Goal: Information Seeking & Learning: Find specific fact

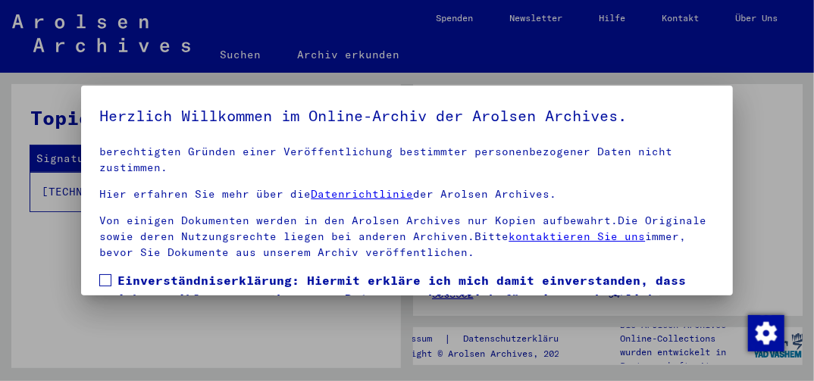
scroll to position [213, 0]
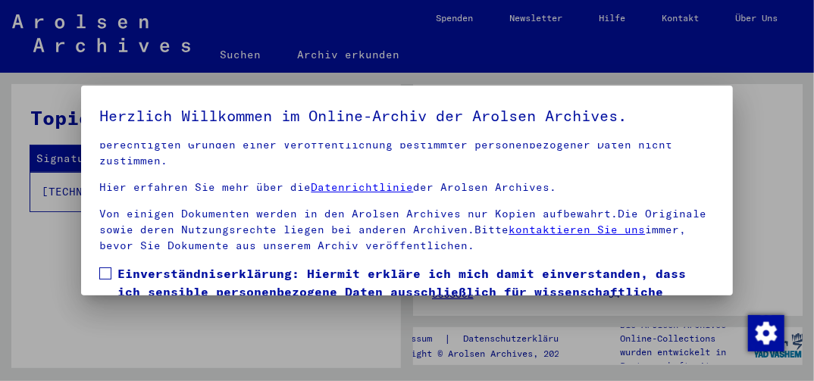
click at [108, 273] on span at bounding box center [105, 274] width 12 height 12
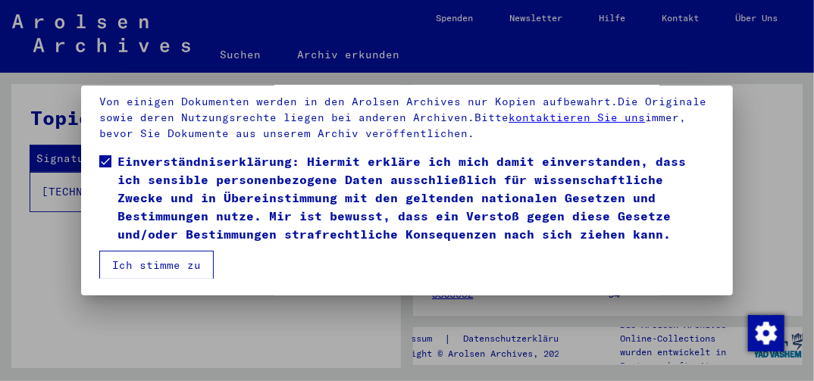
scroll to position [114, 0]
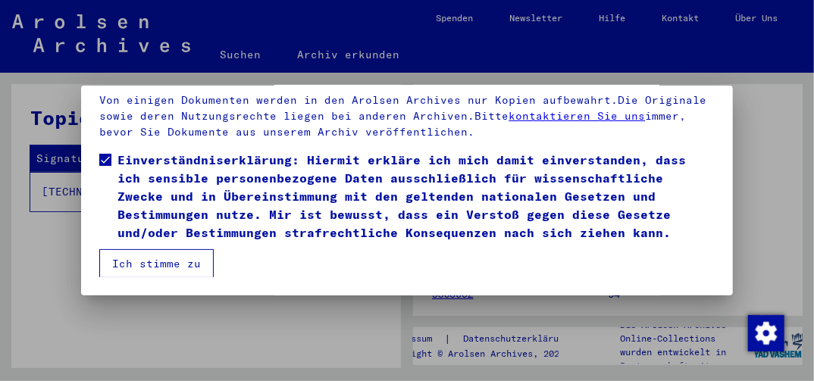
click at [123, 263] on button "Ich stimme zu" at bounding box center [156, 263] width 115 height 29
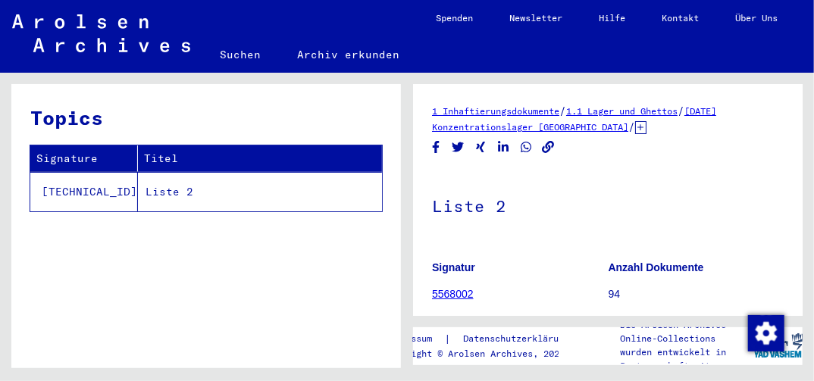
click at [138, 192] on td "Liste 2" at bounding box center [260, 191] width 244 height 39
click at [75, 195] on td "[TECHNICAL_ID]" at bounding box center [84, 191] width 108 height 39
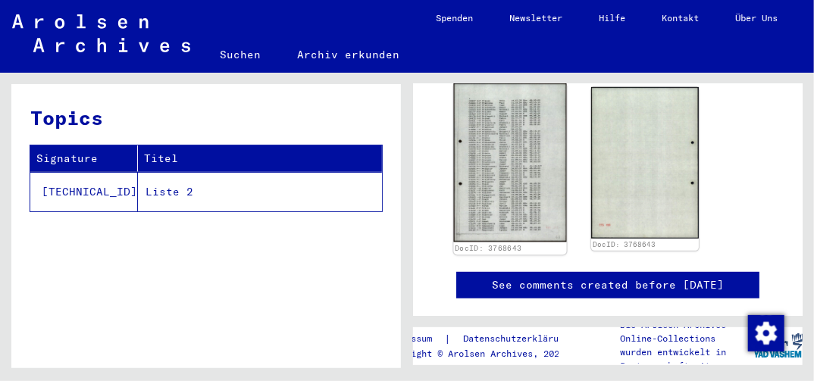
scroll to position [379, 0]
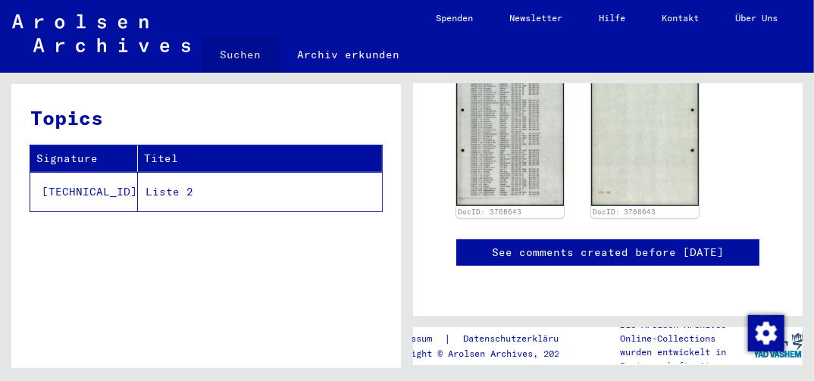
click at [238, 56] on link "Suchen" at bounding box center [240, 54] width 77 height 36
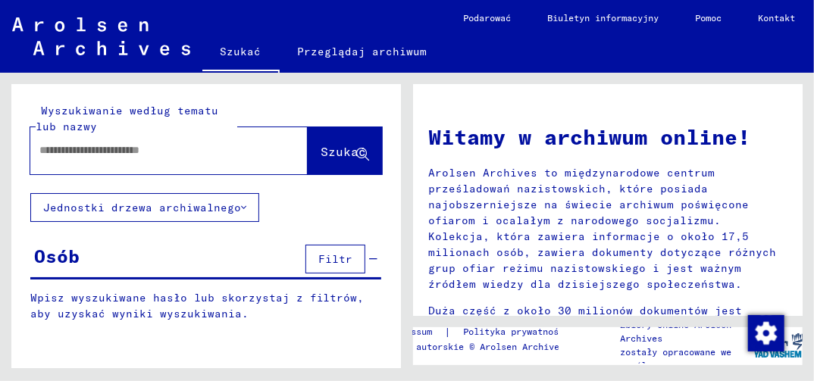
click at [115, 163] on div at bounding box center [146, 150] width 232 height 34
click at [214, 160] on div at bounding box center [146, 150] width 232 height 34
click at [216, 152] on input "text" at bounding box center [150, 151] width 223 height 16
type input "*****"
click at [328, 154] on span "Szukać" at bounding box center [343, 151] width 45 height 15
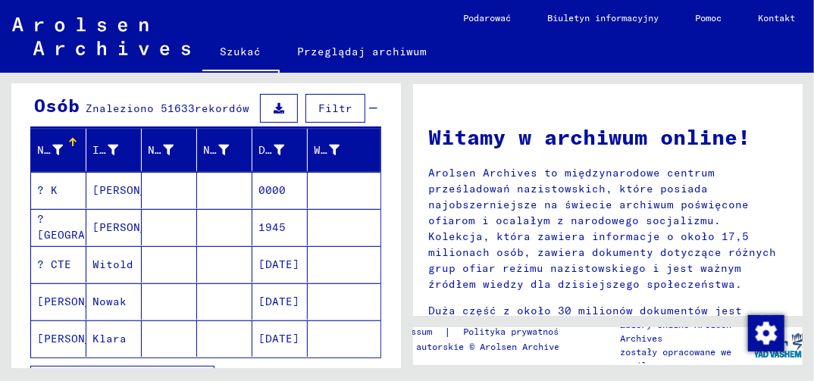
scroll to position [152, 0]
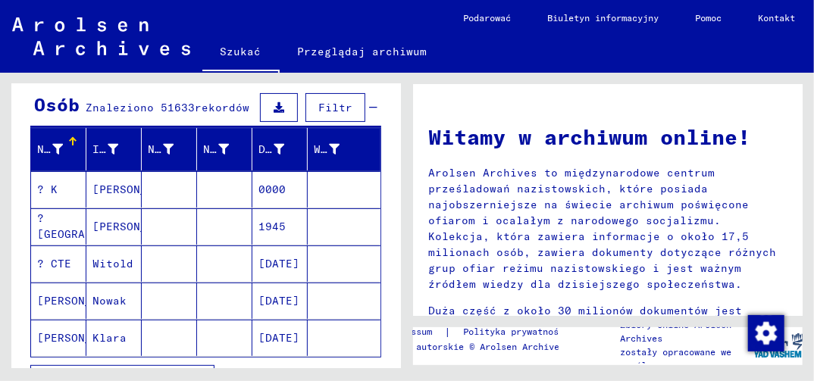
click at [268, 190] on mat-cell "0000" at bounding box center [280, 189] width 55 height 36
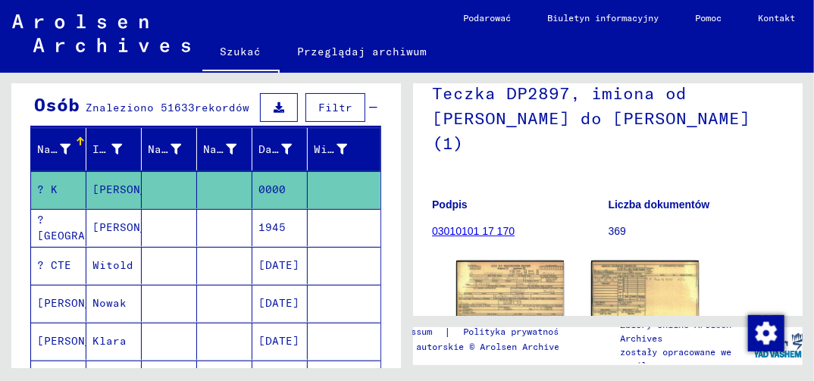
scroll to position [152, 0]
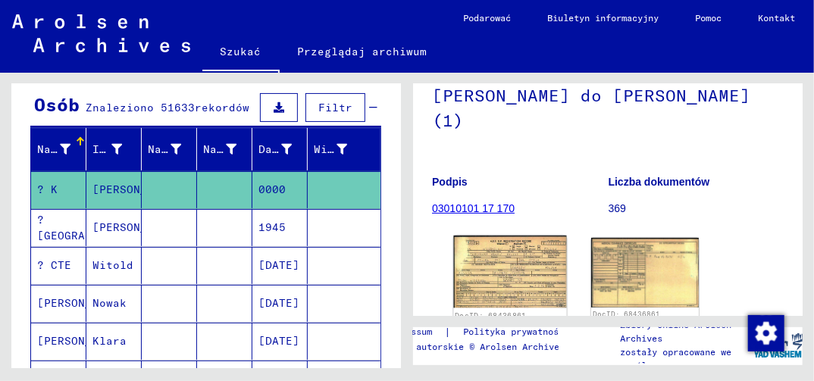
click at [514, 276] on img at bounding box center [509, 272] width 113 height 73
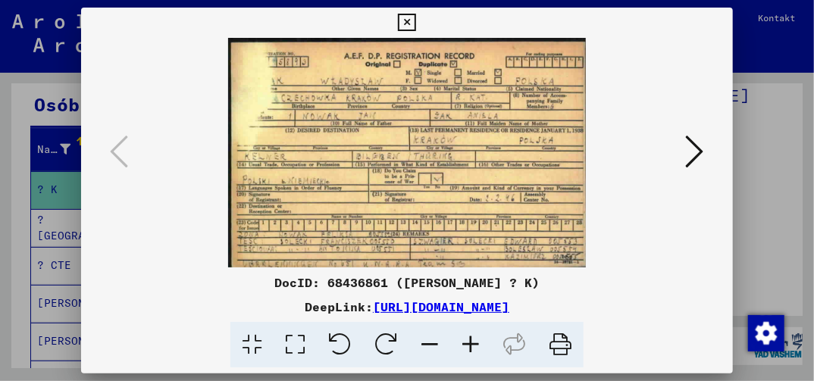
click at [407, 22] on icon at bounding box center [406, 23] width 17 height 18
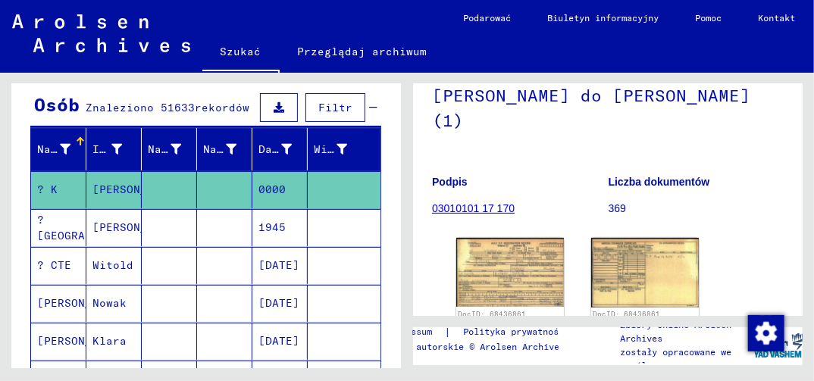
click at [268, 224] on mat-cell "1945" at bounding box center [280, 227] width 55 height 37
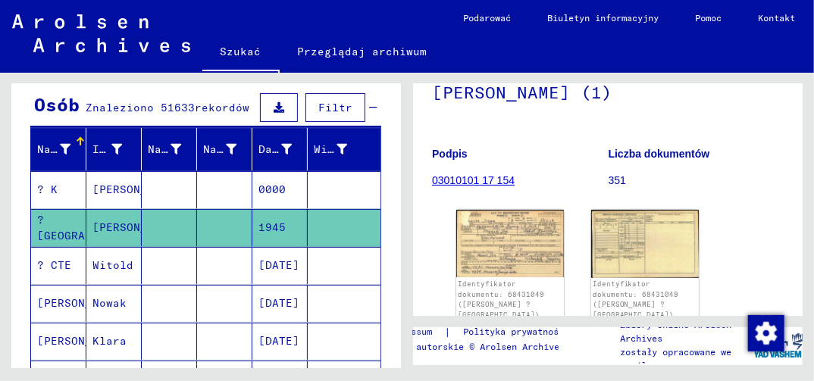
scroll to position [227, 0]
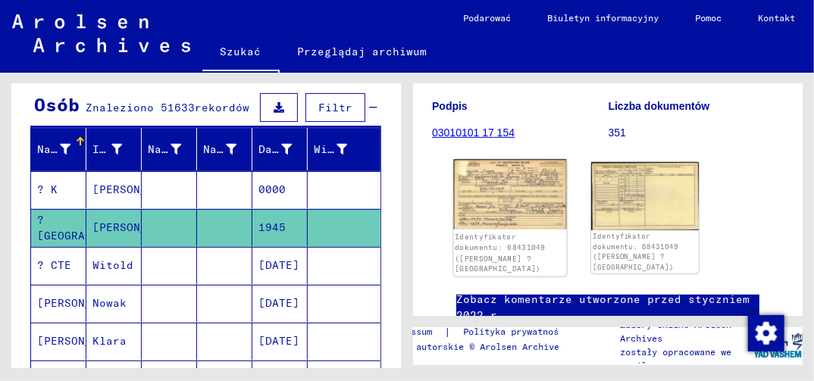
click at [502, 201] on img at bounding box center [509, 195] width 113 height 71
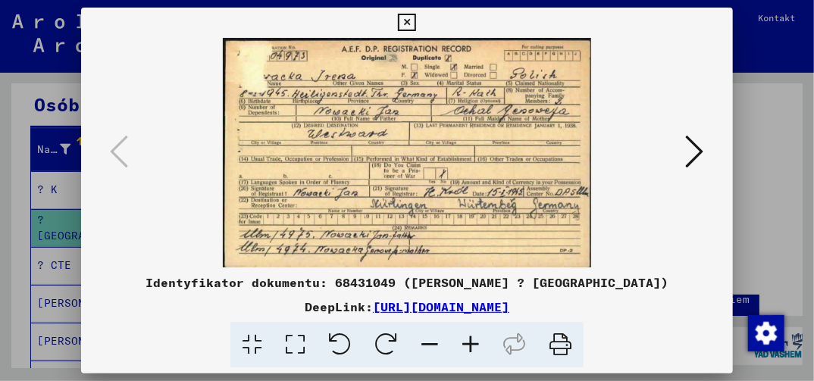
click at [407, 21] on icon at bounding box center [406, 23] width 17 height 18
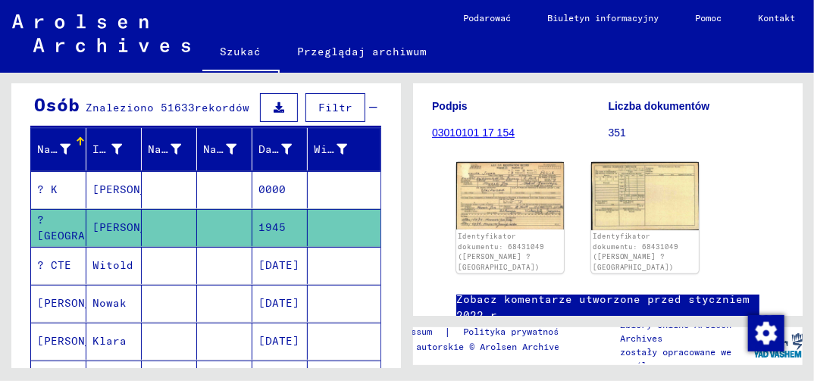
click at [278, 265] on mat-cell "[DATE]" at bounding box center [280, 265] width 55 height 37
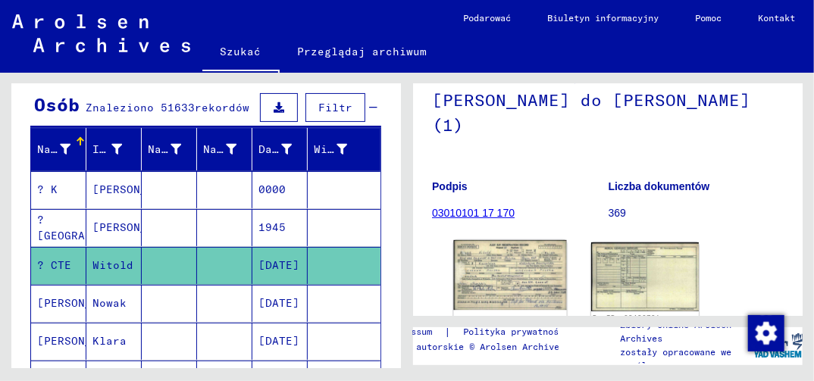
scroll to position [152, 0]
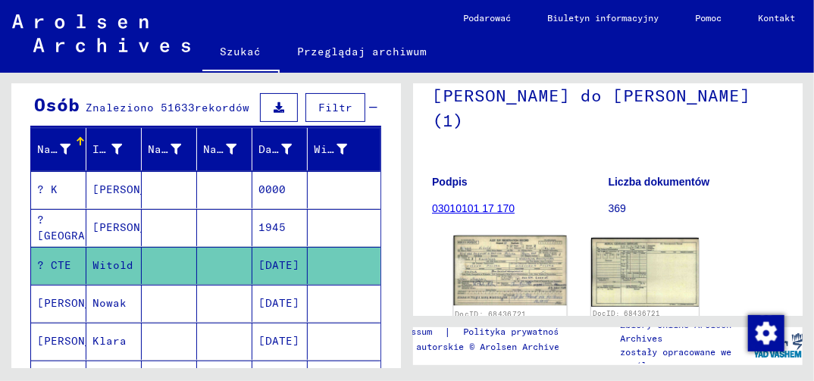
click at [500, 266] on img at bounding box center [509, 271] width 113 height 71
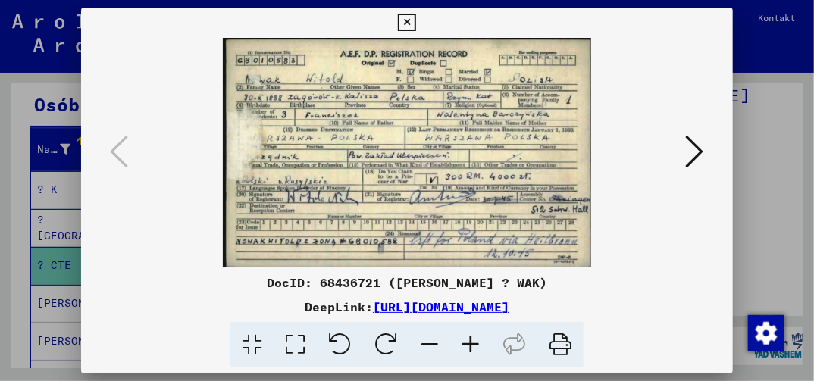
click at [405, 20] on icon at bounding box center [406, 23] width 17 height 18
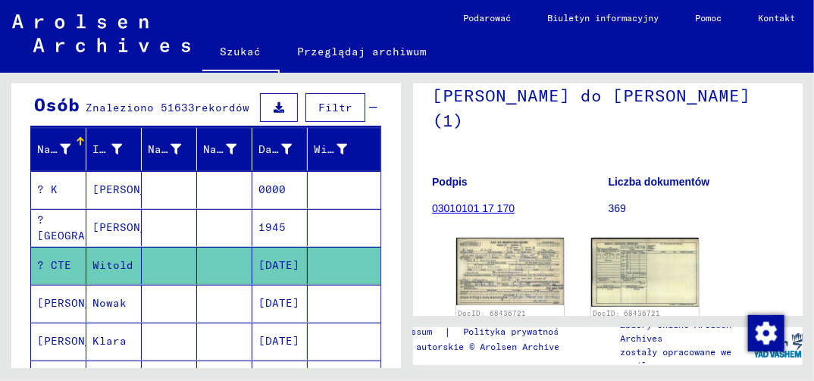
click at [279, 302] on mat-cell "[DATE]" at bounding box center [280, 303] width 55 height 37
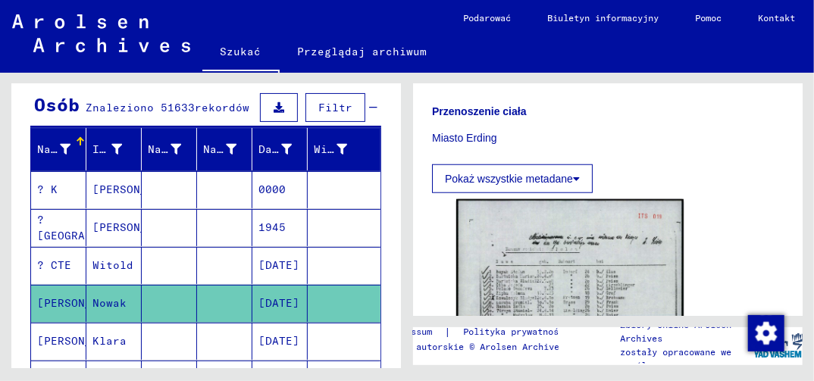
scroll to position [682, 0]
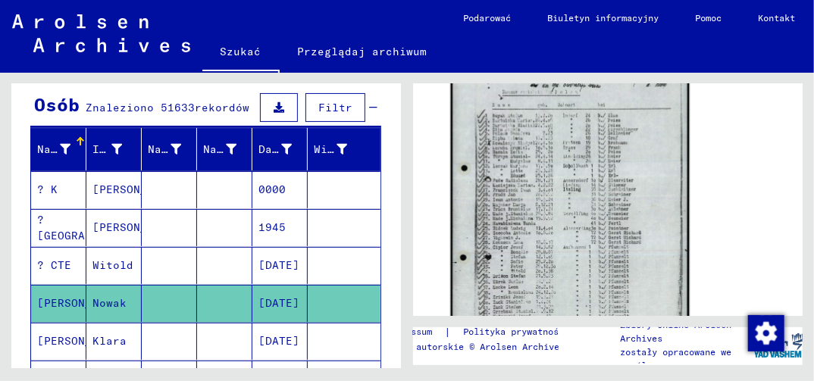
click at [529, 181] on img at bounding box center [570, 206] width 239 height 334
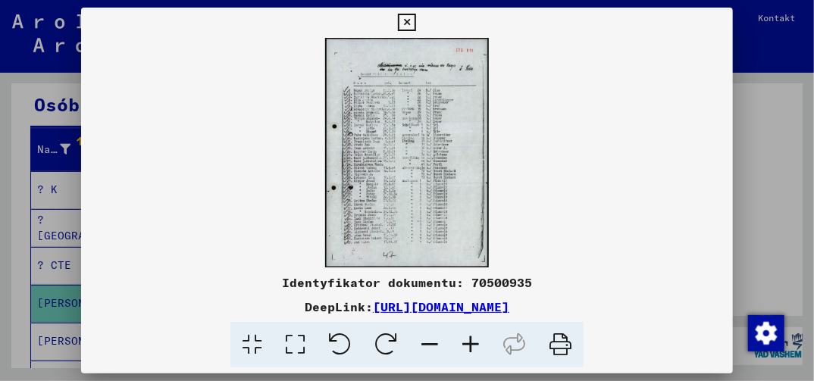
scroll to position [667, 0]
click at [529, 181] on img at bounding box center [406, 153] width 651 height 230
click at [299, 343] on icon at bounding box center [295, 345] width 43 height 46
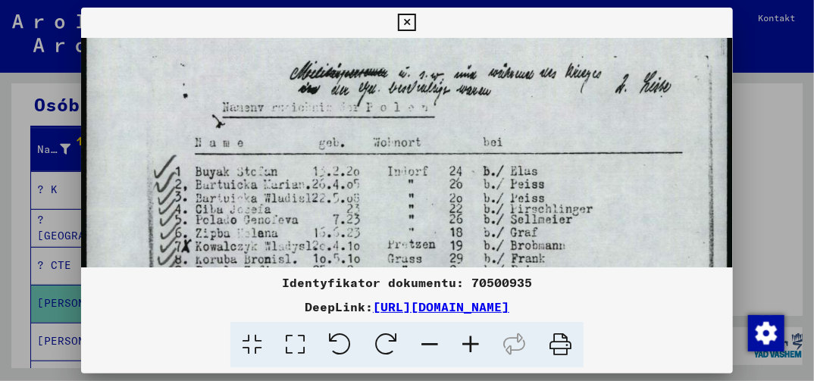
drag, startPoint x: 588, startPoint y: 249, endPoint x: 579, endPoint y: 144, distance: 105.0
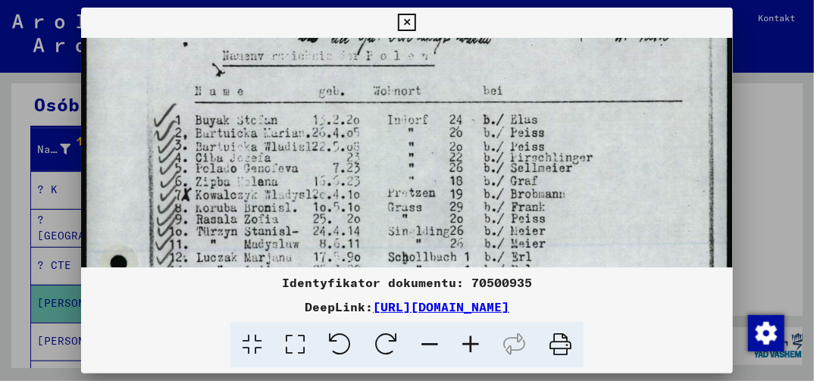
drag, startPoint x: 602, startPoint y: 245, endPoint x: 599, endPoint y: 191, distance: 53.9
click at [599, 198] on img at bounding box center [406, 367] width 651 height 911
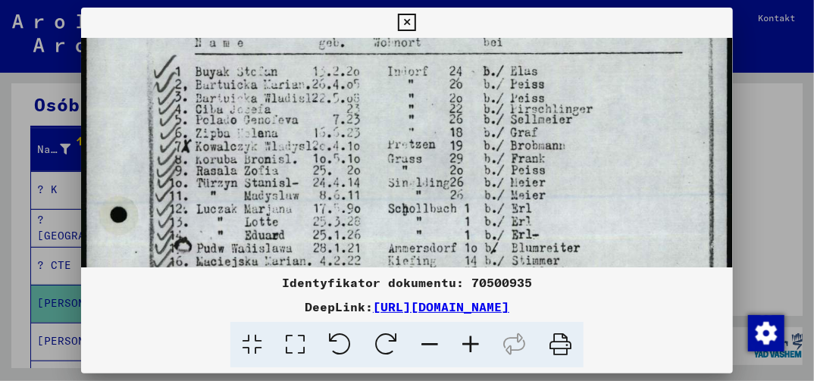
drag, startPoint x: 596, startPoint y: 240, endPoint x: 596, endPoint y: 210, distance: 30.3
click at [596, 210] on img at bounding box center [406, 319] width 651 height 911
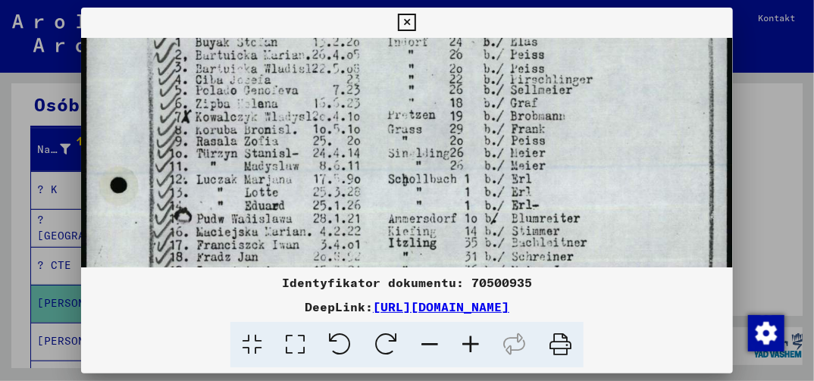
drag, startPoint x: 595, startPoint y: 221, endPoint x: 591, endPoint y: 184, distance: 37.3
click at [591, 185] on img at bounding box center [406, 289] width 651 height 911
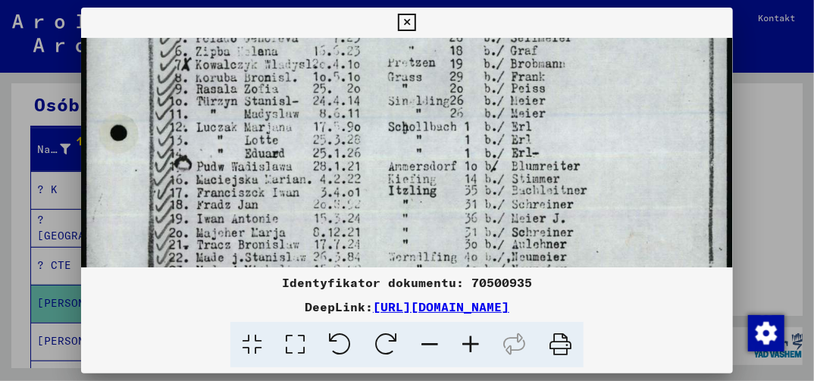
drag, startPoint x: 584, startPoint y: 224, endPoint x: 601, endPoint y: 145, distance: 81.4
click at [599, 145] on img at bounding box center [406, 237] width 651 height 911
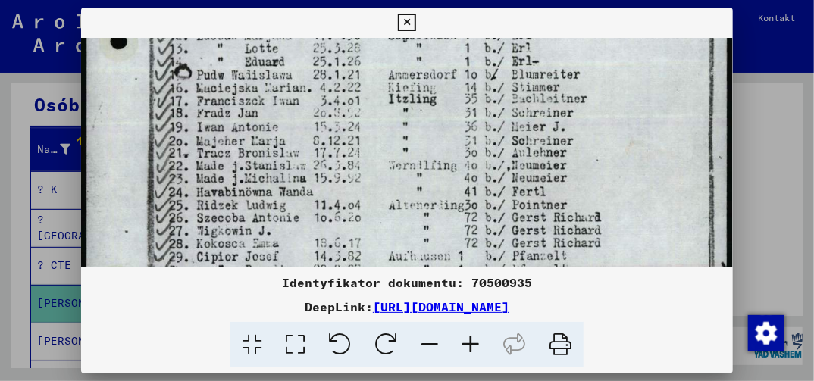
drag, startPoint x: 614, startPoint y: 232, endPoint x: 615, endPoint y: 177, distance: 55.4
click at [615, 177] on img at bounding box center [406, 145] width 651 height 911
drag, startPoint x: 610, startPoint y: 237, endPoint x: 612, endPoint y: 181, distance: 56.1
click at [612, 184] on img at bounding box center [406, 143] width 651 height 911
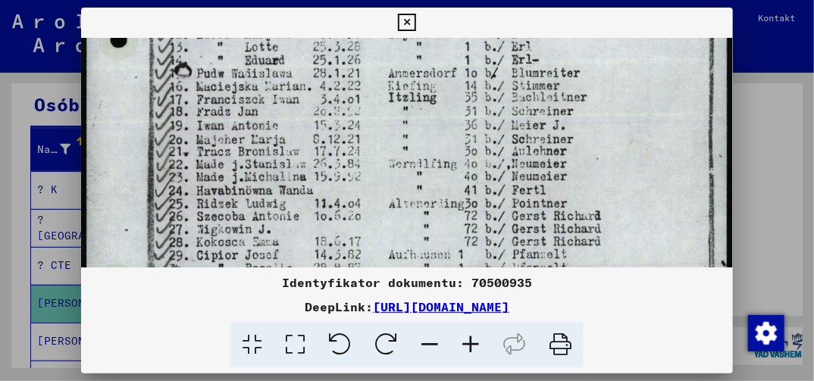
scroll to position [404, 0]
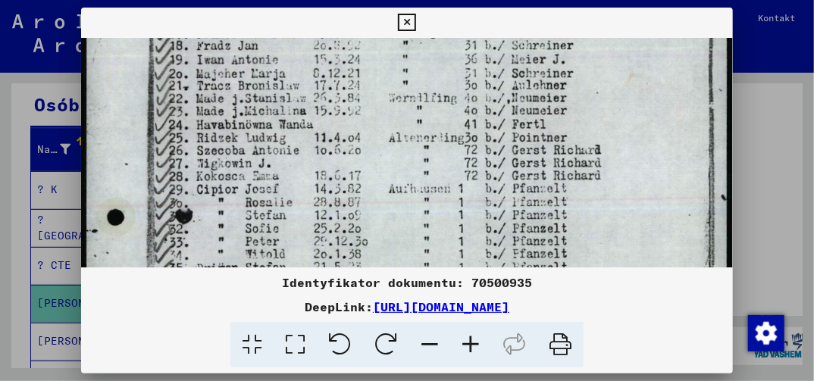
drag, startPoint x: 609, startPoint y: 212, endPoint x: 613, endPoint y: 193, distance: 19.5
click at [613, 193] on img at bounding box center [406, 77] width 651 height 911
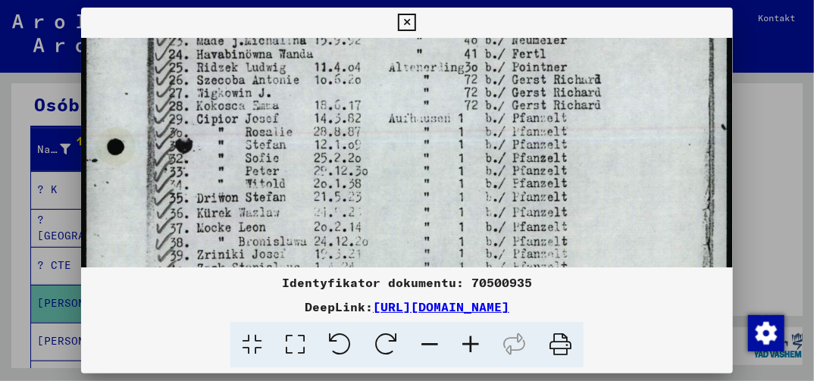
drag, startPoint x: 604, startPoint y: 249, endPoint x: 607, endPoint y: 189, distance: 60.0
click at [606, 190] on img at bounding box center [406, 7] width 651 height 911
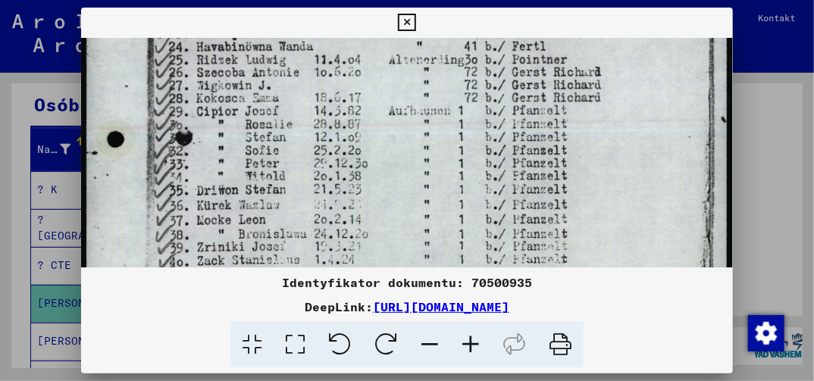
drag, startPoint x: 600, startPoint y: 242, endPoint x: 600, endPoint y: 199, distance: 42.5
click at [600, 199] on img at bounding box center [406, -1] width 651 height 911
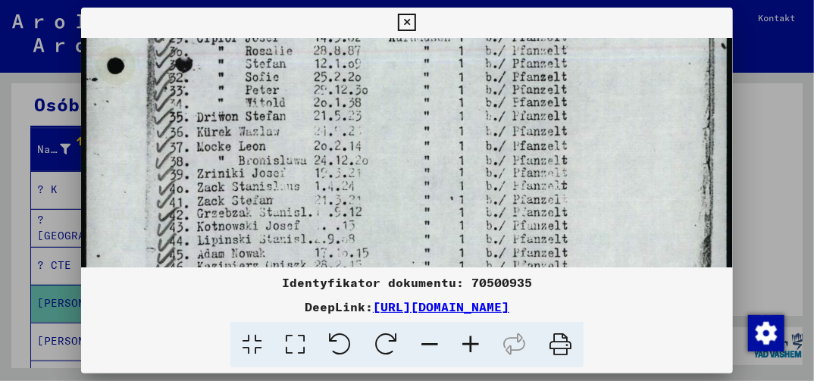
drag, startPoint x: 575, startPoint y: 221, endPoint x: 580, endPoint y: 154, distance: 66.9
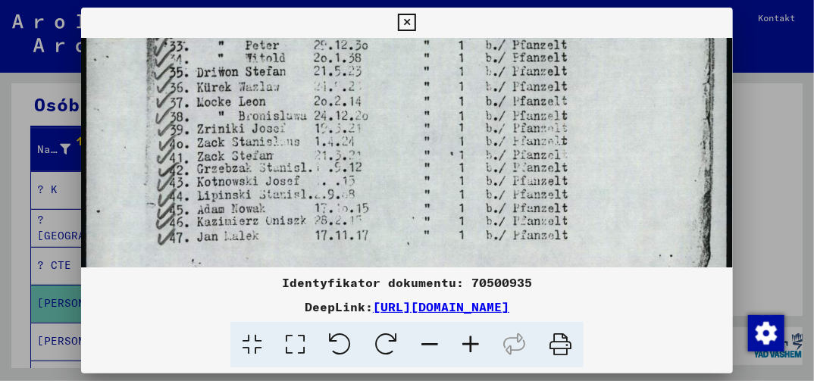
drag, startPoint x: 604, startPoint y: 236, endPoint x: 607, endPoint y: 189, distance: 47.2
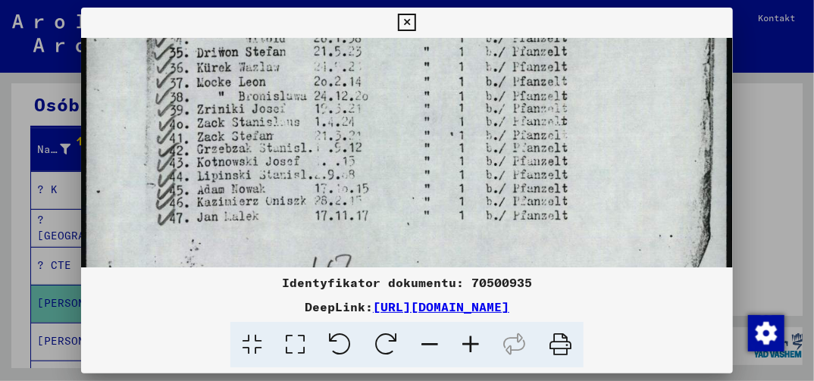
click at [405, 24] on icon at bounding box center [406, 23] width 17 height 18
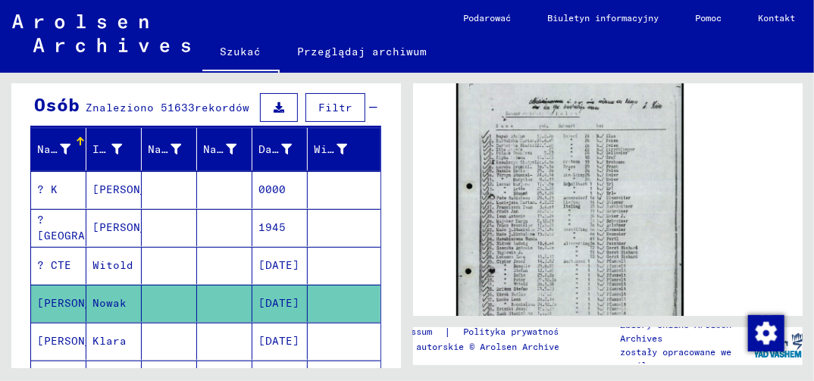
click at [279, 340] on mat-cell "[DATE]" at bounding box center [280, 341] width 55 height 37
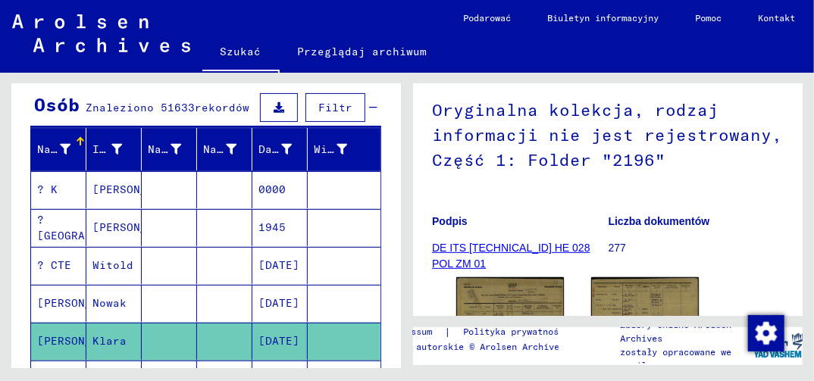
scroll to position [227, 0]
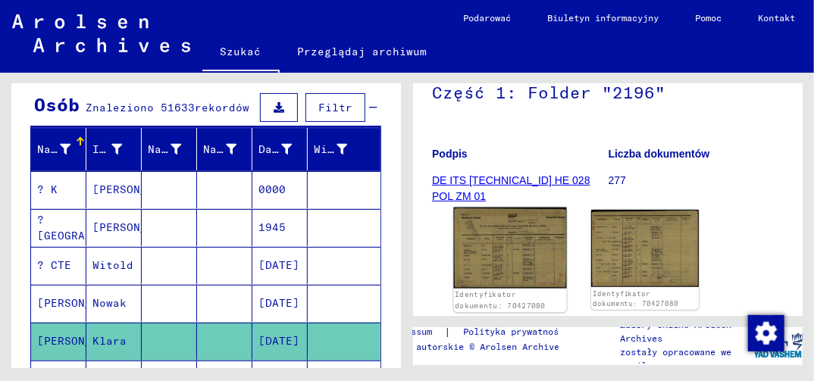
click at [496, 276] on img at bounding box center [509, 248] width 113 height 81
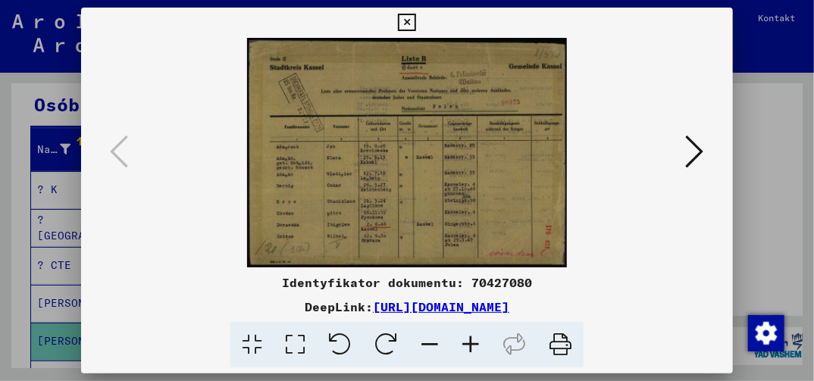
click at [295, 343] on icon at bounding box center [295, 345] width 43 height 46
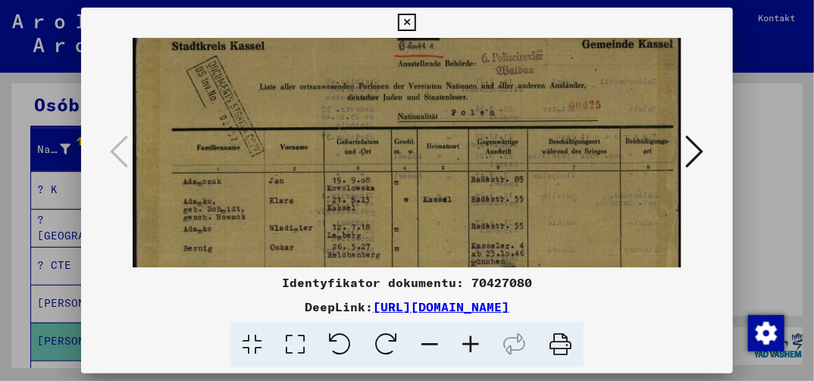
drag, startPoint x: 389, startPoint y: 249, endPoint x: 389, endPoint y: 152, distance: 97.1
click at [389, 171] on img at bounding box center [407, 191] width 548 height 393
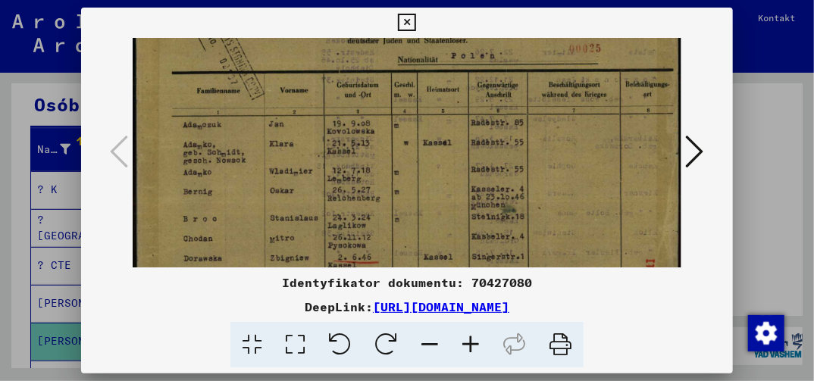
drag, startPoint x: 413, startPoint y: 258, endPoint x: 414, endPoint y: 212, distance: 45.5
click at [414, 225] on img at bounding box center [407, 135] width 548 height 393
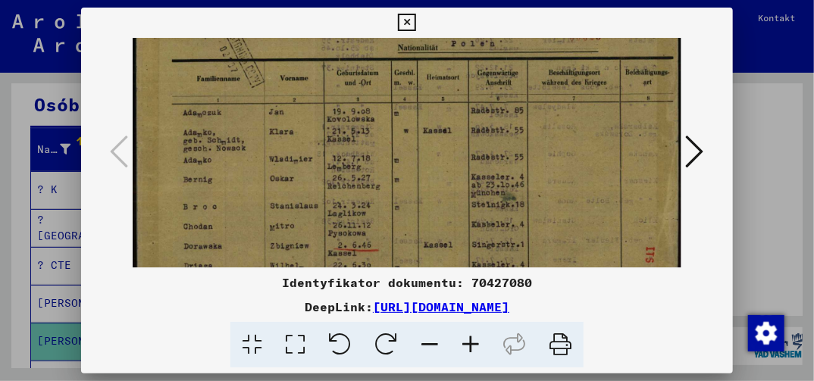
drag, startPoint x: 411, startPoint y: 248, endPoint x: 412, endPoint y: 209, distance: 39.4
click at [412, 215] on img at bounding box center [407, 122] width 548 height 393
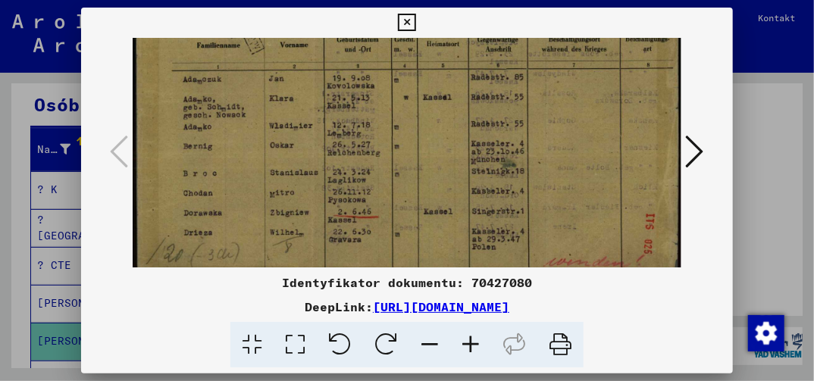
scroll to position [163, 0]
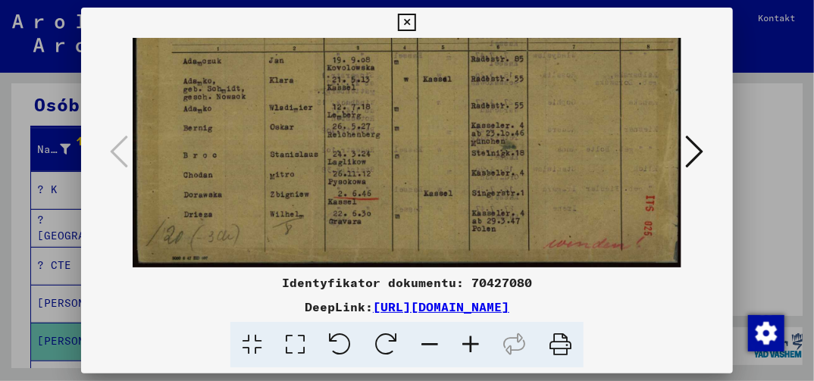
drag, startPoint x: 400, startPoint y: 251, endPoint x: 402, endPoint y: 201, distance: 50.1
click at [402, 203] on img at bounding box center [407, 71] width 548 height 393
click at [409, 24] on icon at bounding box center [406, 23] width 17 height 18
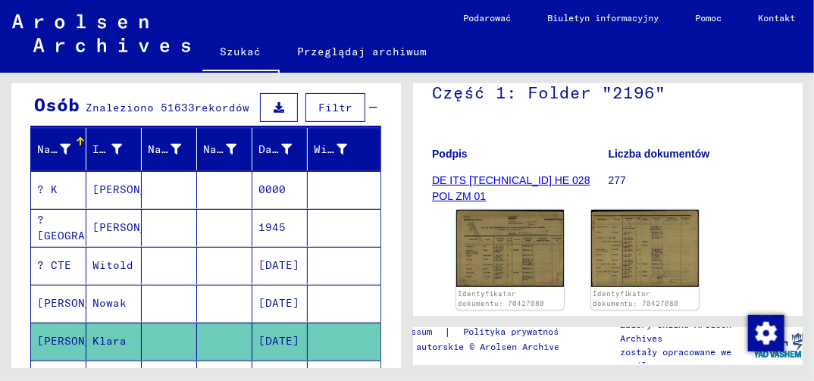
scroll to position [227, 0]
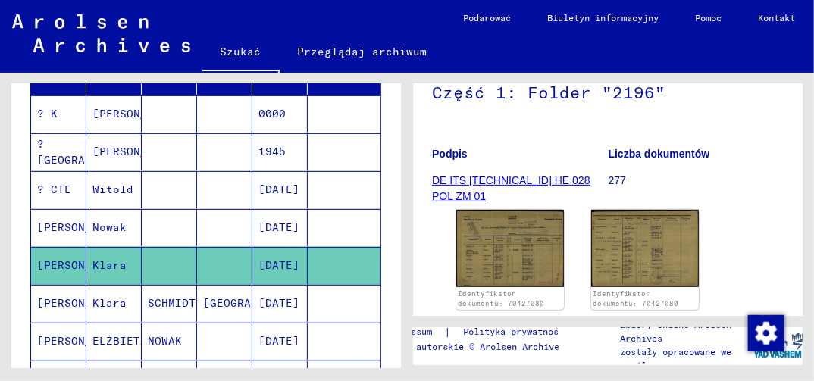
click at [272, 338] on mat-cell "[DATE]" at bounding box center [280, 341] width 55 height 37
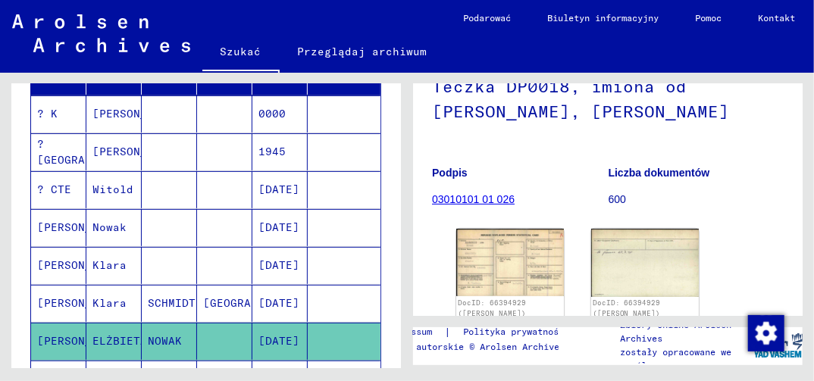
scroll to position [227, 0]
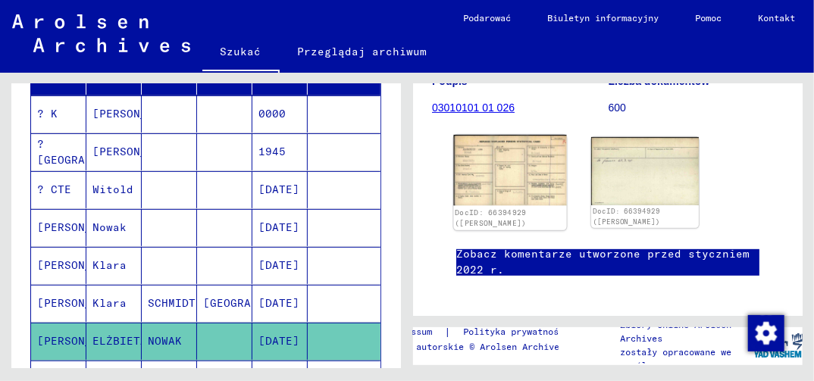
click at [511, 192] on img at bounding box center [509, 170] width 113 height 71
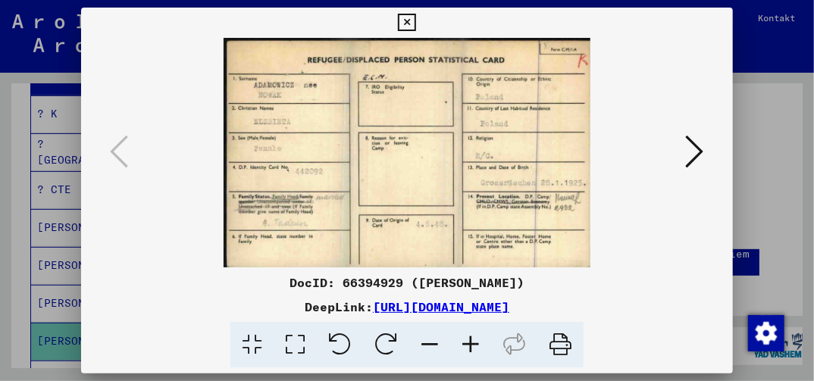
click at [296, 344] on icon at bounding box center [295, 345] width 43 height 46
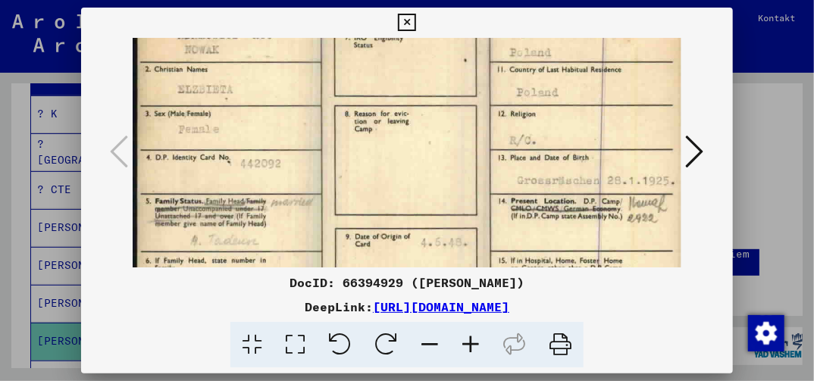
drag, startPoint x: 410, startPoint y: 257, endPoint x: 408, endPoint y: 177, distance: 79.7
click at [408, 180] on img at bounding box center [407, 135] width 548 height 343
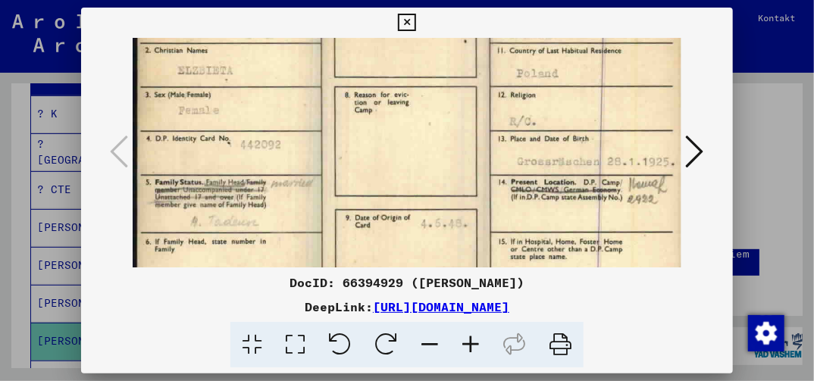
drag, startPoint x: 388, startPoint y: 263, endPoint x: 394, endPoint y: 212, distance: 51.9
click at [394, 212] on img at bounding box center [407, 116] width 548 height 343
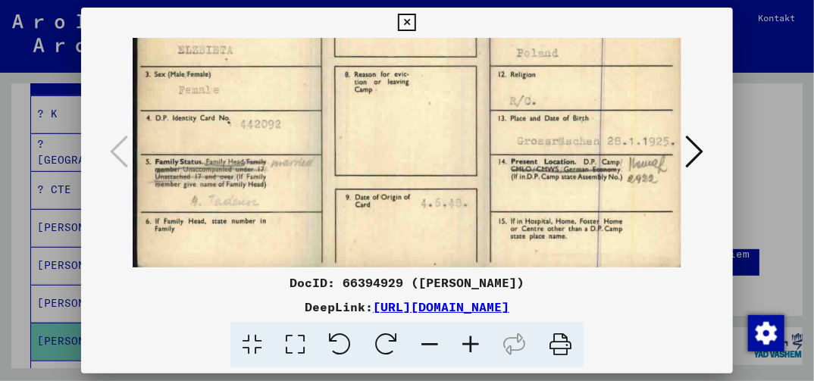
drag, startPoint x: 403, startPoint y: 247, endPoint x: 414, endPoint y: 214, distance: 35.3
click at [408, 224] on img at bounding box center [407, 96] width 548 height 343
click at [696, 147] on icon at bounding box center [695, 151] width 18 height 36
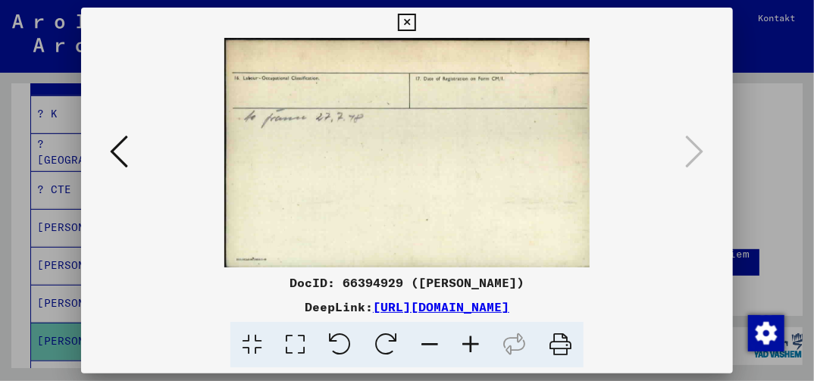
scroll to position [0, 0]
click at [409, 22] on icon at bounding box center [406, 23] width 17 height 18
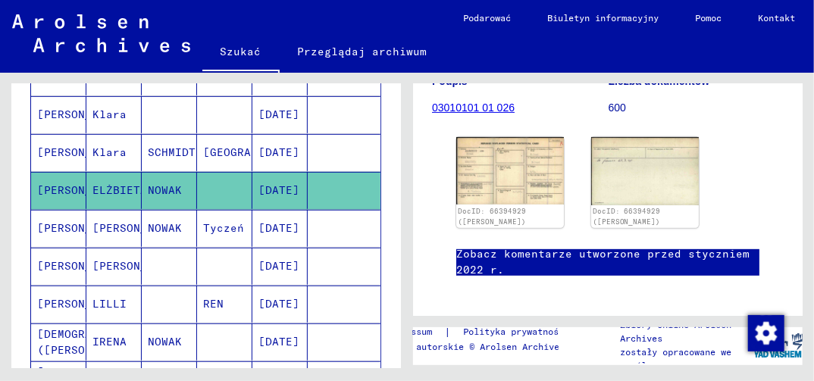
scroll to position [379, 0]
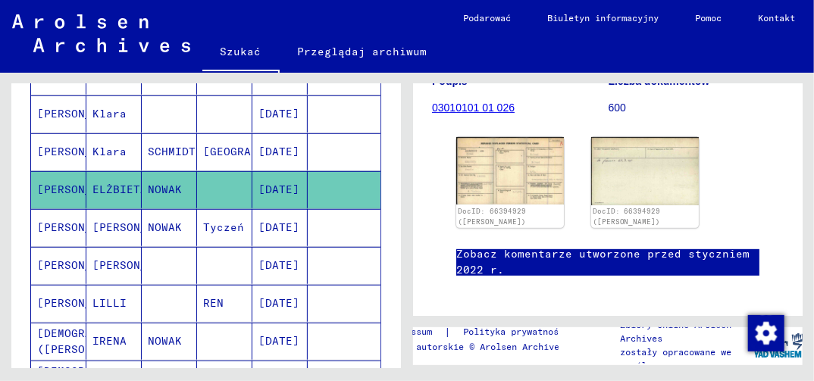
click at [275, 219] on mat-cell "[DATE]" at bounding box center [280, 227] width 55 height 37
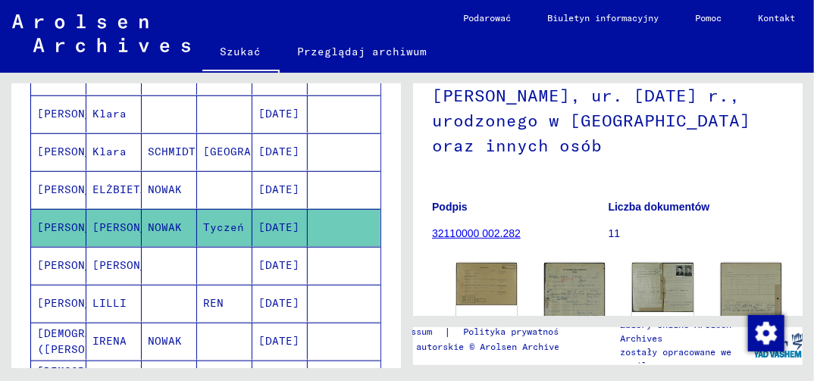
scroll to position [227, 0]
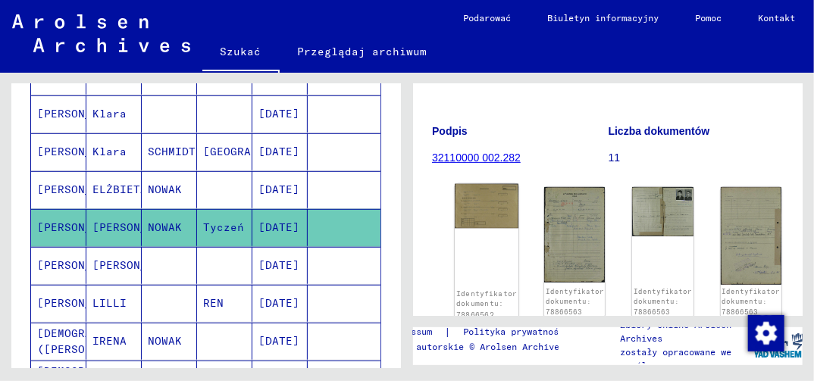
click at [480, 197] on img at bounding box center [487, 206] width 64 height 45
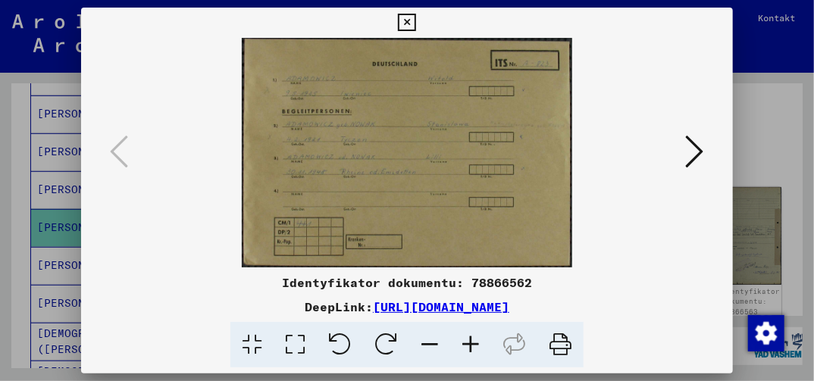
click at [298, 346] on icon at bounding box center [295, 345] width 43 height 46
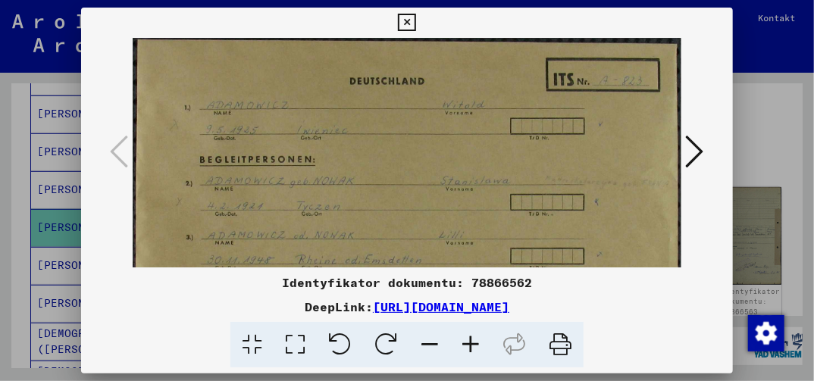
click at [707, 157] on button at bounding box center [695, 152] width 27 height 43
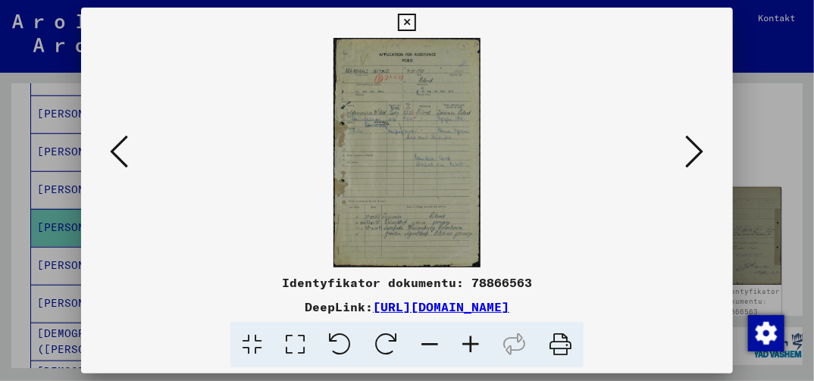
click at [707, 157] on button at bounding box center [695, 152] width 27 height 43
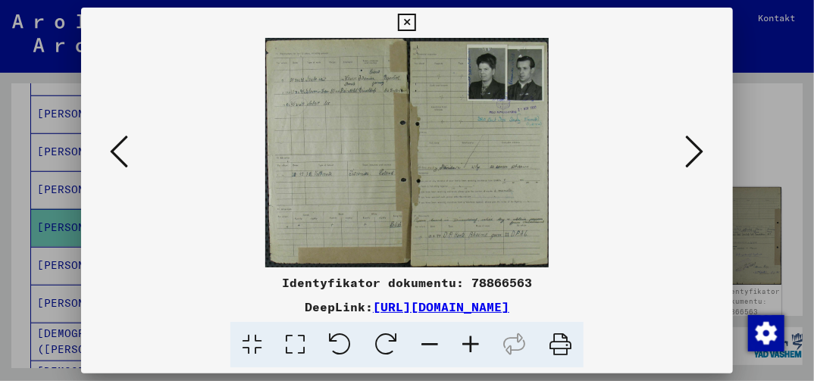
click at [450, 216] on img at bounding box center [407, 153] width 548 height 230
click at [403, 22] on icon at bounding box center [406, 23] width 17 height 18
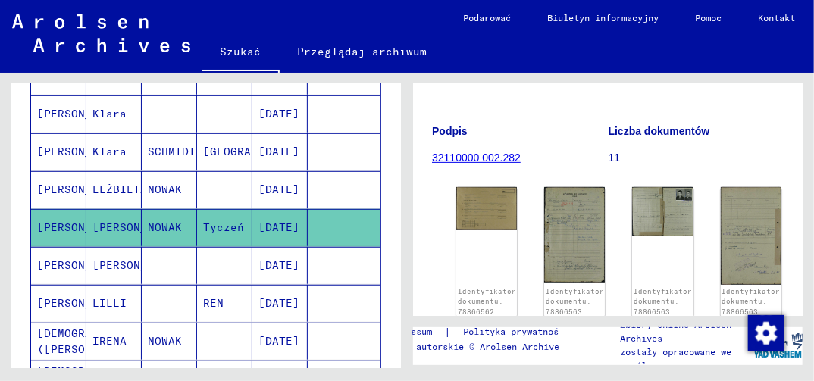
click at [274, 336] on mat-cell "[DATE]" at bounding box center [280, 341] width 55 height 37
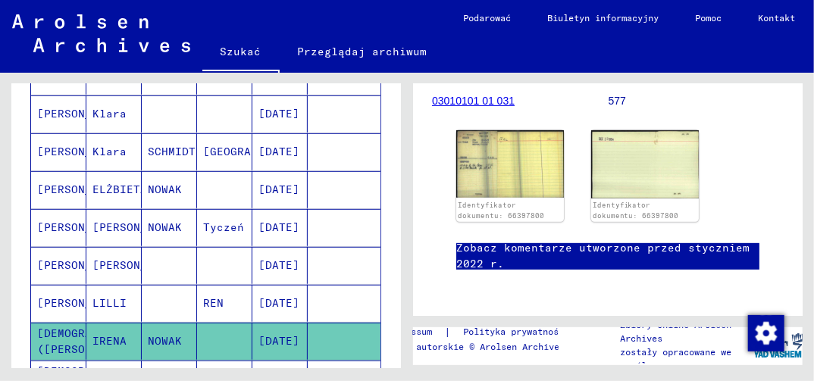
scroll to position [303, 0]
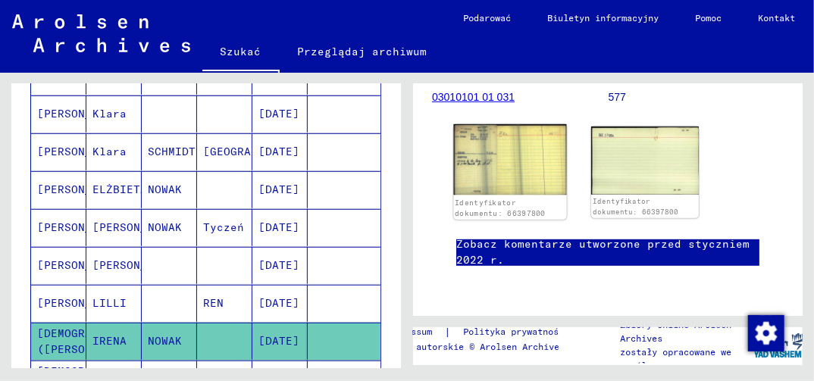
click at [499, 136] on img at bounding box center [509, 159] width 113 height 71
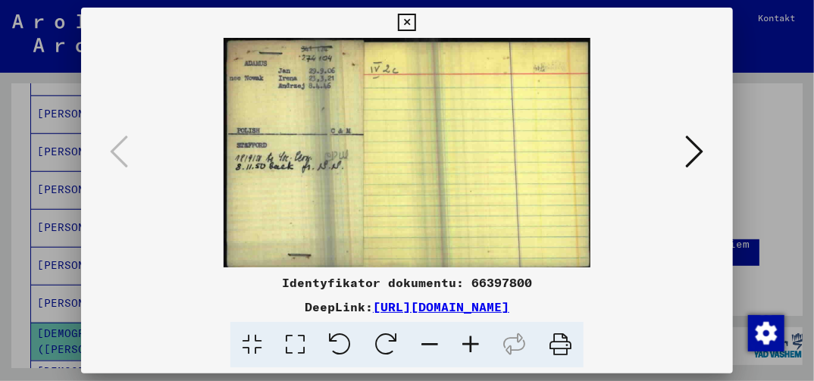
click at [695, 150] on icon at bounding box center [695, 151] width 18 height 36
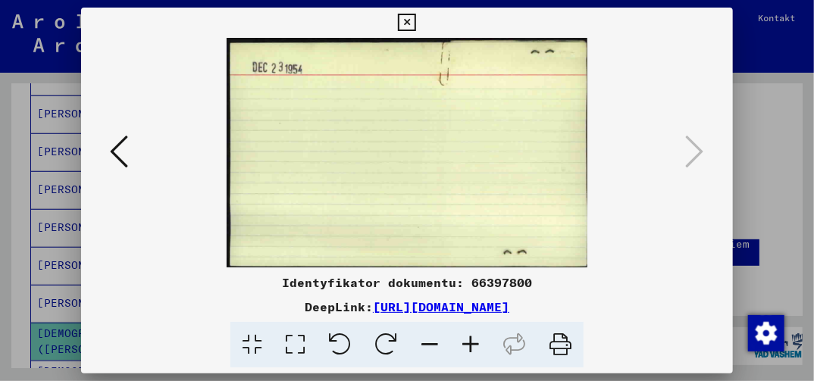
click at [406, 24] on icon at bounding box center [406, 23] width 17 height 18
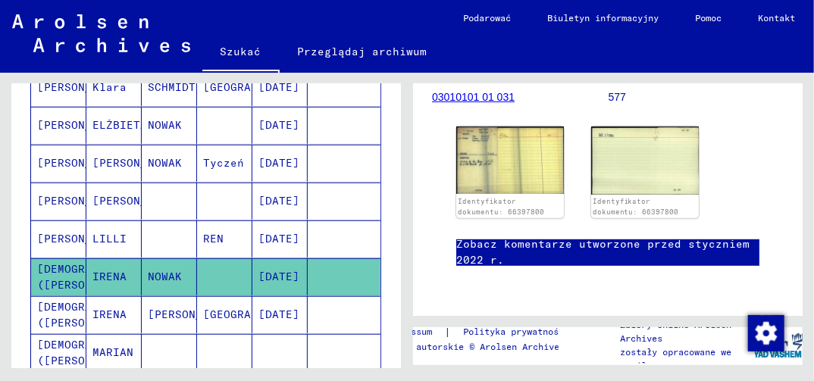
scroll to position [531, 0]
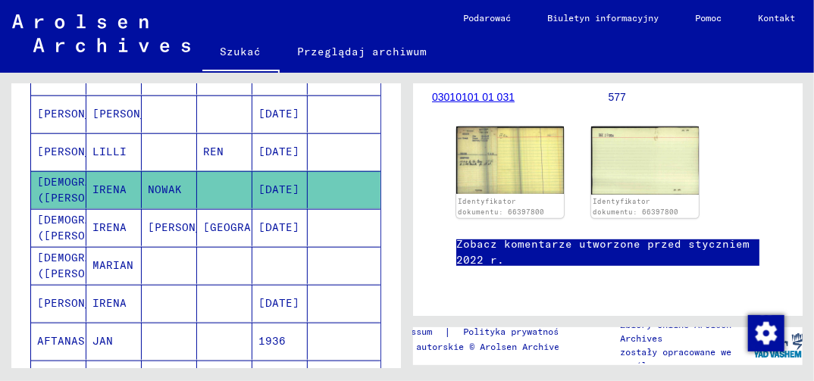
click at [275, 256] on mat-cell at bounding box center [280, 265] width 55 height 37
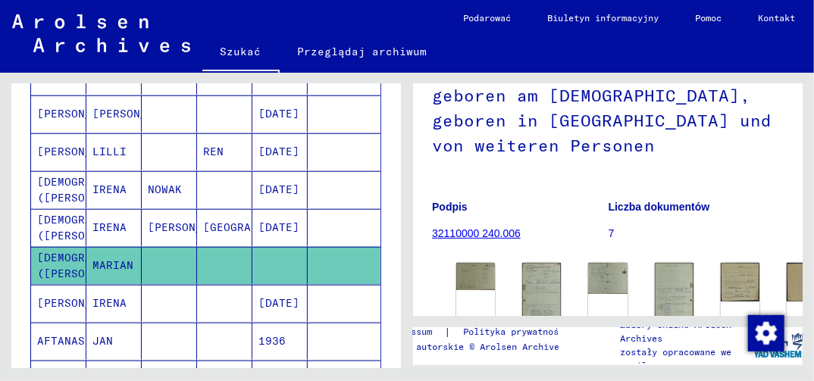
scroll to position [227, 0]
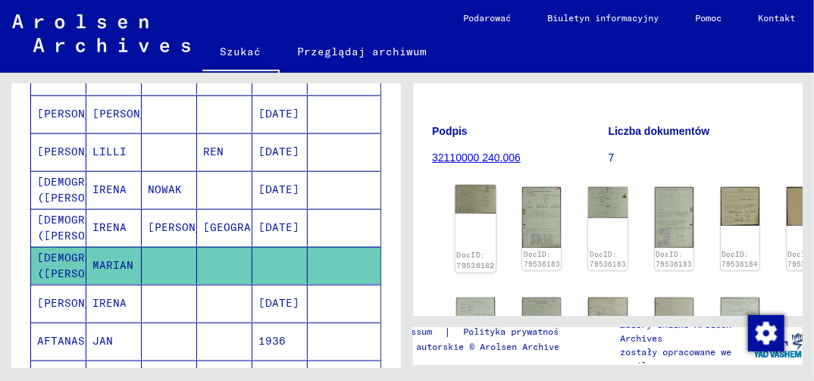
click at [472, 206] on img at bounding box center [476, 199] width 41 height 28
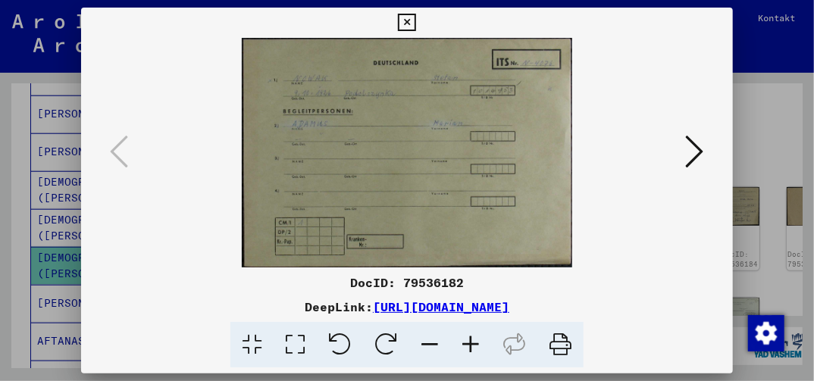
click at [293, 349] on icon at bounding box center [295, 345] width 43 height 46
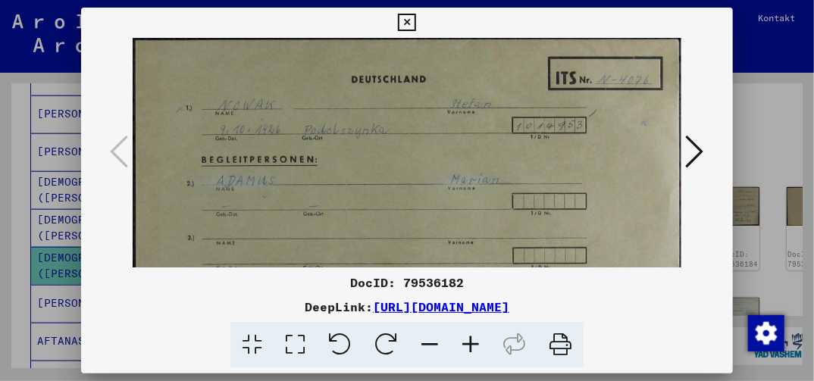
click at [402, 27] on icon at bounding box center [406, 23] width 17 height 18
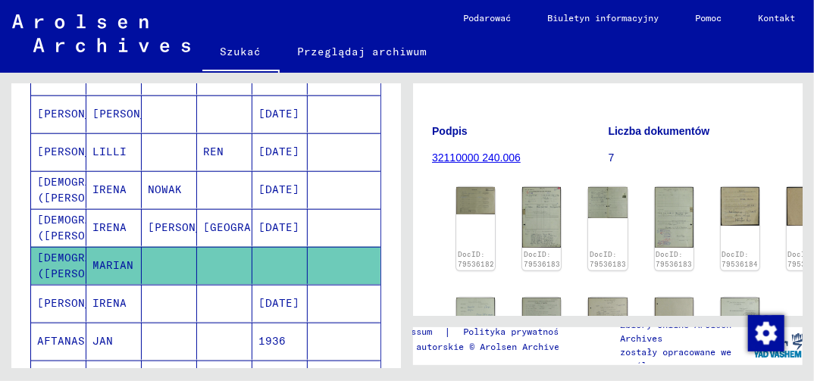
click at [274, 295] on mat-cell "[DATE]" at bounding box center [280, 303] width 55 height 37
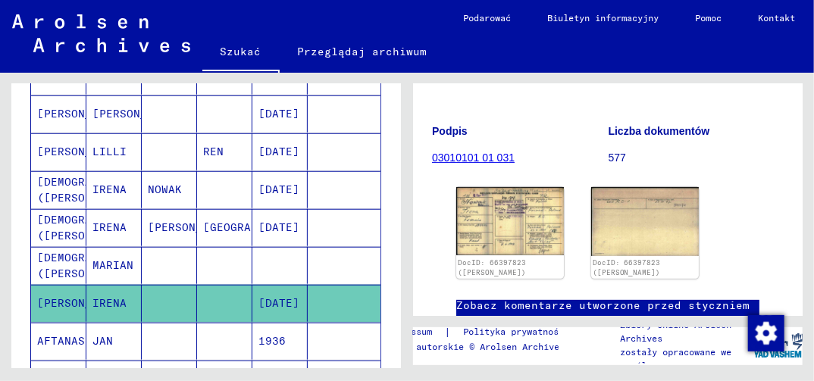
scroll to position [227, 0]
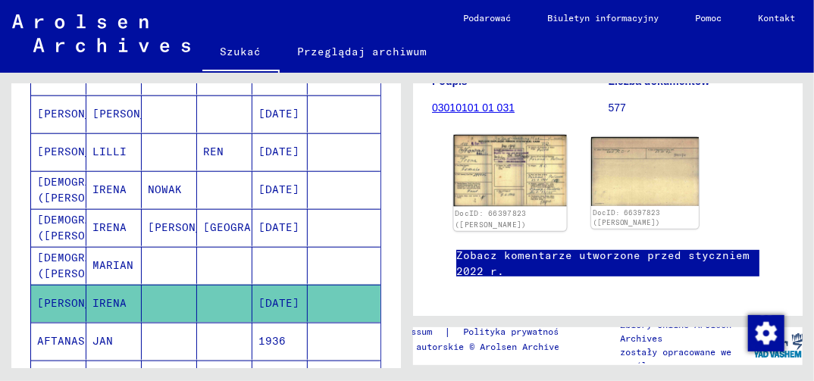
click at [513, 201] on img at bounding box center [509, 171] width 113 height 72
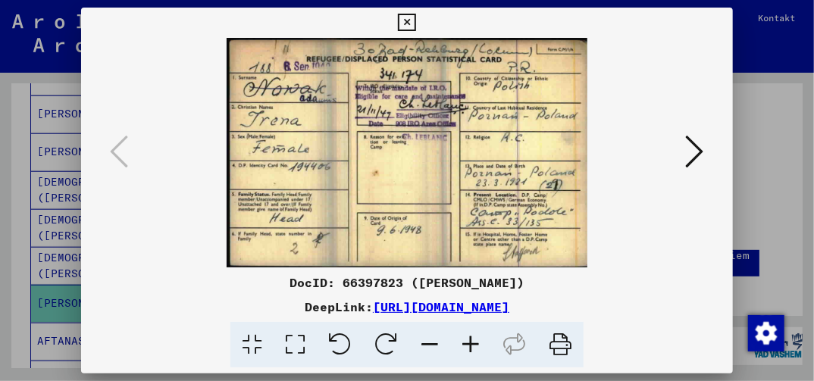
click at [409, 20] on icon at bounding box center [406, 23] width 17 height 18
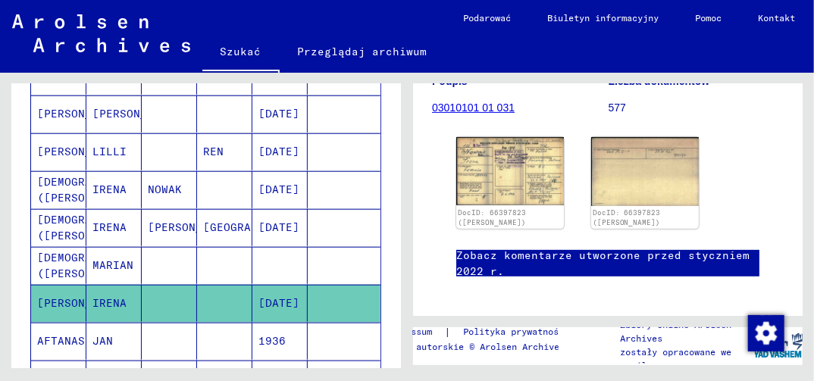
click at [269, 328] on mat-cell "1936" at bounding box center [280, 341] width 55 height 37
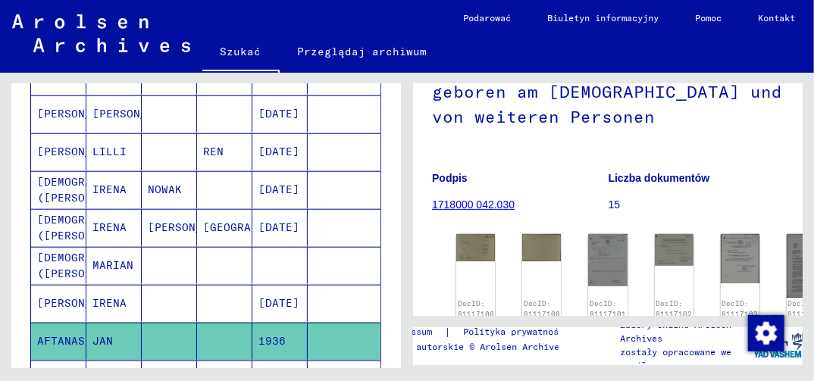
scroll to position [227, 0]
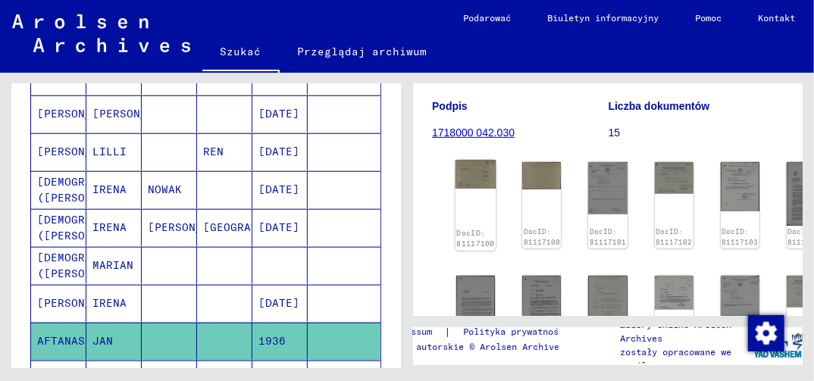
click at [474, 182] on img at bounding box center [476, 174] width 41 height 29
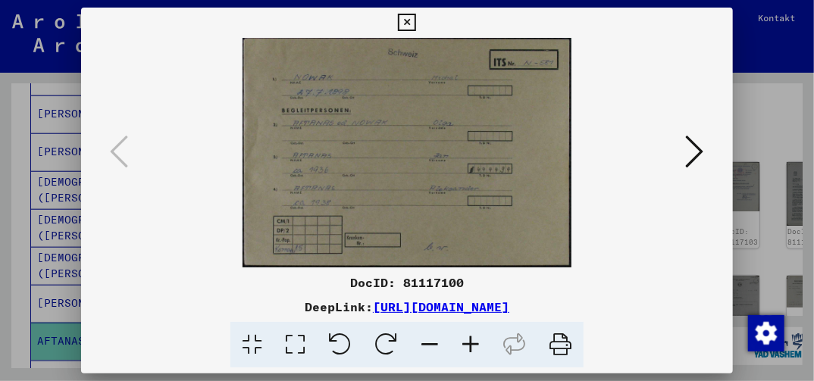
click at [299, 351] on icon at bounding box center [295, 345] width 43 height 46
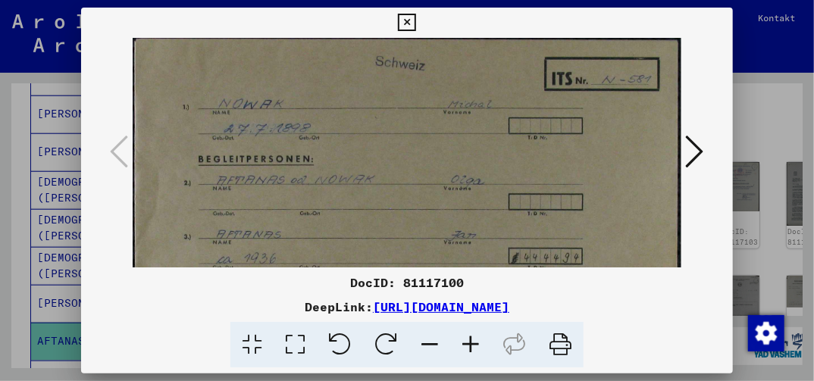
drag, startPoint x: 353, startPoint y: 253, endPoint x: 353, endPoint y: 199, distance: 53.8
click at [353, 222] on img at bounding box center [407, 230] width 548 height 384
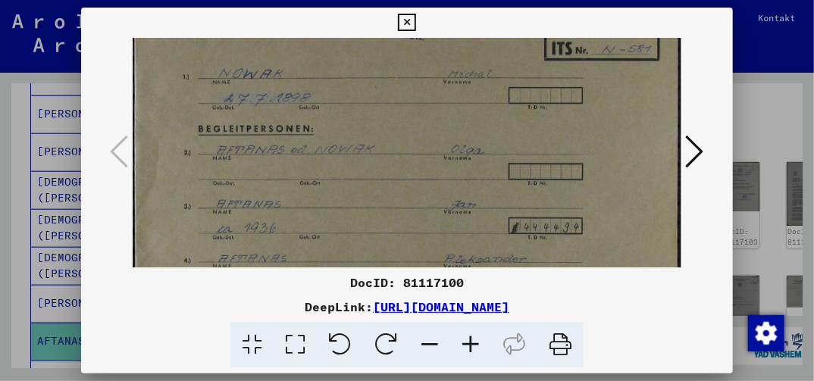
drag, startPoint x: 356, startPoint y: 242, endPoint x: 358, endPoint y: 193, distance: 48.6
click at [356, 203] on img at bounding box center [407, 200] width 548 height 384
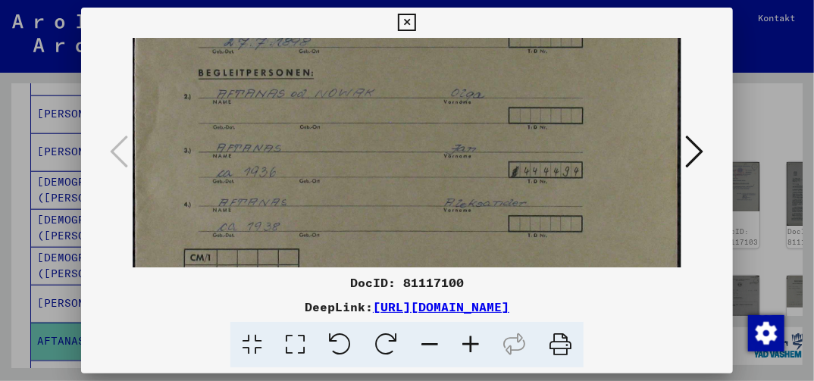
drag, startPoint x: 362, startPoint y: 242, endPoint x: 363, endPoint y: 200, distance: 41.7
click at [363, 209] on img at bounding box center [407, 143] width 548 height 384
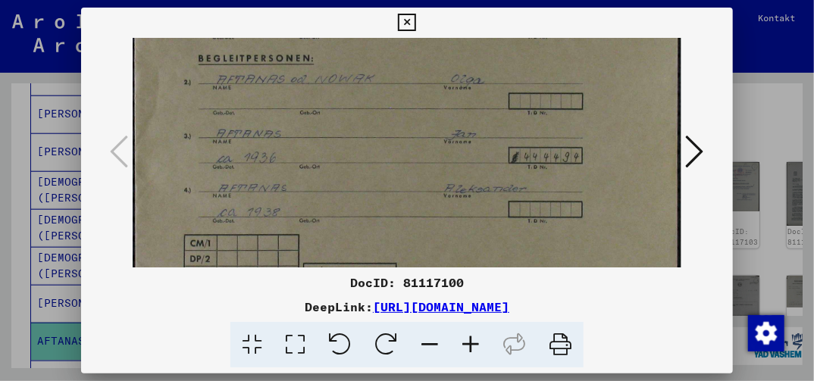
drag, startPoint x: 367, startPoint y: 237, endPoint x: 379, endPoint y: 197, distance: 42.0
click at [377, 198] on img at bounding box center [407, 129] width 548 height 384
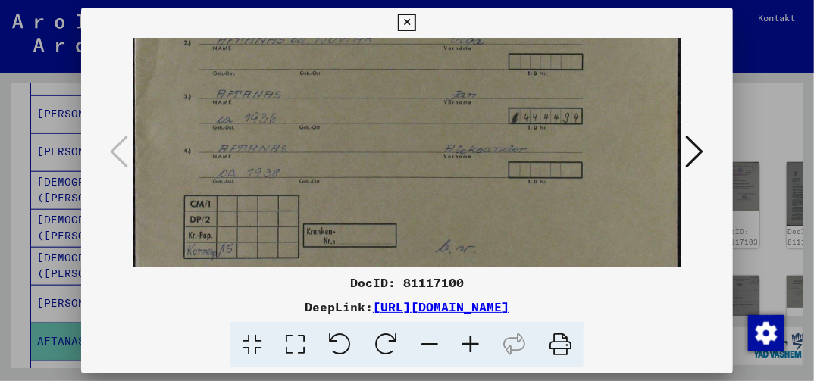
click at [400, 202] on img at bounding box center [407, 90] width 548 height 384
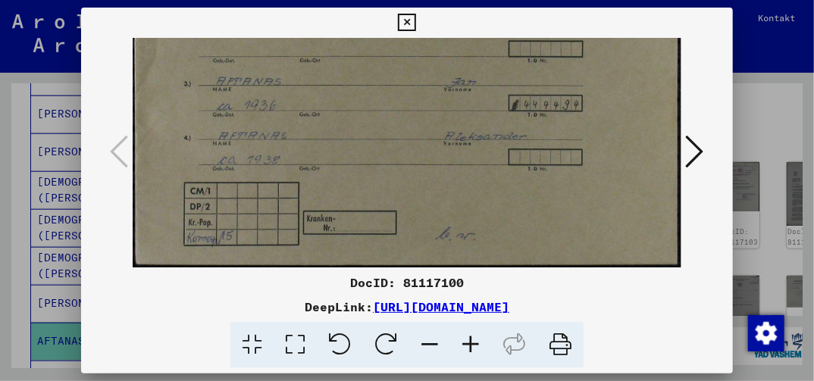
click at [695, 151] on icon at bounding box center [695, 151] width 18 height 36
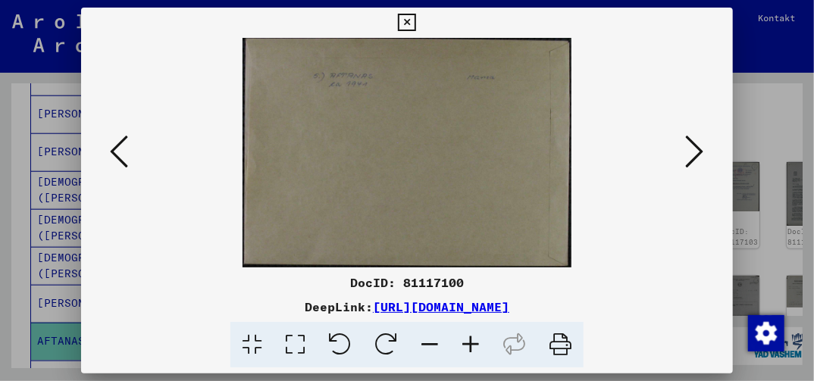
click at [695, 151] on icon at bounding box center [695, 151] width 18 height 36
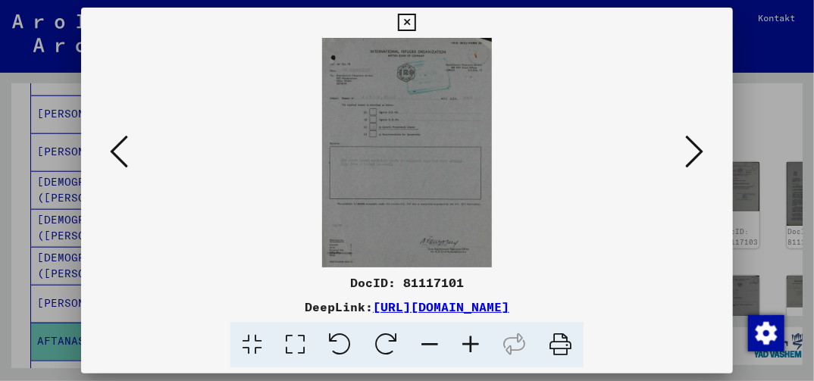
click at [301, 345] on icon at bounding box center [295, 345] width 43 height 46
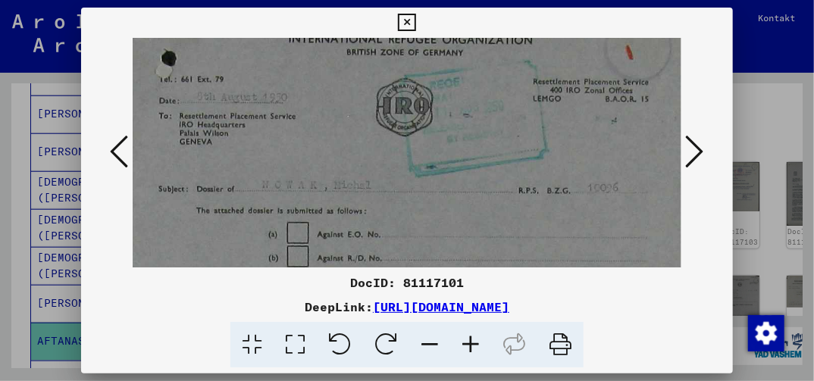
drag, startPoint x: 422, startPoint y: 244, endPoint x: 410, endPoint y: 177, distance: 67.7
click at [410, 180] on img at bounding box center [407, 365] width 548 height 740
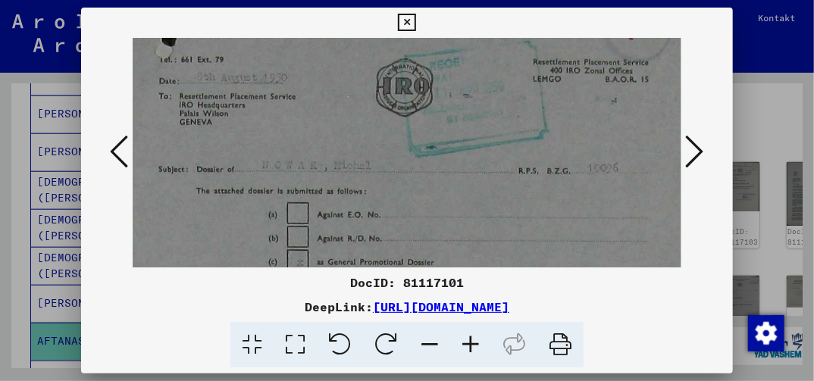
click at [434, 187] on img at bounding box center [407, 345] width 548 height 740
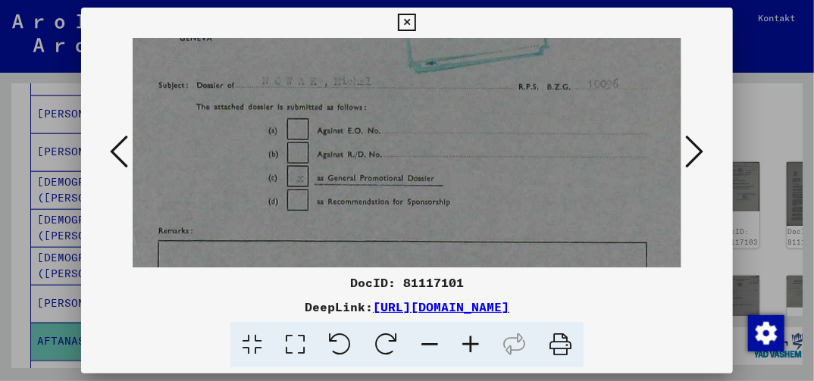
drag, startPoint x: 444, startPoint y: 240, endPoint x: 454, endPoint y: 185, distance: 55.6
click at [453, 190] on img at bounding box center [407, 261] width 548 height 740
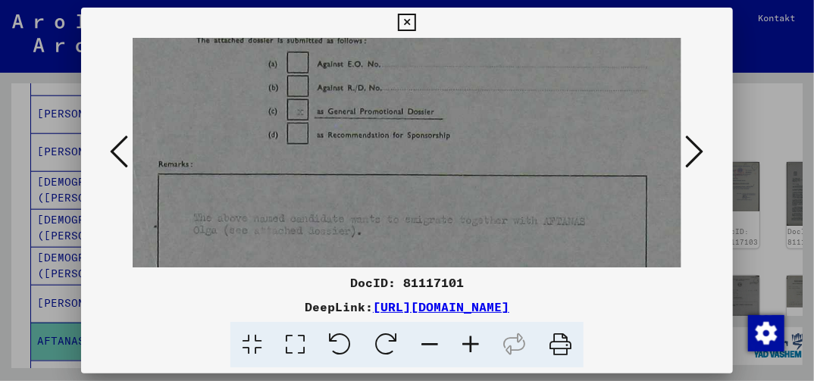
drag, startPoint x: 450, startPoint y: 242, endPoint x: 466, endPoint y: 165, distance: 78.2
click at [457, 178] on img at bounding box center [407, 194] width 548 height 740
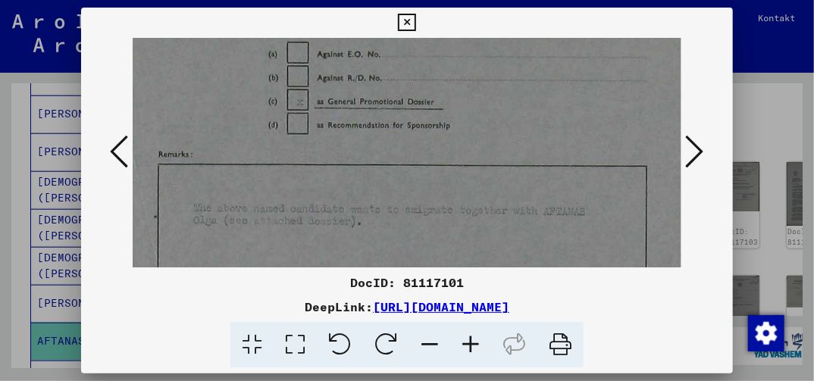
click at [398, 29] on button at bounding box center [407, 23] width 27 height 30
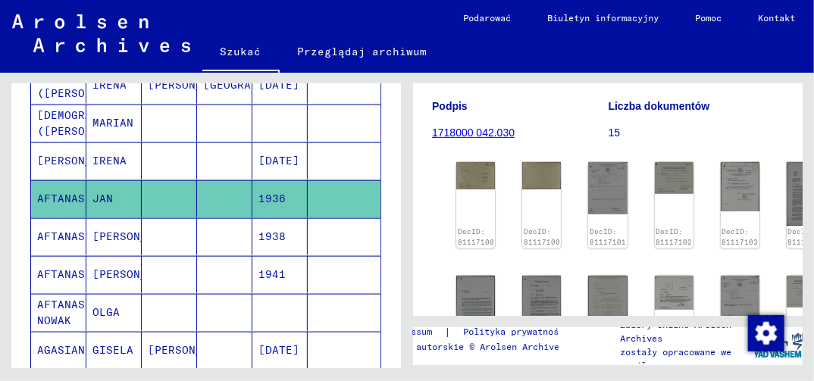
scroll to position [682, 0]
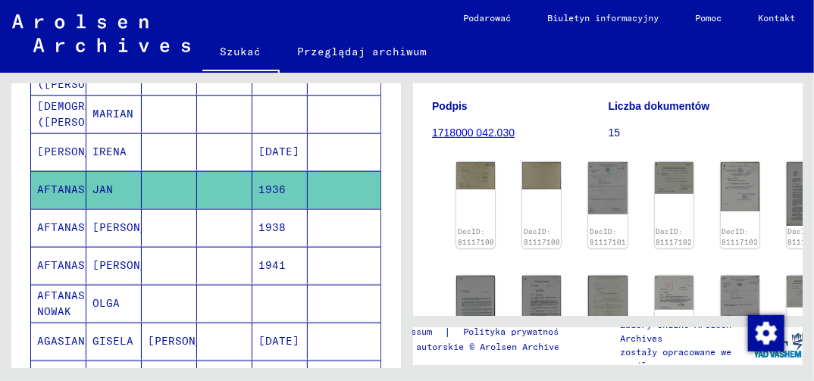
click at [268, 256] on mat-cell "1941" at bounding box center [280, 265] width 55 height 37
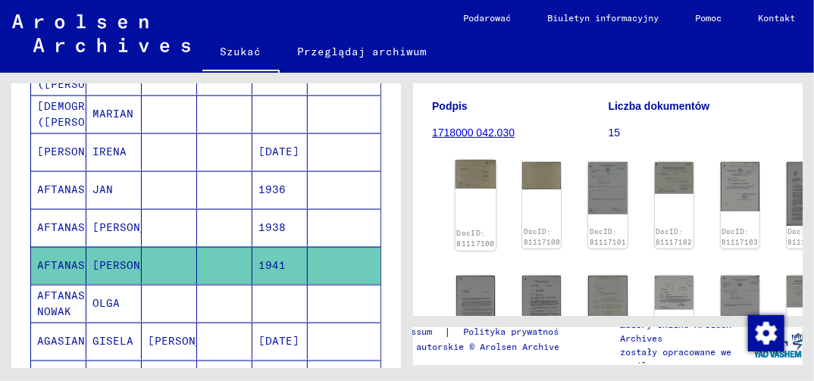
click at [471, 182] on img at bounding box center [476, 174] width 41 height 29
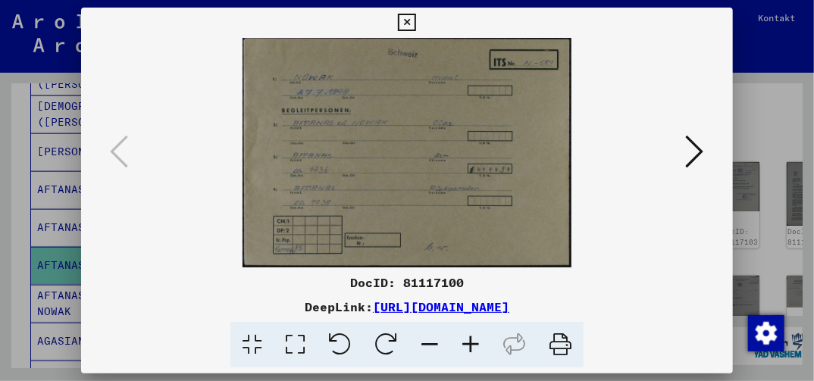
click at [300, 346] on icon at bounding box center [295, 345] width 43 height 46
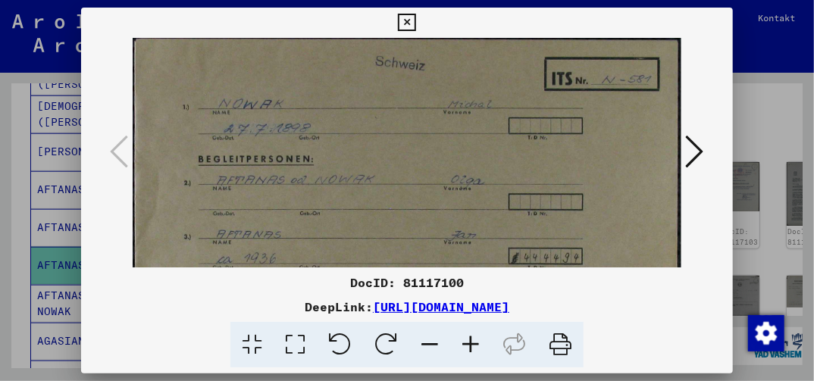
click at [405, 24] on icon at bounding box center [406, 23] width 17 height 18
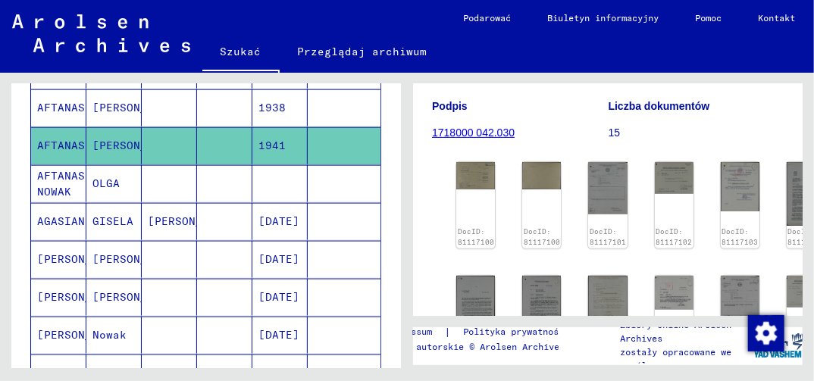
scroll to position [834, 0]
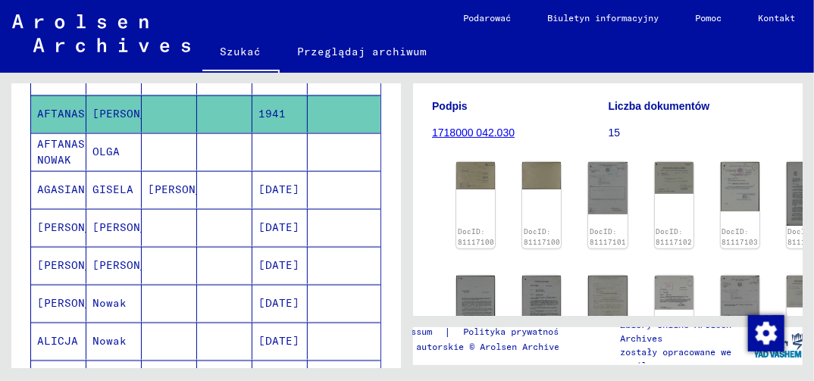
click at [281, 252] on mat-cell "[DATE]" at bounding box center [280, 265] width 55 height 37
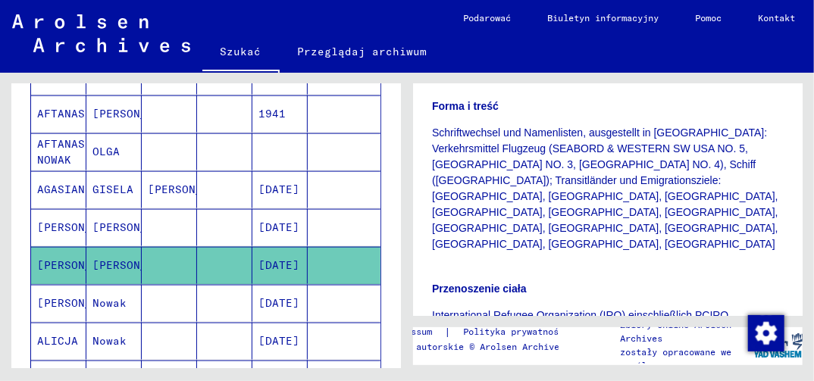
scroll to position [455, 0]
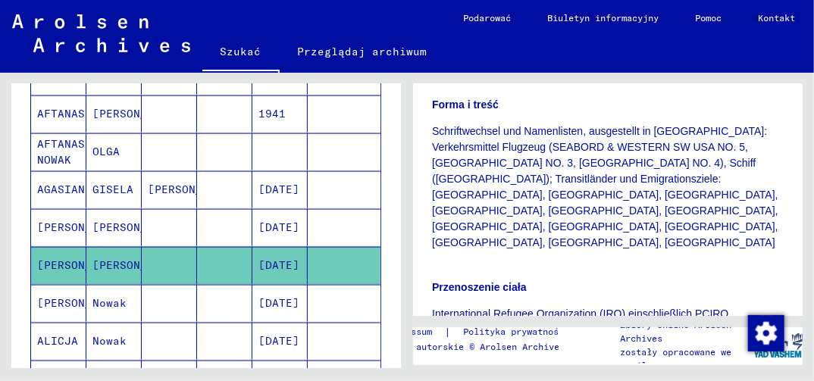
click at [510, 337] on img at bounding box center [509, 372] width 113 height 71
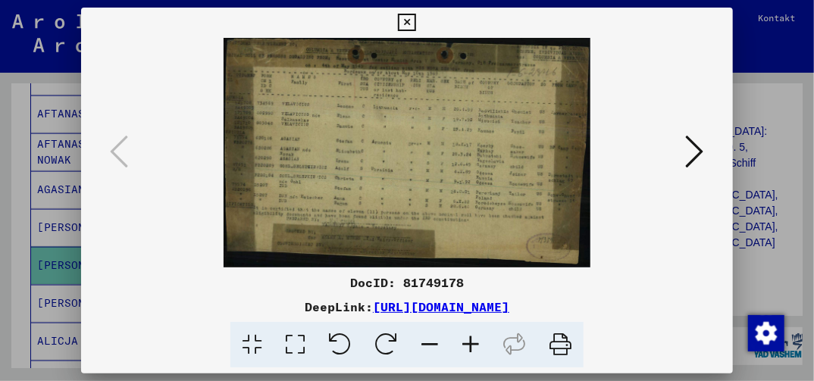
click at [303, 350] on icon at bounding box center [295, 345] width 43 height 46
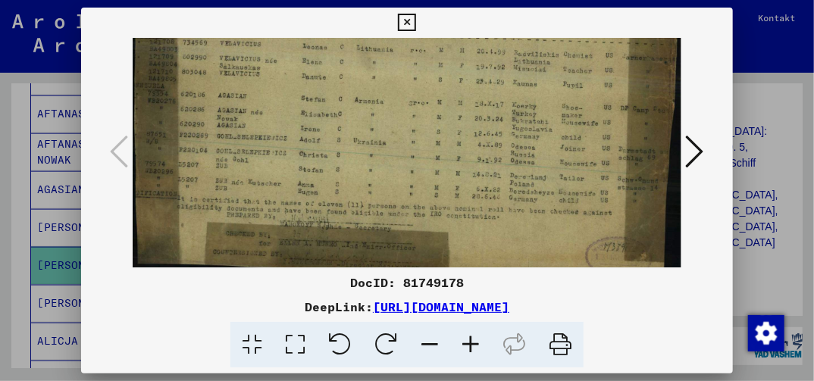
scroll to position [98, 0]
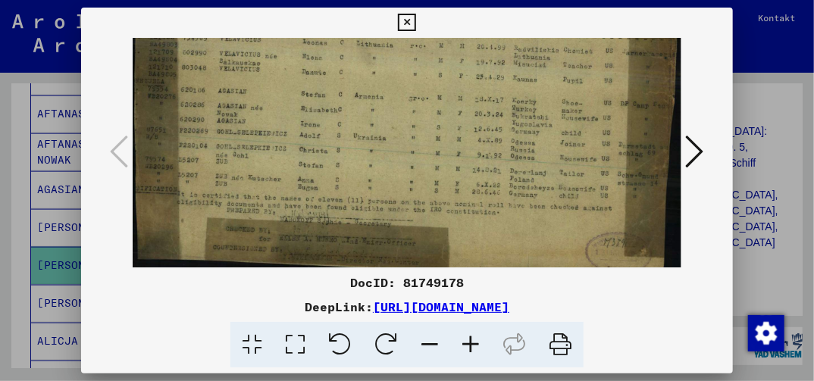
drag, startPoint x: 398, startPoint y: 254, endPoint x: 397, endPoint y: 157, distance: 97.1
click at [397, 157] on img at bounding box center [407, 112] width 548 height 344
click at [409, 20] on icon at bounding box center [406, 23] width 17 height 18
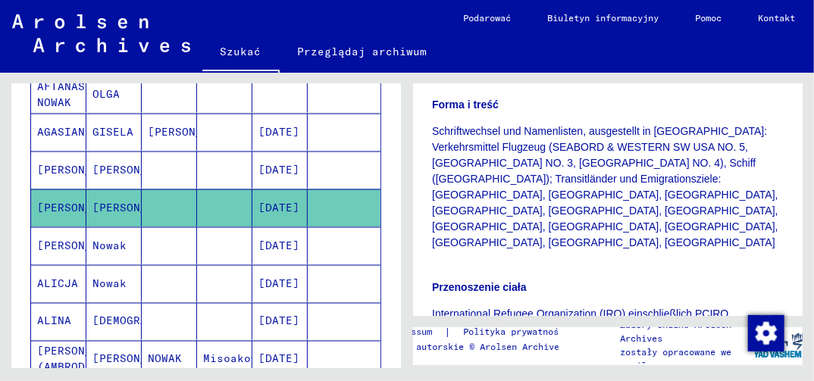
scroll to position [986, 0]
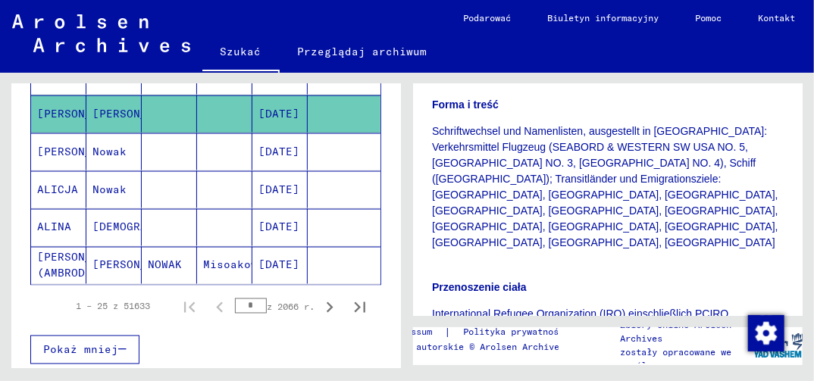
click at [274, 252] on mat-cell "[DATE]" at bounding box center [280, 265] width 55 height 37
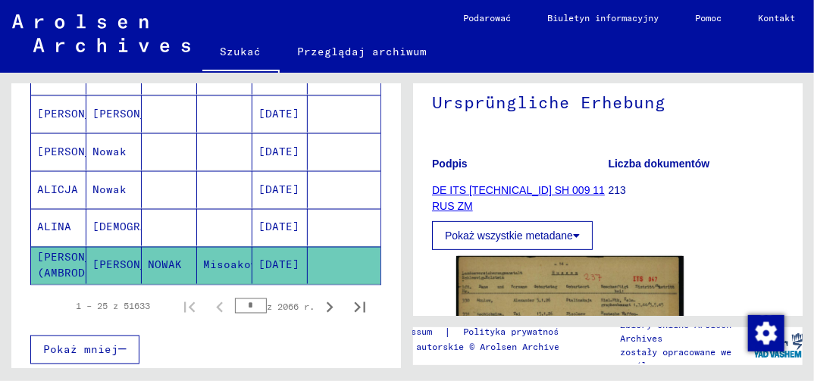
scroll to position [227, 0]
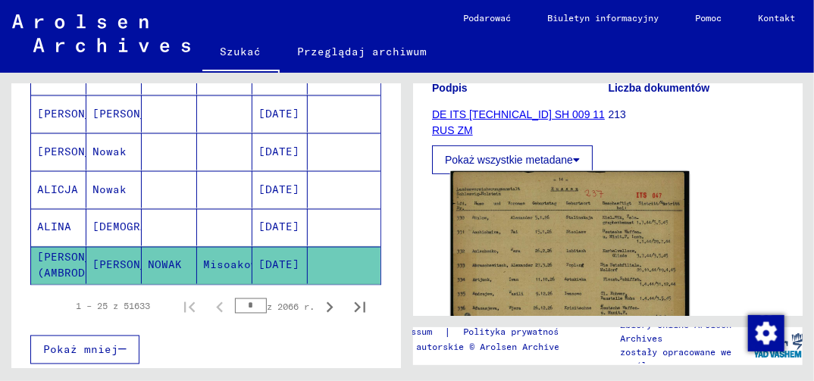
click at [536, 276] on img at bounding box center [570, 356] width 239 height 371
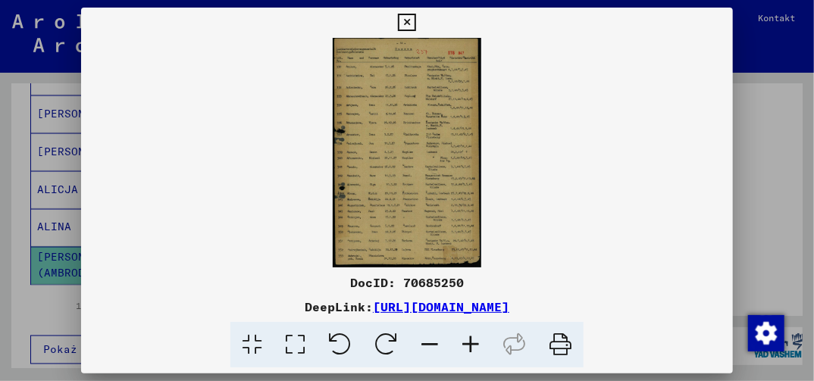
click at [294, 350] on icon at bounding box center [295, 345] width 43 height 46
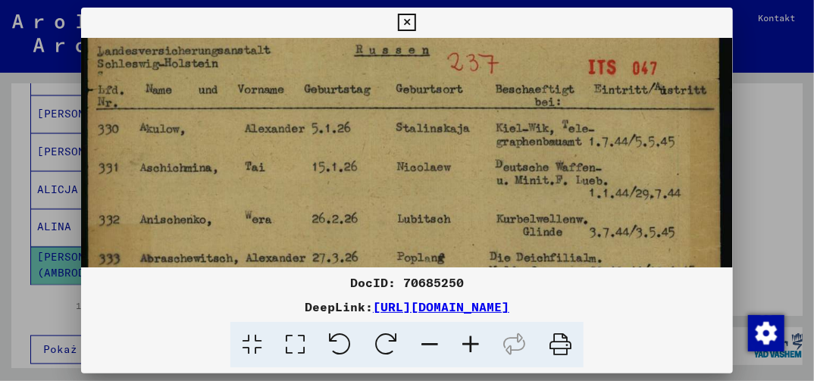
drag, startPoint x: 474, startPoint y: 249, endPoint x: 466, endPoint y: 170, distance: 79.2
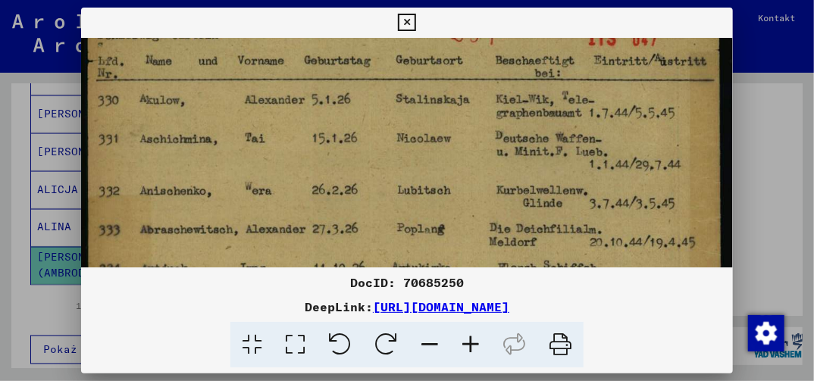
drag, startPoint x: 474, startPoint y: 250, endPoint x: 474, endPoint y: 193, distance: 57.6
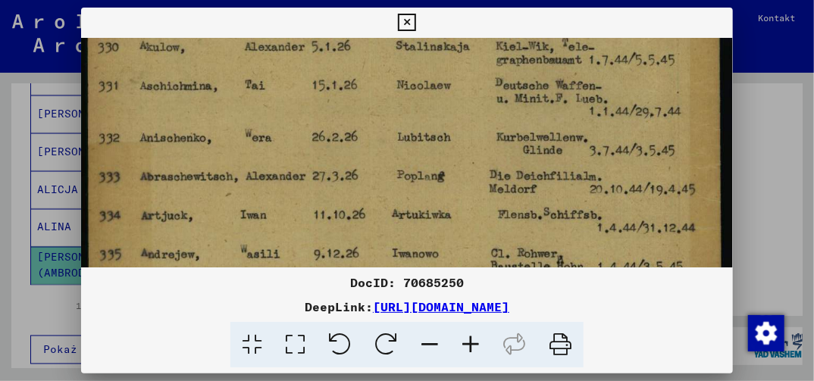
drag, startPoint x: 475, startPoint y: 220, endPoint x: 473, endPoint y: 210, distance: 10.0
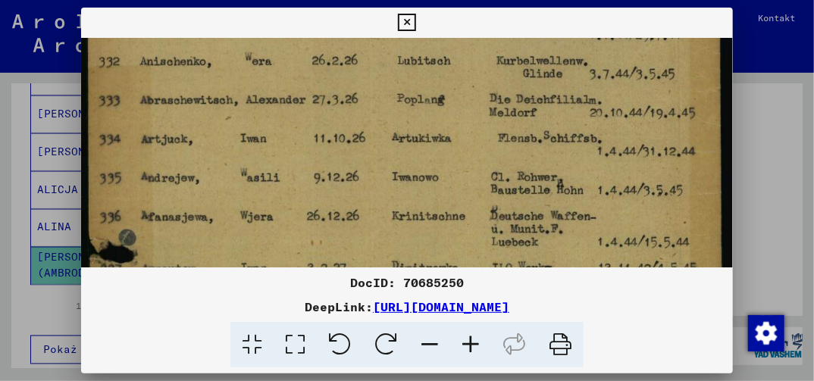
drag, startPoint x: 472, startPoint y: 240, endPoint x: 468, endPoint y: 193, distance: 47.2
click at [469, 195] on img at bounding box center [406, 348] width 651 height 1011
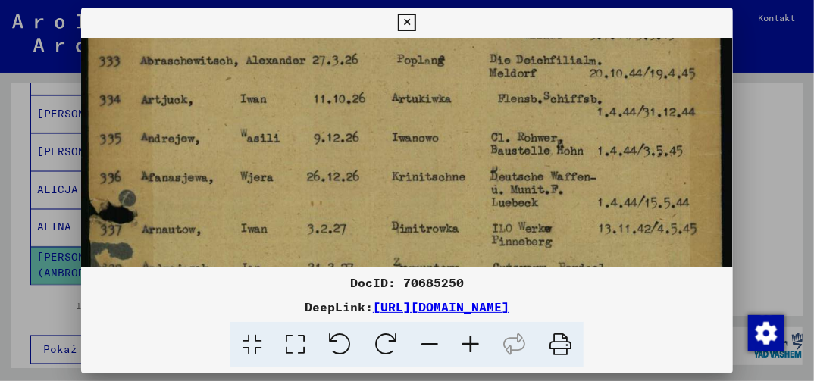
drag, startPoint x: 469, startPoint y: 250, endPoint x: 471, endPoint y: 221, distance: 29.6
click at [471, 221] on img at bounding box center [406, 309] width 651 height 1011
drag, startPoint x: 472, startPoint y: 240, endPoint x: 474, endPoint y: 187, distance: 53.1
click at [474, 191] on img at bounding box center [406, 308] width 651 height 1011
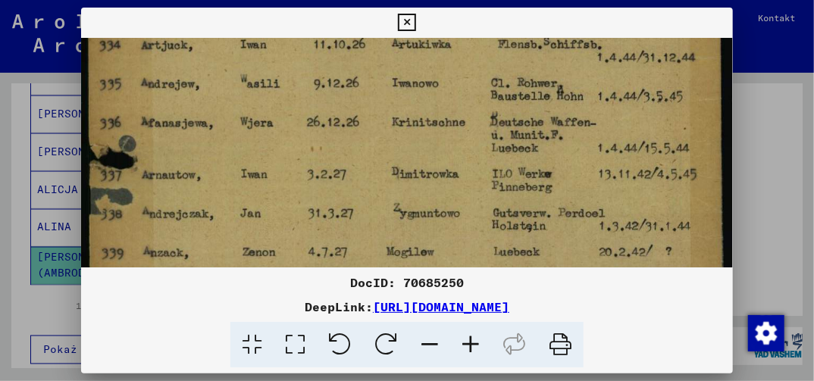
scroll to position [324, 0]
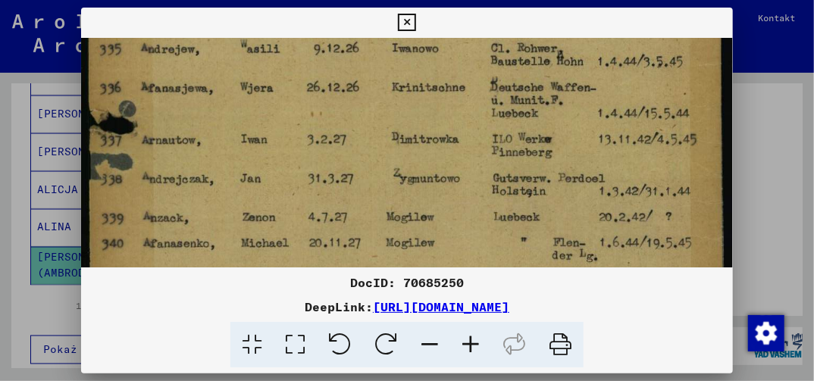
drag, startPoint x: 469, startPoint y: 224, endPoint x: 471, endPoint y: 205, distance: 19.8
click at [471, 205] on img at bounding box center [406, 219] width 651 height 1011
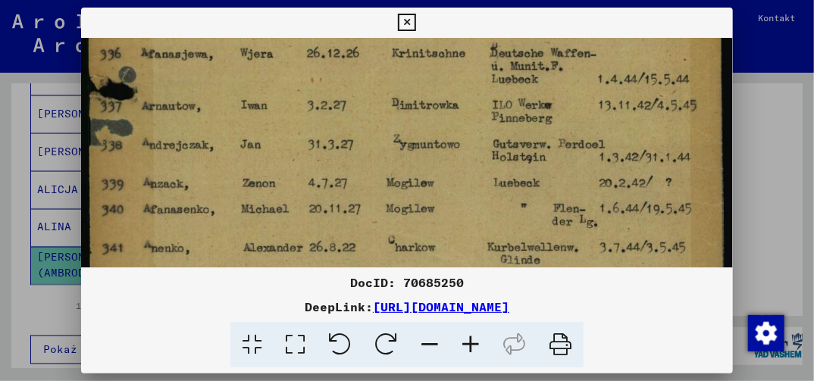
scroll to position [362, 0]
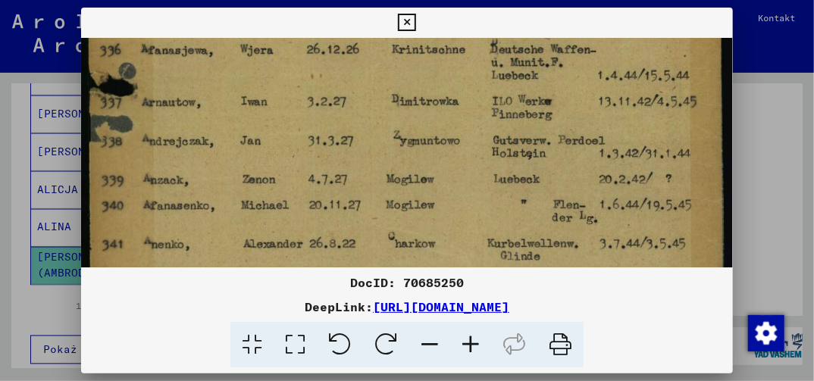
drag, startPoint x: 464, startPoint y: 243, endPoint x: 467, endPoint y: 205, distance: 38.0
click at [467, 205] on img at bounding box center [406, 181] width 651 height 1011
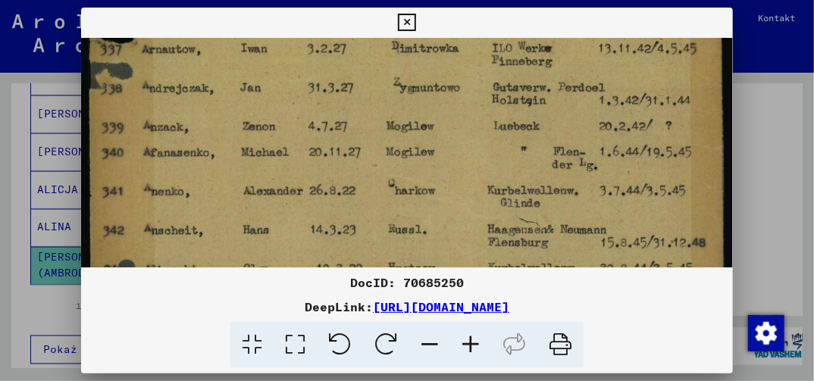
drag, startPoint x: 468, startPoint y: 249, endPoint x: 466, endPoint y: 180, distance: 68.3
click at [466, 184] on img at bounding box center [406, 128] width 651 height 1011
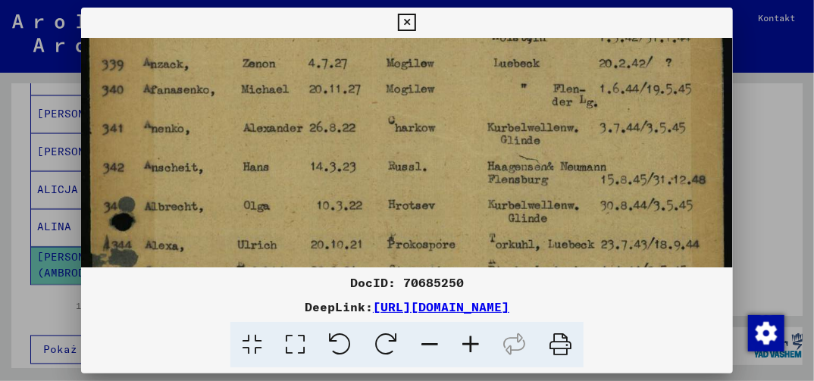
drag, startPoint x: 468, startPoint y: 228, endPoint x: 474, endPoint y: 183, distance: 45.9
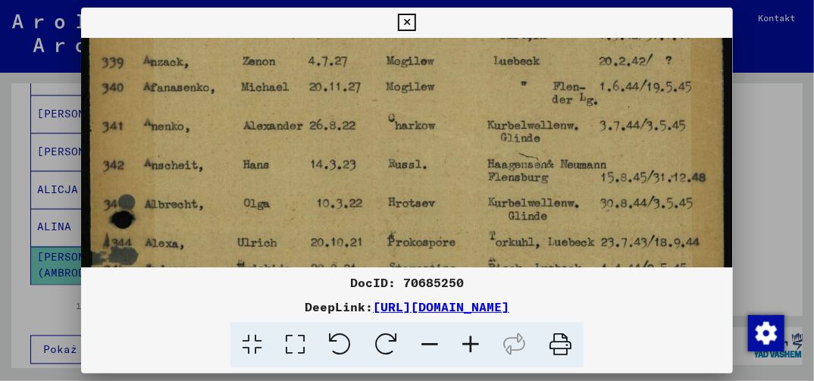
click at [474, 183] on img at bounding box center [406, 63] width 651 height 1011
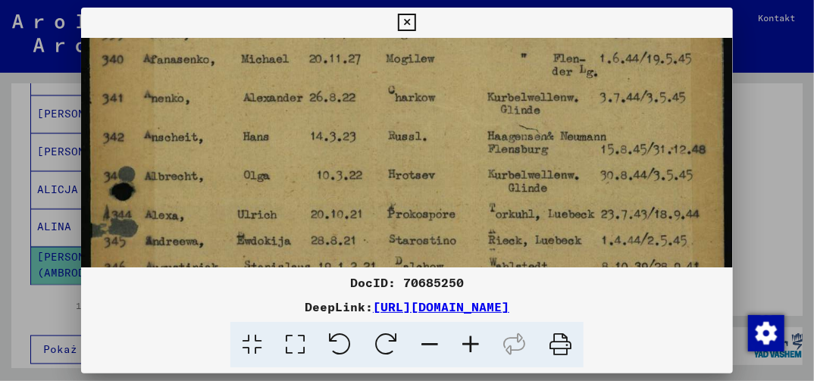
drag, startPoint x: 473, startPoint y: 224, endPoint x: 474, endPoint y: 191, distance: 32.6
click at [474, 192] on img at bounding box center [406, 35] width 651 height 1011
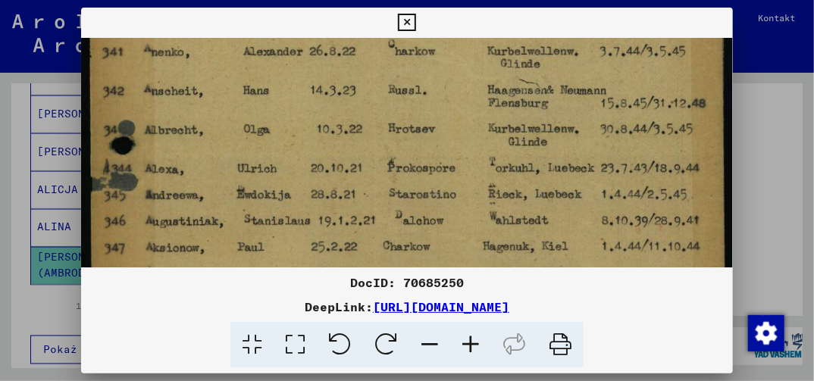
drag, startPoint x: 470, startPoint y: 246, endPoint x: 476, endPoint y: 195, distance: 51.9
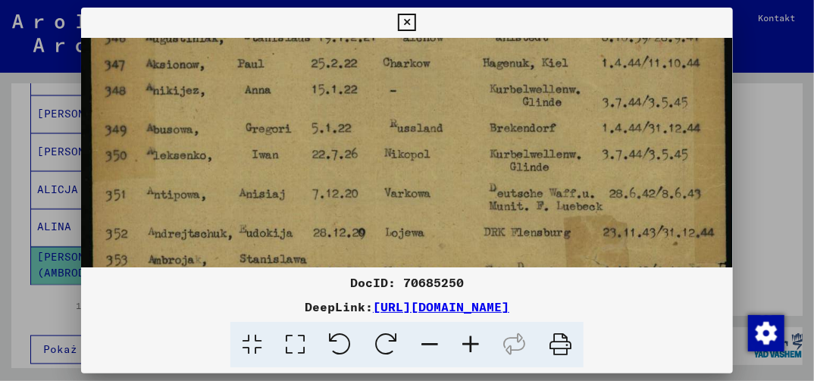
drag, startPoint x: 475, startPoint y: 238, endPoint x: 477, endPoint y: 138, distance: 100.1
drag, startPoint x: 471, startPoint y: 193, endPoint x: 475, endPoint y: 171, distance: 22.3
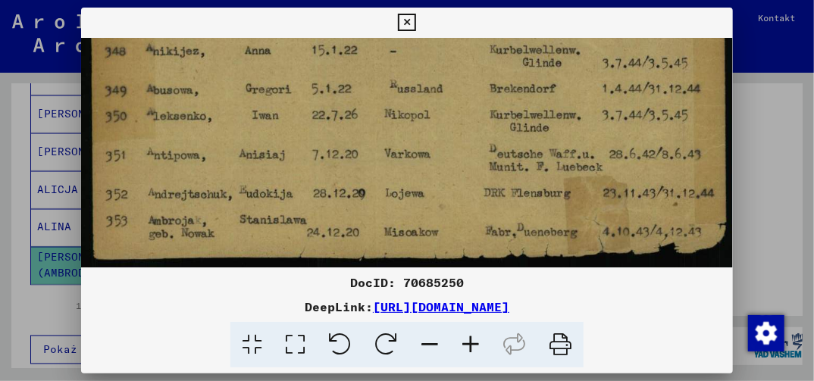
drag, startPoint x: 450, startPoint y: 249, endPoint x: 449, endPoint y: 200, distance: 48.5
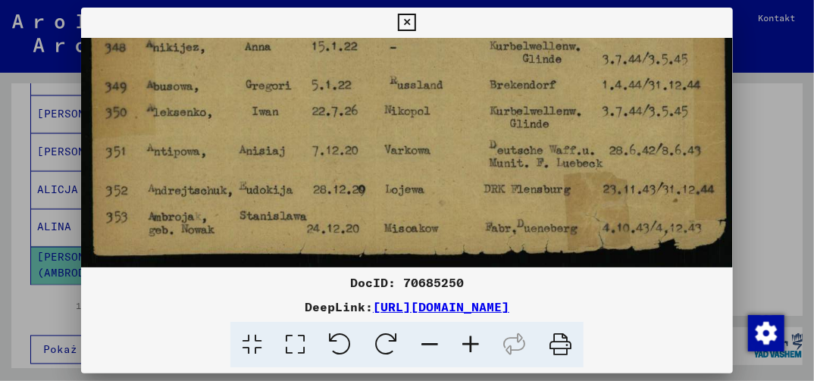
click at [406, 22] on icon at bounding box center [406, 23] width 17 height 18
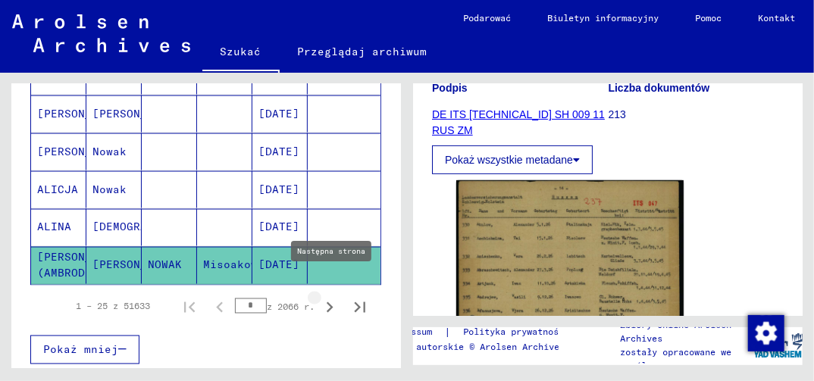
click at [327, 303] on icon "Następna strona" at bounding box center [330, 308] width 7 height 11
type input "*"
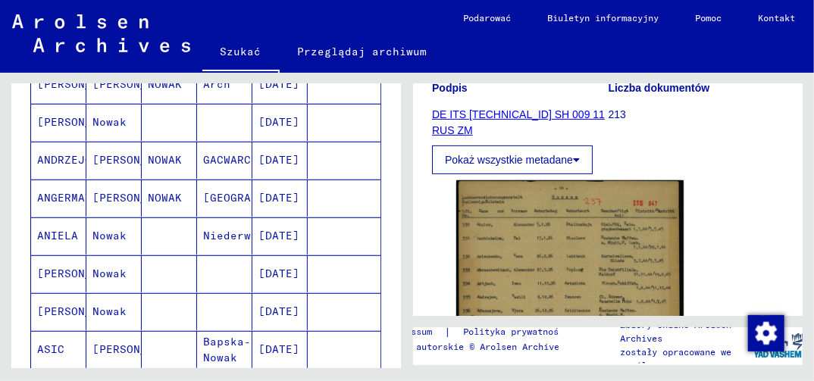
scroll to position [227, 0]
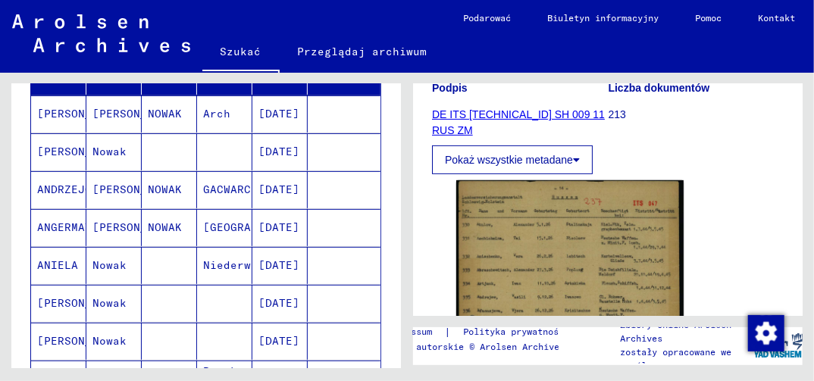
click at [279, 153] on mat-cell "[DATE]" at bounding box center [280, 151] width 55 height 37
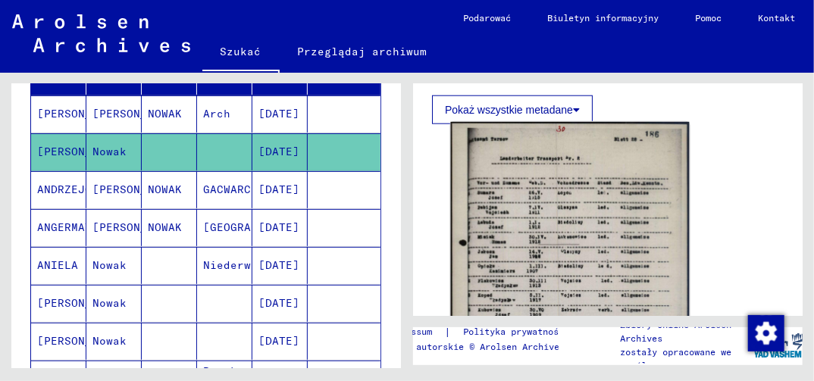
scroll to position [682, 0]
click at [555, 276] on img at bounding box center [570, 288] width 239 height 334
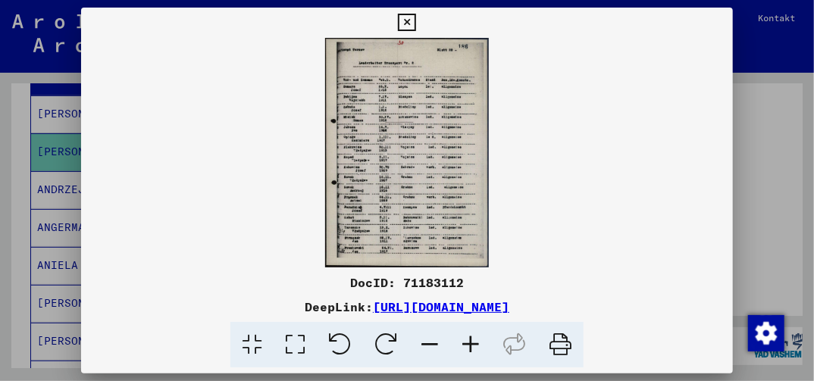
click at [299, 349] on icon at bounding box center [295, 345] width 43 height 46
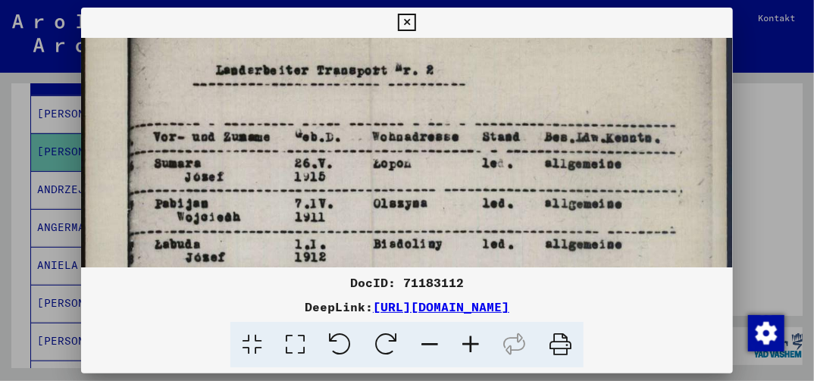
drag, startPoint x: 436, startPoint y: 242, endPoint x: 437, endPoint y: 149, distance: 93.3
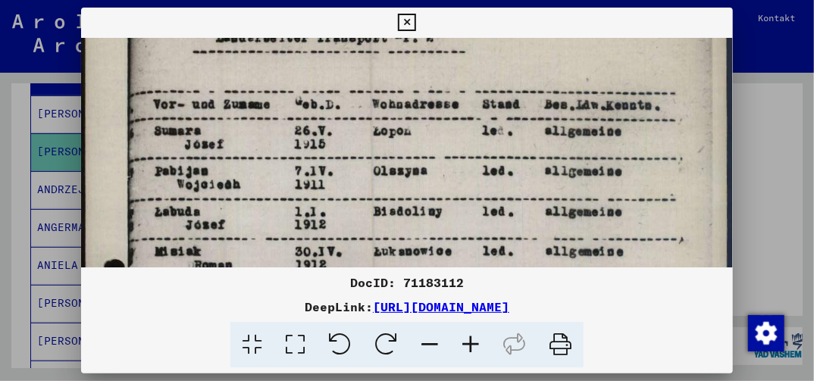
drag, startPoint x: 461, startPoint y: 224, endPoint x: 459, endPoint y: 174, distance: 50.9
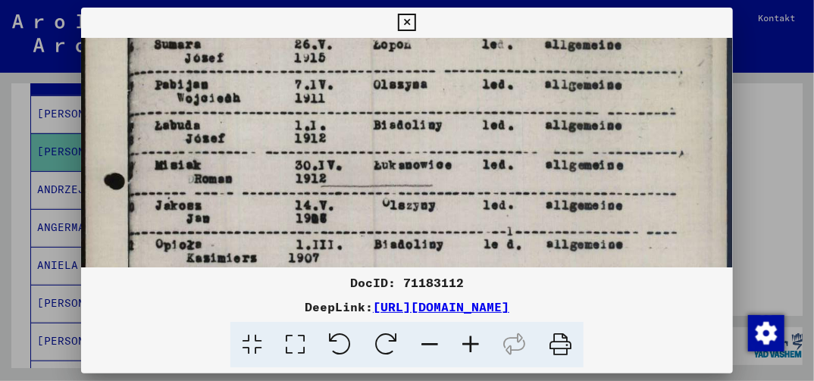
drag, startPoint x: 471, startPoint y: 247, endPoint x: 470, endPoint y: 194, distance: 53.1
click at [470, 196] on img at bounding box center [406, 306] width 651 height 911
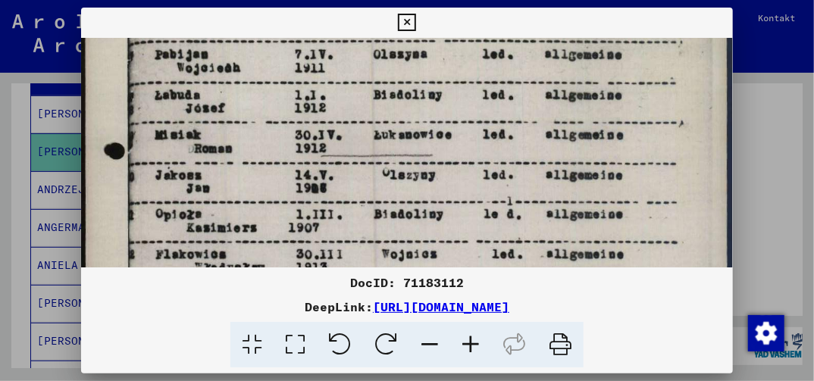
drag, startPoint x: 458, startPoint y: 246, endPoint x: 459, endPoint y: 201, distance: 44.7
click at [459, 204] on img at bounding box center [406, 276] width 651 height 911
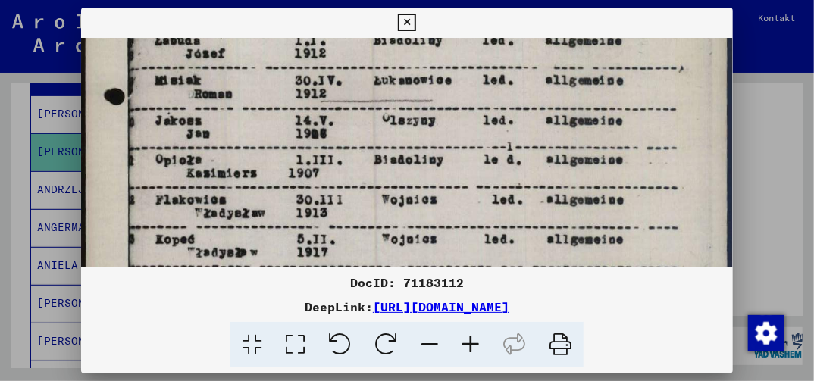
drag, startPoint x: 468, startPoint y: 256, endPoint x: 472, endPoint y: 177, distance: 79.0
click at [471, 181] on img at bounding box center [406, 221] width 651 height 911
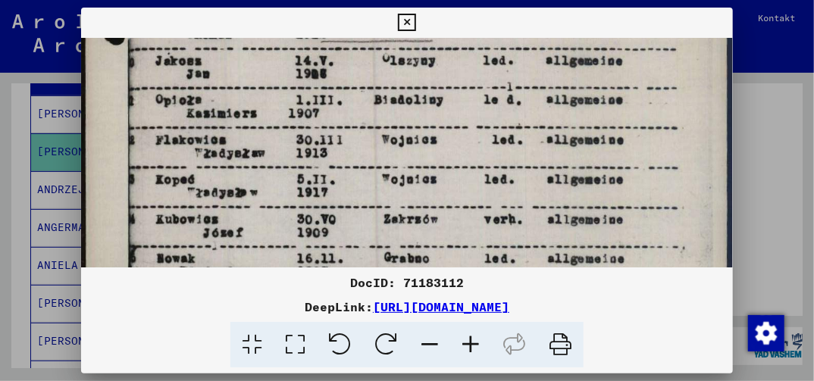
drag, startPoint x: 469, startPoint y: 225, endPoint x: 469, endPoint y: 190, distance: 35.6
click at [469, 190] on img at bounding box center [406, 162] width 651 height 911
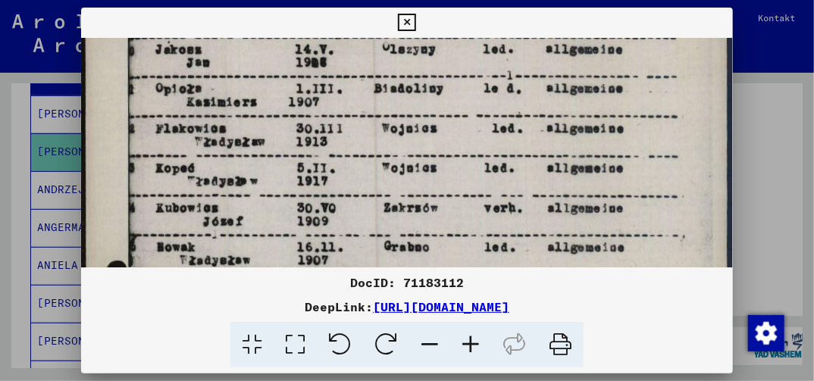
drag, startPoint x: 466, startPoint y: 198, endPoint x: 466, endPoint y: 181, distance: 16.7
click at [466, 182] on img at bounding box center [406, 150] width 651 height 911
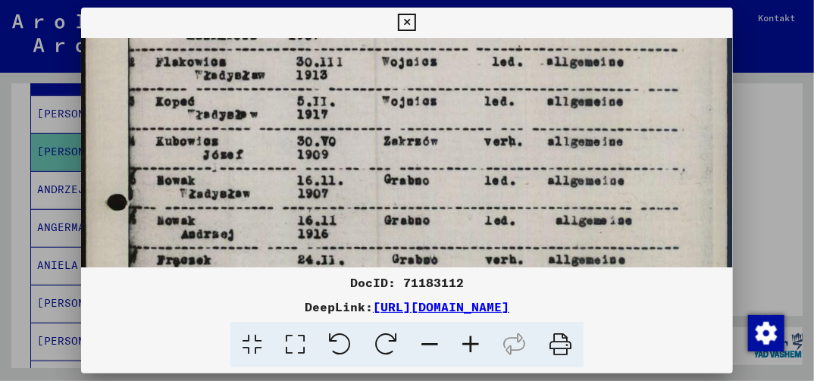
click at [466, 192] on img at bounding box center [406, 83] width 651 height 911
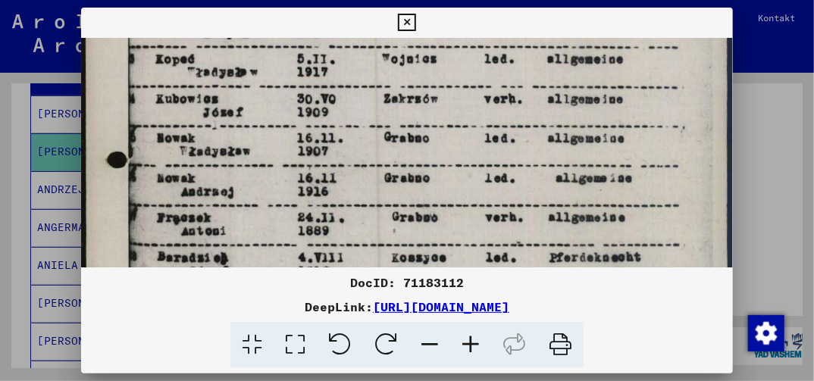
click at [466, 193] on img at bounding box center [406, 41] width 651 height 911
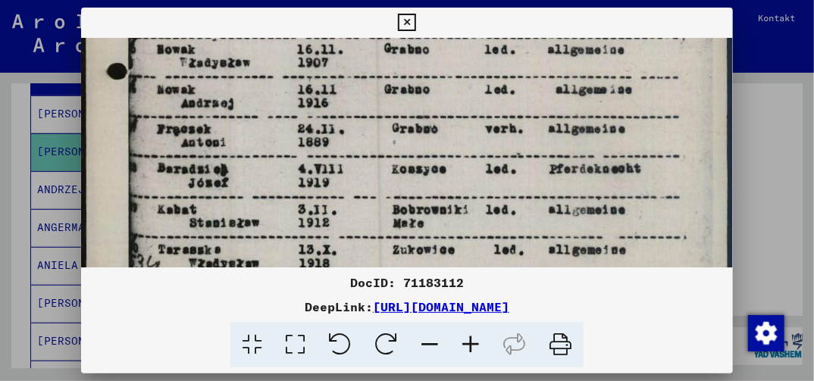
drag, startPoint x: 463, startPoint y: 253, endPoint x: 463, endPoint y: 205, distance: 47.0
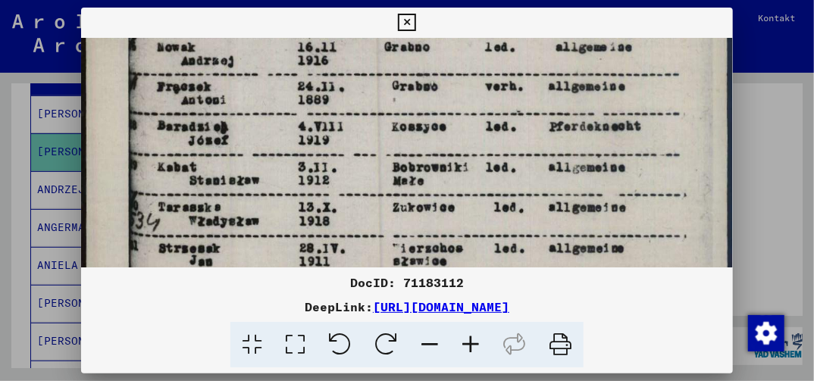
drag, startPoint x: 471, startPoint y: 259, endPoint x: 474, endPoint y: 208, distance: 50.9
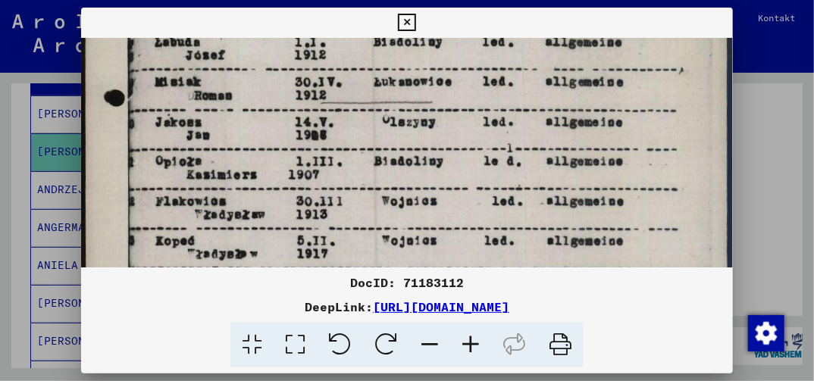
drag, startPoint x: 463, startPoint y: 83, endPoint x: 533, endPoint y: 312, distance: 238.7
click at [508, 381] on html "Suchen Archiv erkunden Spenden Newsletter Hilfe Kontakt Über Uns Szukać Przeglą…" at bounding box center [407, 190] width 814 height 381
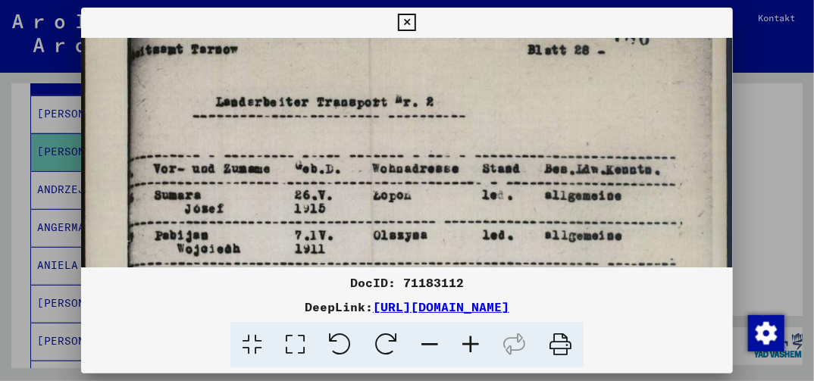
scroll to position [33, 0]
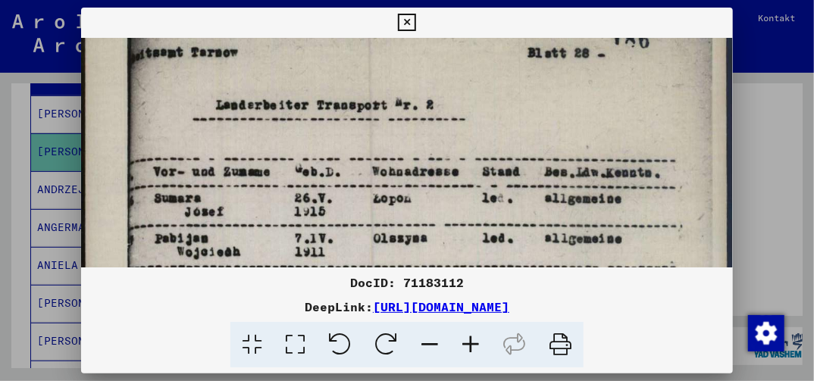
drag, startPoint x: 442, startPoint y: 109, endPoint x: 476, endPoint y: 345, distance: 238.3
click at [476, 345] on div "DocID: 71183112 DeepLink: [URL][DOMAIN_NAME]" at bounding box center [406, 188] width 651 height 361
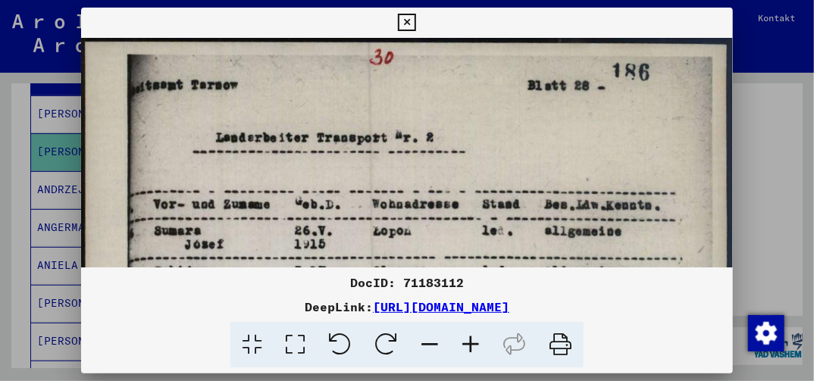
drag, startPoint x: 453, startPoint y: 212, endPoint x: 458, endPoint y: 262, distance: 50.3
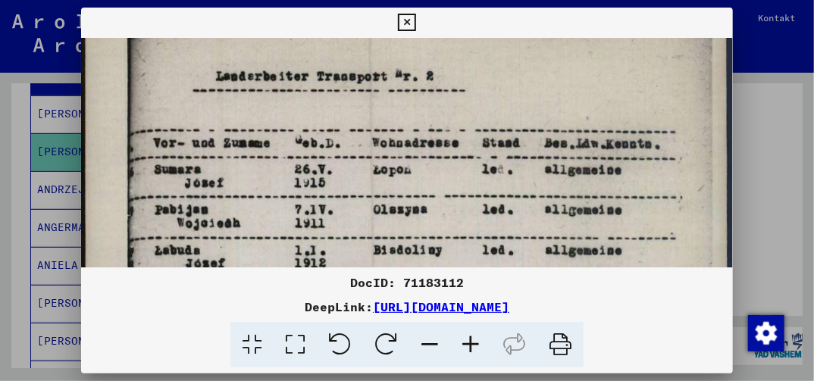
drag, startPoint x: 458, startPoint y: 231, endPoint x: 441, endPoint y: 80, distance: 151.2
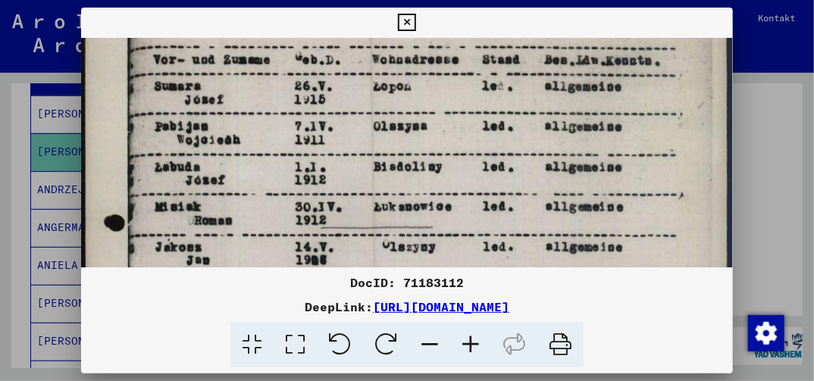
click at [462, 109] on img at bounding box center [406, 348] width 651 height 911
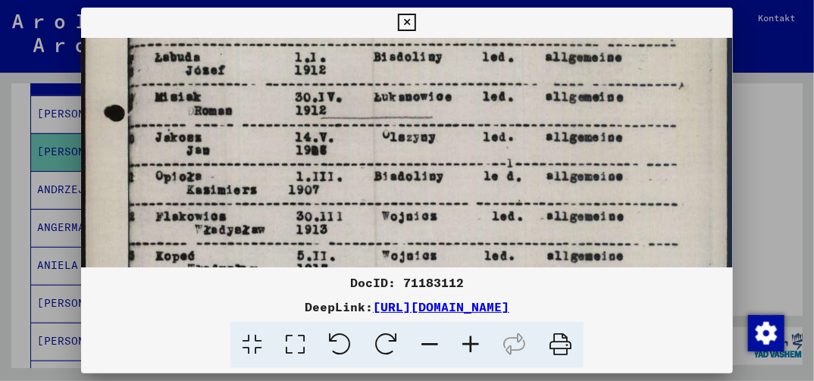
drag, startPoint x: 463, startPoint y: 222, endPoint x: 457, endPoint y: 118, distance: 104.8
click at [460, 134] on img at bounding box center [406, 238] width 651 height 911
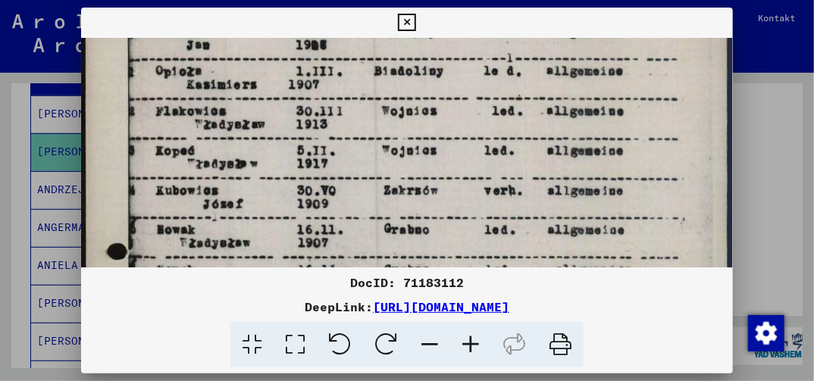
drag, startPoint x: 466, startPoint y: 185, endPoint x: 459, endPoint y: 114, distance: 71.7
click at [460, 131] on img at bounding box center [406, 133] width 651 height 911
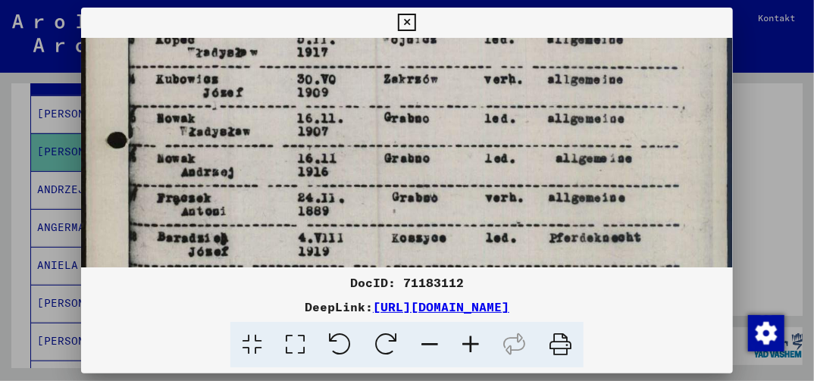
drag, startPoint x: 463, startPoint y: 236, endPoint x: 461, endPoint y: 137, distance: 98.6
click at [462, 147] on img at bounding box center [406, 21] width 651 height 911
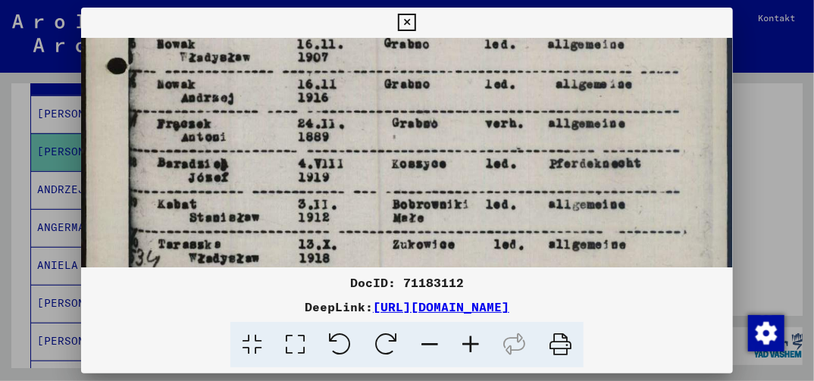
drag, startPoint x: 453, startPoint y: 193, endPoint x: 447, endPoint y: 143, distance: 49.7
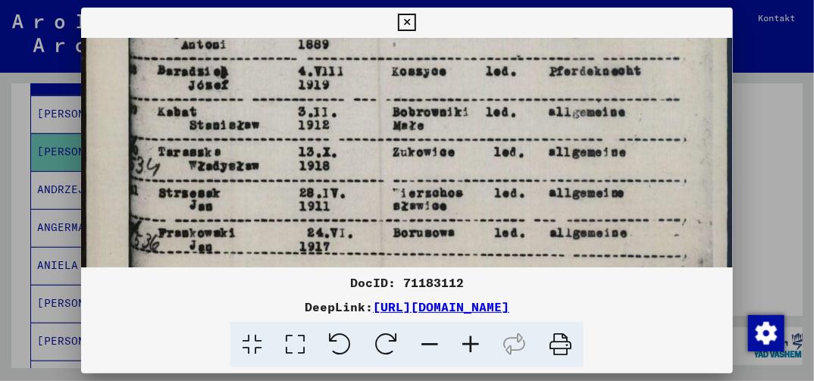
drag, startPoint x: 479, startPoint y: 255, endPoint x: 463, endPoint y: 187, distance: 70.3
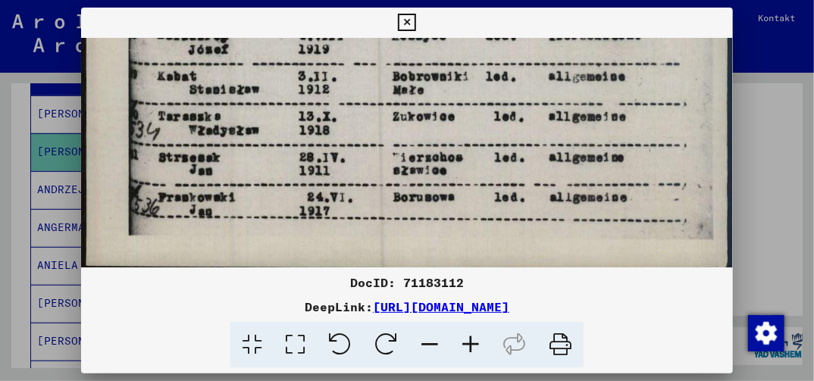
scroll to position [682, 0]
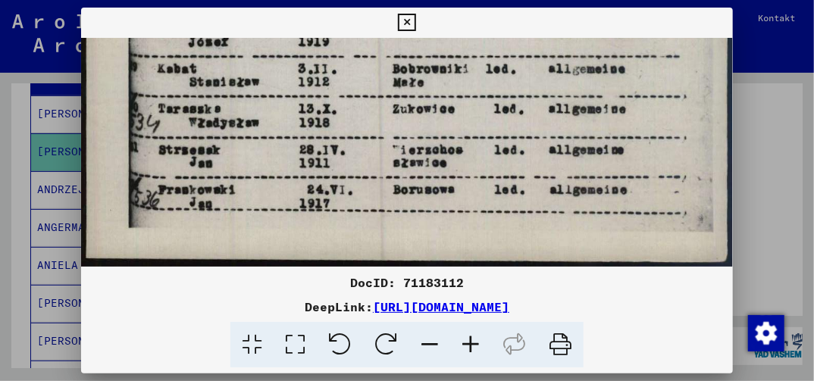
drag, startPoint x: 481, startPoint y: 249, endPoint x: 475, endPoint y: 193, distance: 56.4
click at [407, 18] on icon at bounding box center [406, 23] width 17 height 18
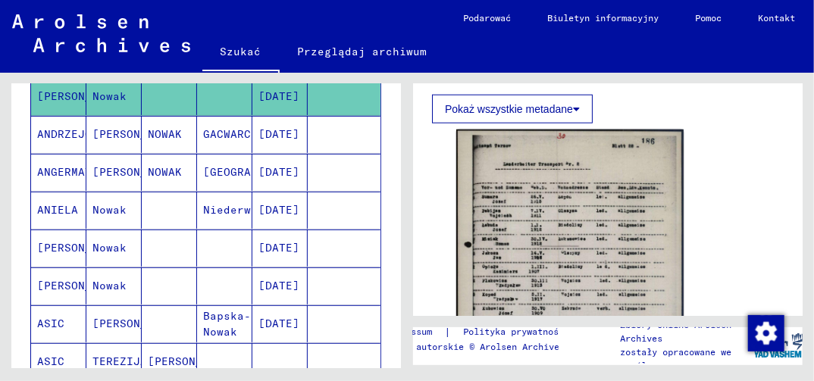
scroll to position [379, 0]
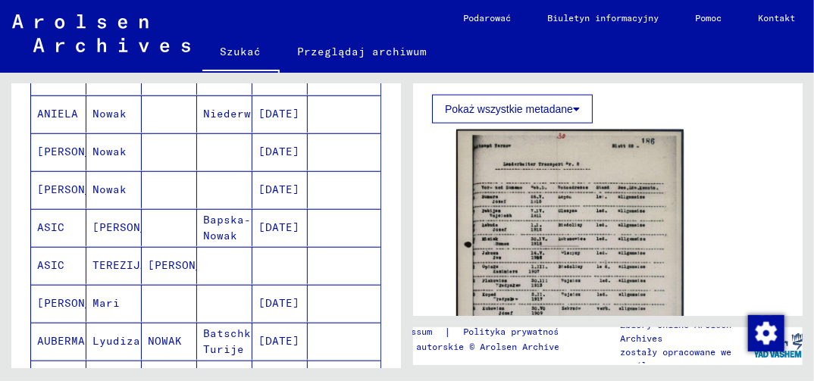
click at [271, 226] on mat-cell "[DATE]" at bounding box center [280, 227] width 55 height 37
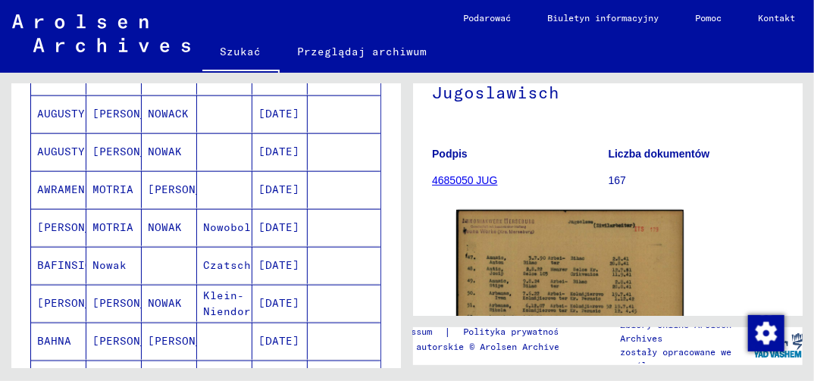
scroll to position [379, 0]
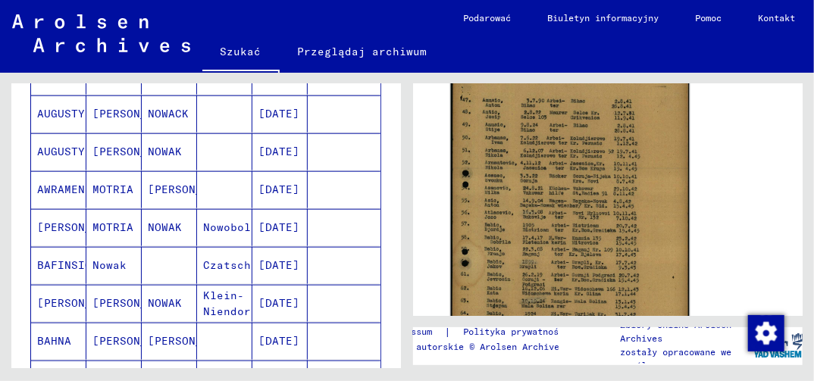
click at [547, 247] on img at bounding box center [570, 218] width 239 height 337
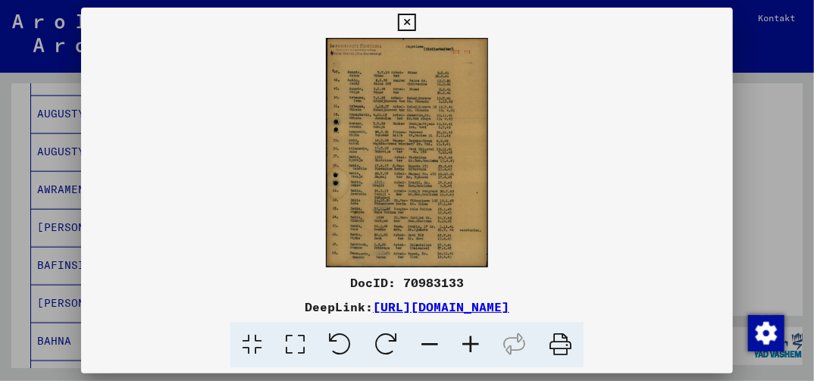
click at [289, 352] on icon at bounding box center [295, 345] width 43 height 46
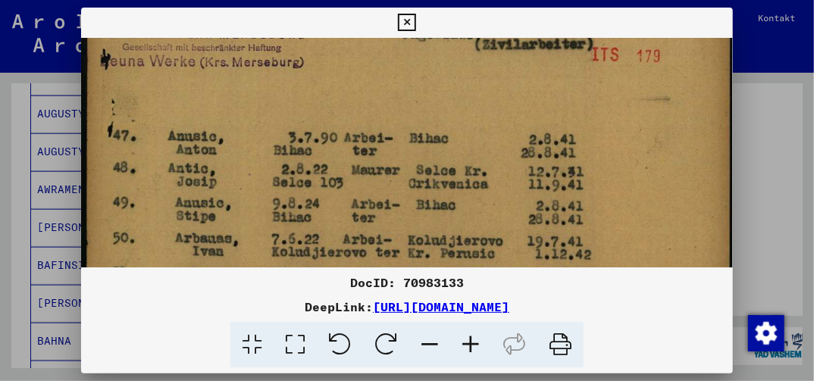
drag, startPoint x: 397, startPoint y: 257, endPoint x: 391, endPoint y: 207, distance: 50.3
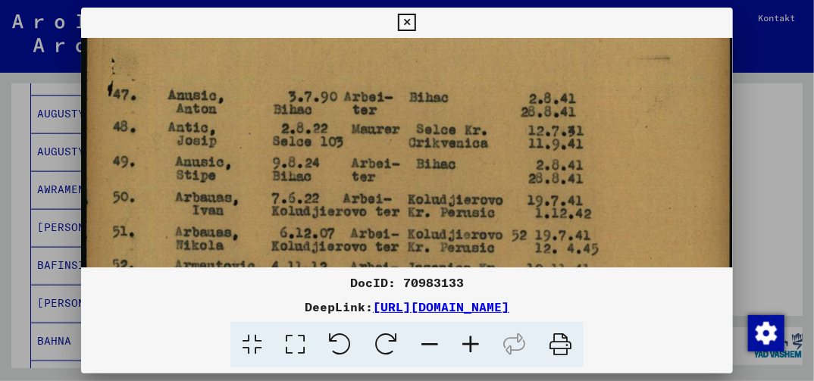
drag, startPoint x: 398, startPoint y: 253, endPoint x: 393, endPoint y: 205, distance: 48.1
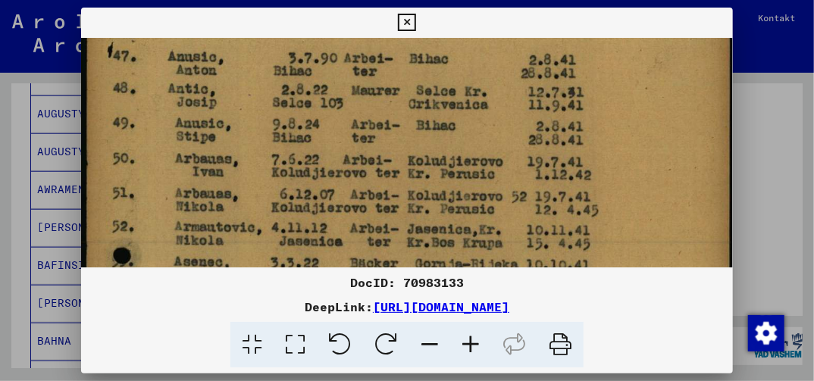
drag, startPoint x: 397, startPoint y: 256, endPoint x: 391, endPoint y: 221, distance: 35.4
click at [392, 225] on img at bounding box center [406, 380] width 651 height 920
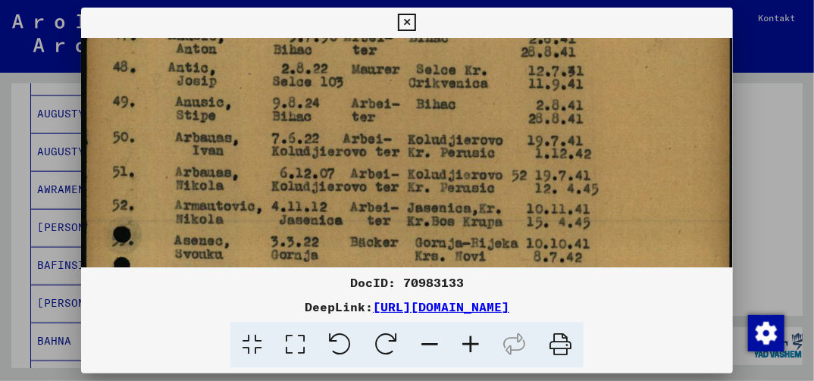
drag, startPoint x: 391, startPoint y: 249, endPoint x: 387, endPoint y: 217, distance: 32.7
click at [387, 222] on img at bounding box center [406, 358] width 651 height 920
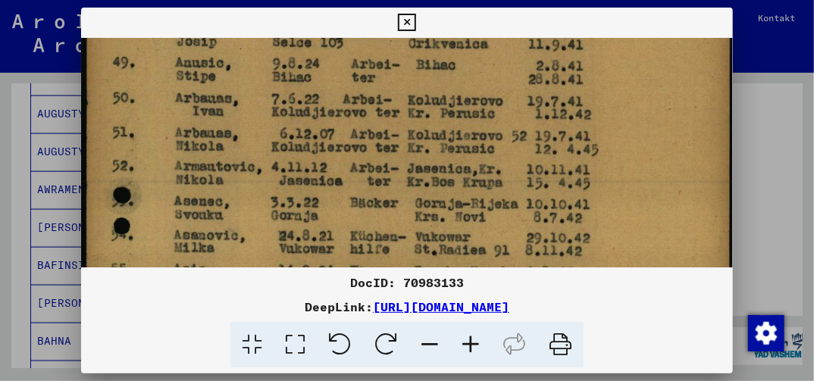
drag, startPoint x: 389, startPoint y: 255, endPoint x: 391, endPoint y: 199, distance: 56.2
click at [391, 212] on img at bounding box center [406, 319] width 651 height 920
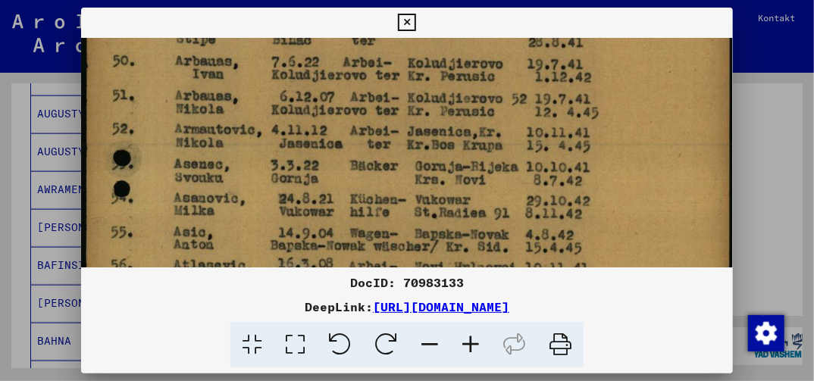
drag, startPoint x: 403, startPoint y: 253, endPoint x: 401, endPoint y: 215, distance: 37.2
click at [402, 222] on img at bounding box center [406, 282] width 651 height 920
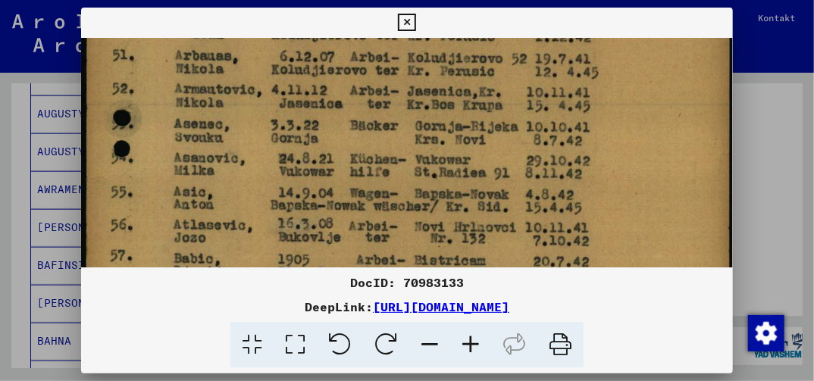
drag, startPoint x: 399, startPoint y: 252, endPoint x: 400, endPoint y: 214, distance: 37.9
click at [400, 218] on img at bounding box center [406, 242] width 651 height 920
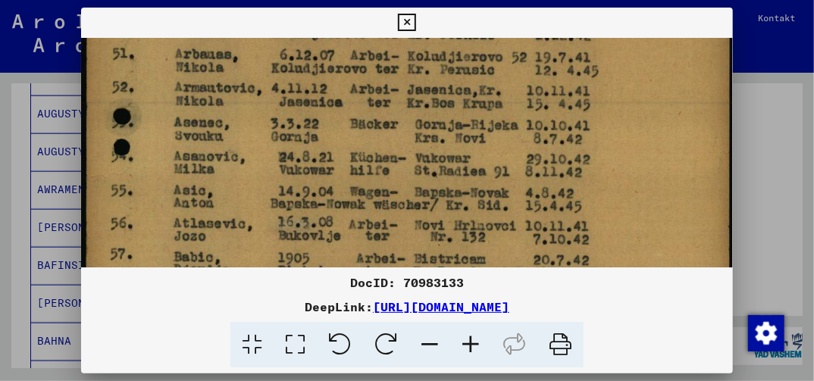
drag, startPoint x: 400, startPoint y: 240, endPoint x: 403, endPoint y: 196, distance: 44.1
click at [403, 196] on img at bounding box center [406, 240] width 651 height 920
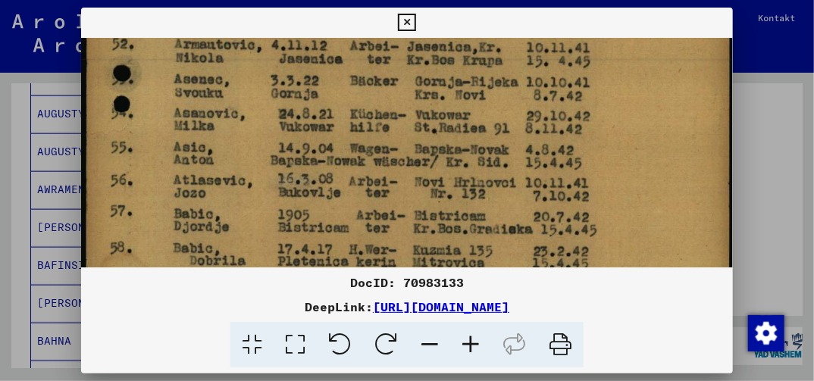
click at [406, 193] on img at bounding box center [406, 197] width 651 height 920
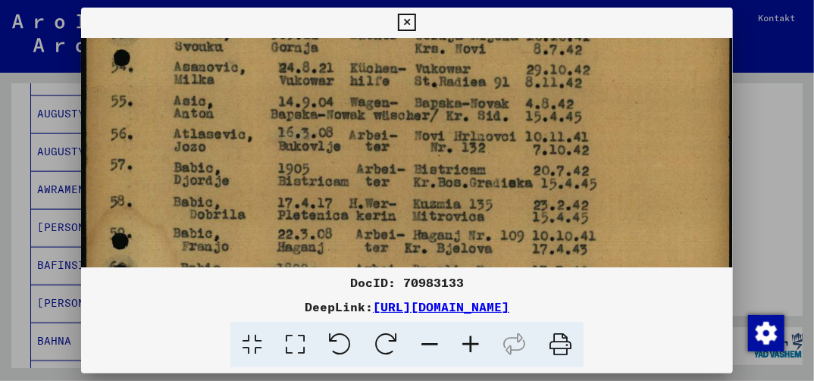
drag, startPoint x: 405, startPoint y: 232, endPoint x: 409, endPoint y: 180, distance: 52.5
click at [409, 180] on img at bounding box center [406, 151] width 651 height 920
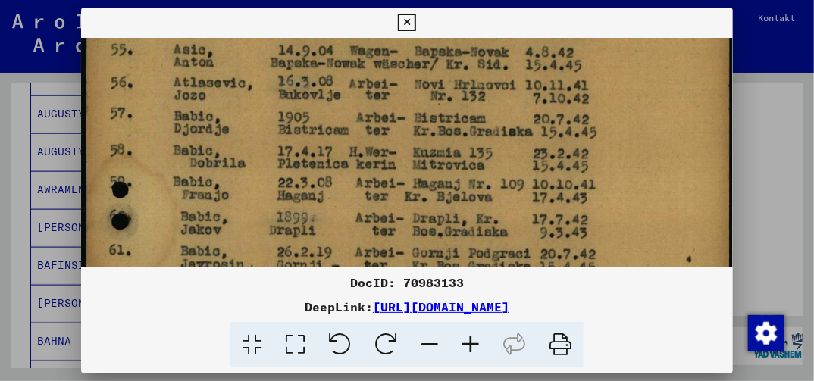
drag, startPoint x: 410, startPoint y: 228, endPoint x: 410, endPoint y: 196, distance: 32.6
click at [410, 196] on img at bounding box center [406, 99] width 651 height 920
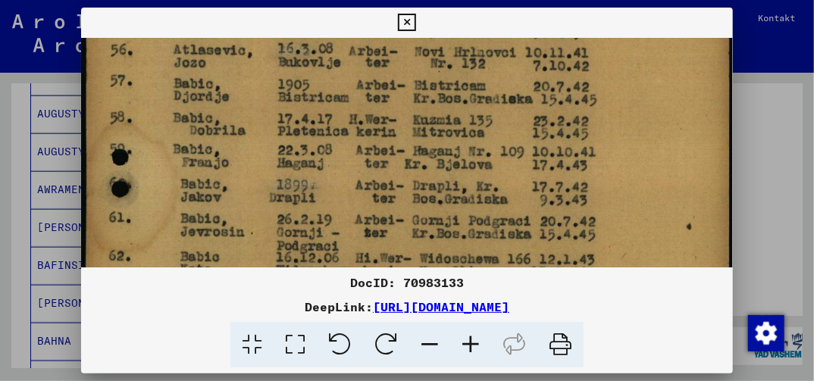
drag, startPoint x: 412, startPoint y: 231, endPoint x: 417, endPoint y: 202, distance: 28.6
click at [416, 207] on img at bounding box center [406, 66] width 651 height 920
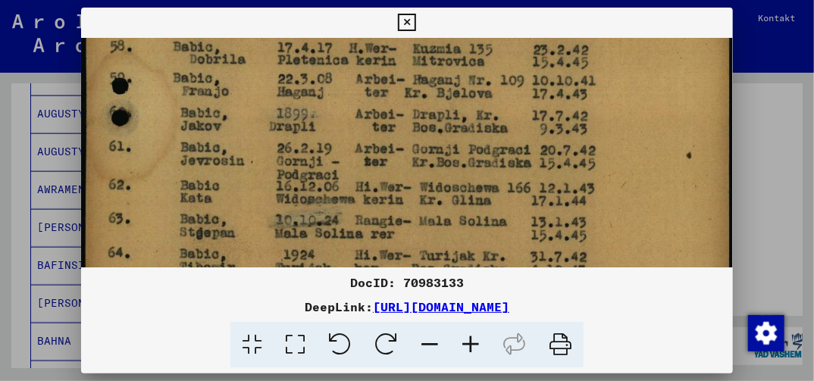
drag, startPoint x: 430, startPoint y: 242, endPoint x: 415, endPoint y: 182, distance: 61.8
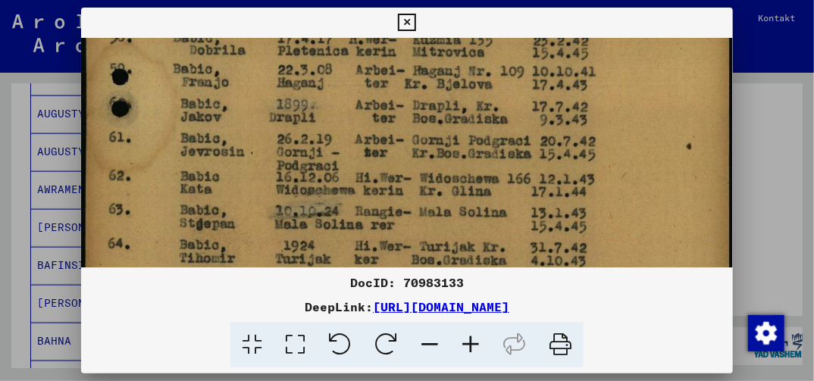
drag, startPoint x: 416, startPoint y: 201, endPoint x: 417, endPoint y: 189, distance: 12.2
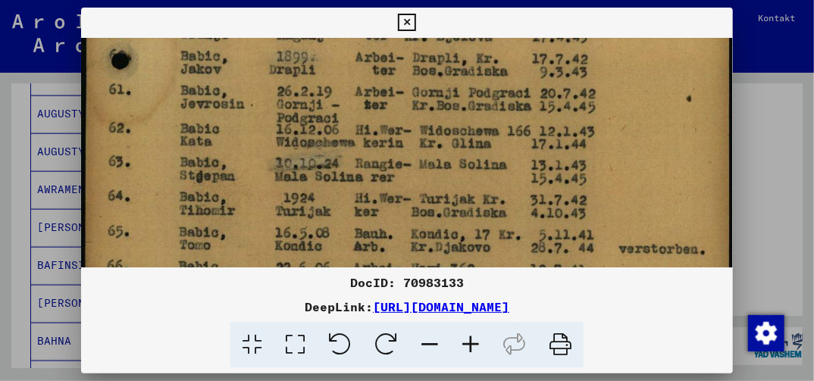
drag, startPoint x: 414, startPoint y: 227, endPoint x: 415, endPoint y: 193, distance: 34.1
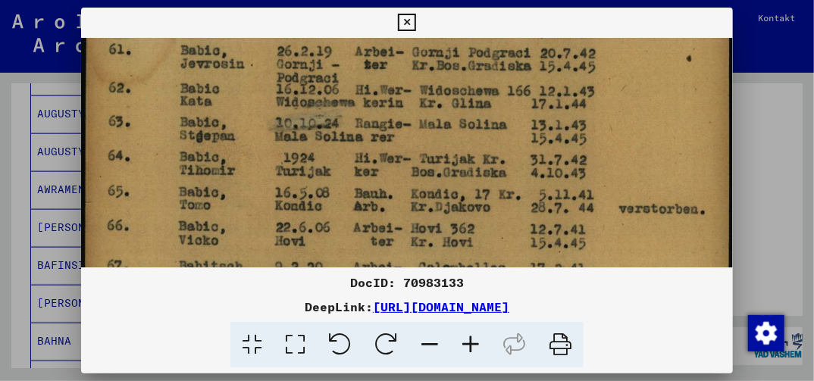
drag, startPoint x: 403, startPoint y: 248, endPoint x: 405, endPoint y: 212, distance: 36.5
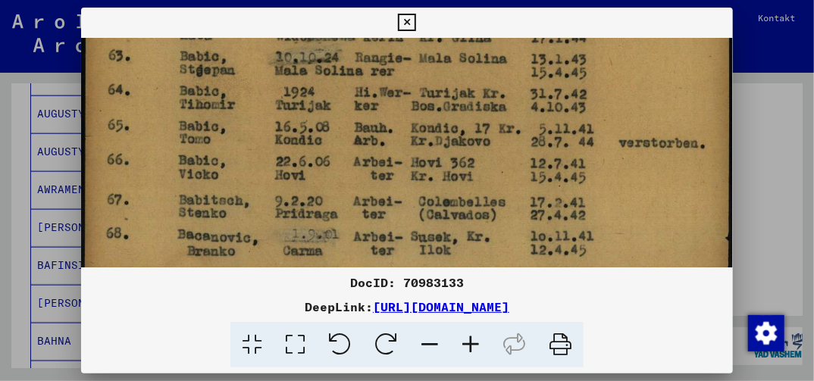
drag, startPoint x: 404, startPoint y: 242, endPoint x: 407, endPoint y: 201, distance: 41.1
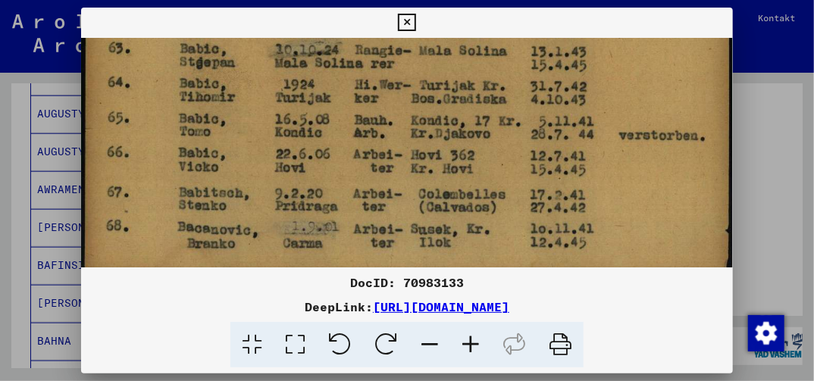
scroll to position [690, 0]
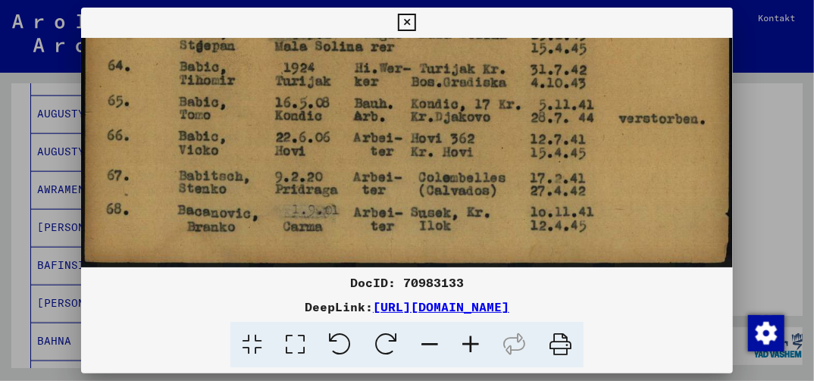
drag, startPoint x: 407, startPoint y: 243, endPoint x: 408, endPoint y: 218, distance: 24.3
click at [405, 22] on icon at bounding box center [406, 23] width 17 height 18
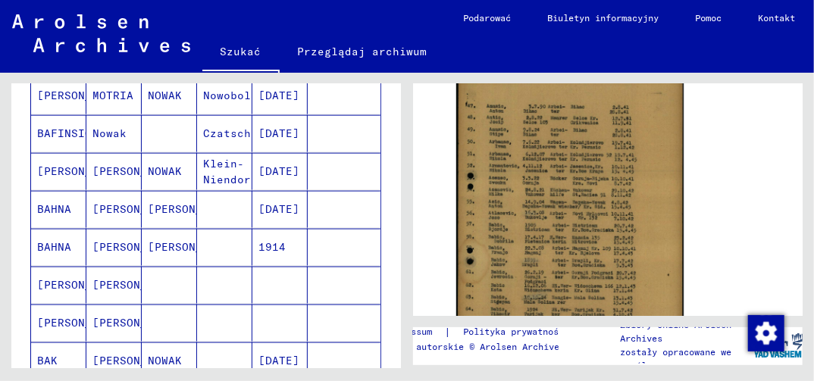
scroll to position [834, 0]
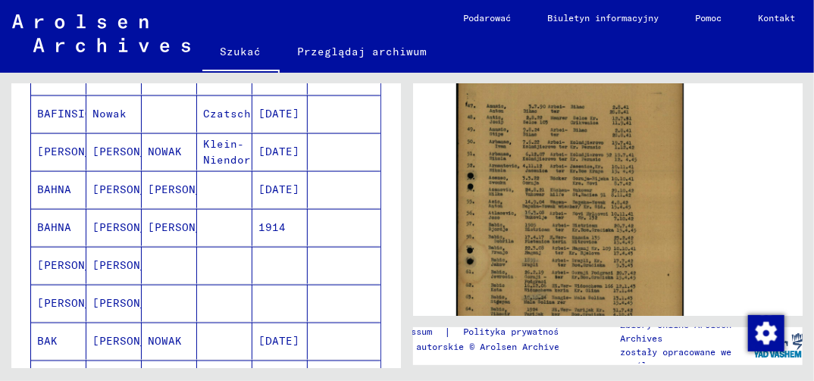
click at [265, 292] on mat-cell at bounding box center [280, 303] width 55 height 37
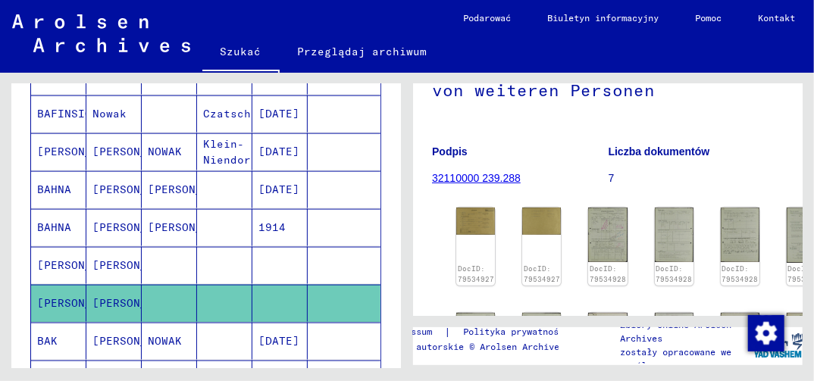
scroll to position [227, 0]
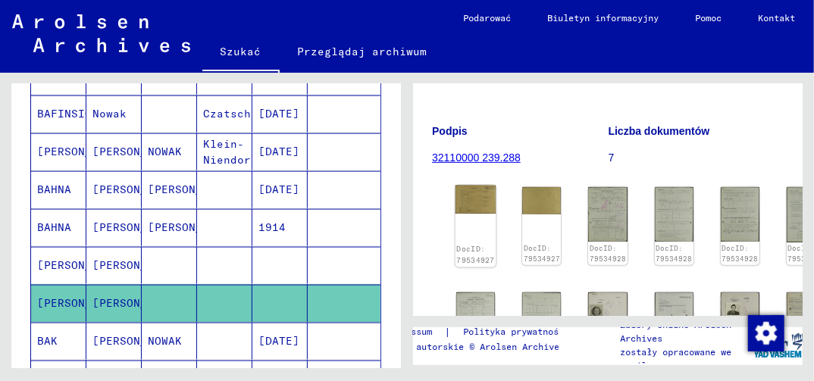
click at [478, 203] on img at bounding box center [476, 200] width 41 height 28
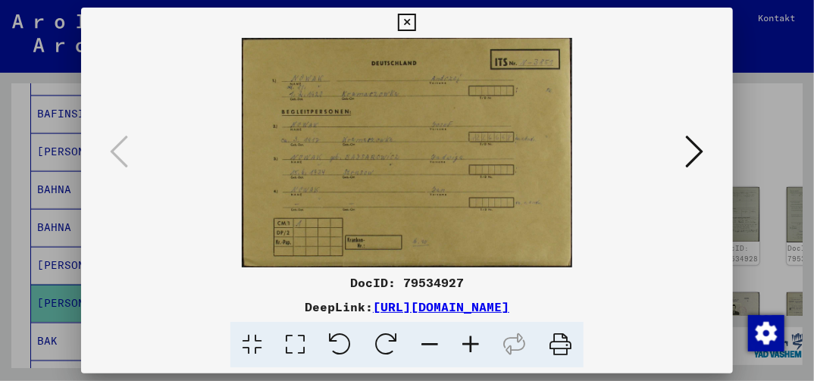
click at [299, 346] on icon at bounding box center [295, 345] width 43 height 46
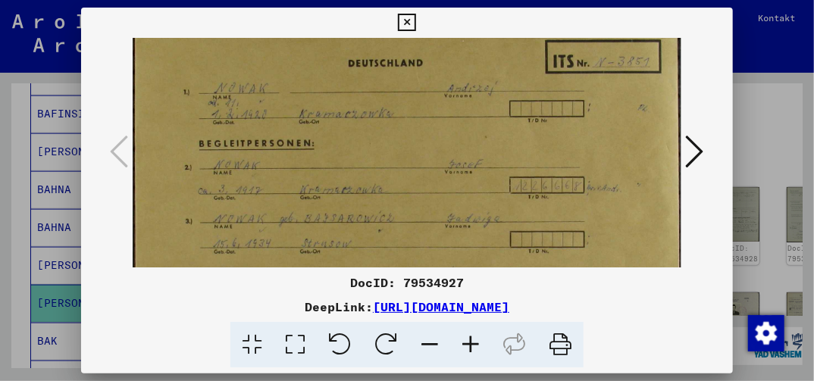
drag, startPoint x: 419, startPoint y: 259, endPoint x: 413, endPoint y: 206, distance: 52.6
click at [414, 209] on img at bounding box center [407, 211] width 548 height 381
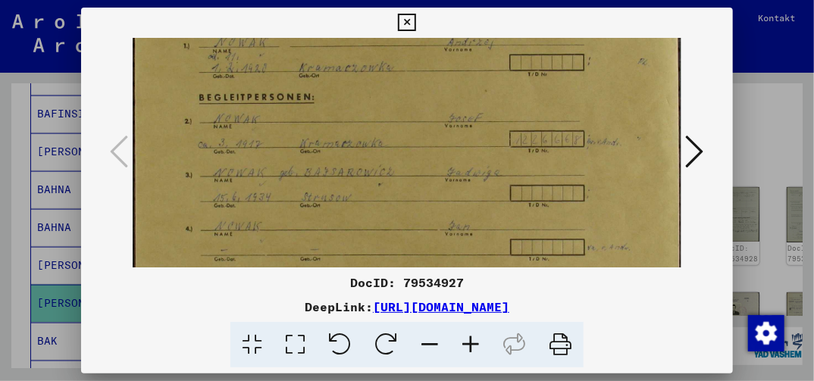
drag, startPoint x: 403, startPoint y: 245, endPoint x: 409, endPoint y: 186, distance: 59.5
click at [407, 202] on img at bounding box center [407, 165] width 548 height 381
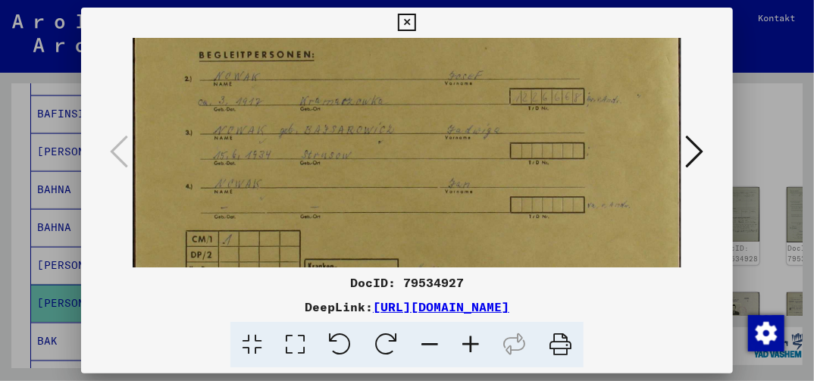
click at [425, 157] on img at bounding box center [407, 123] width 548 height 381
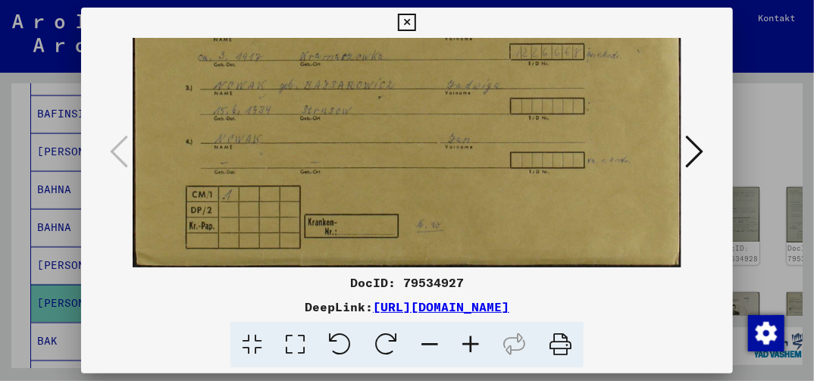
click at [696, 150] on icon at bounding box center [695, 151] width 18 height 36
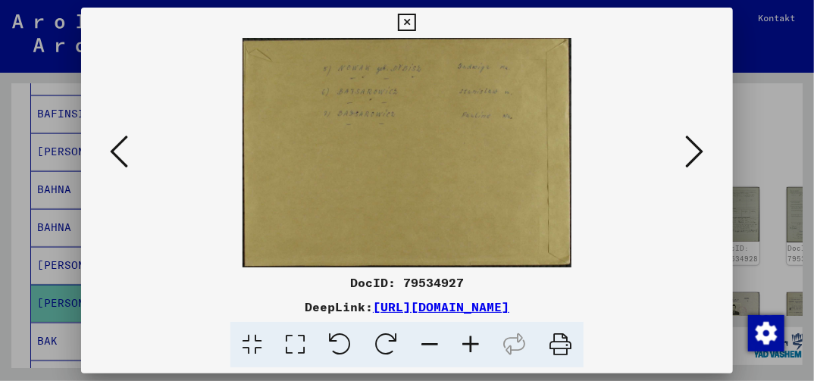
click at [692, 158] on icon at bounding box center [695, 151] width 18 height 36
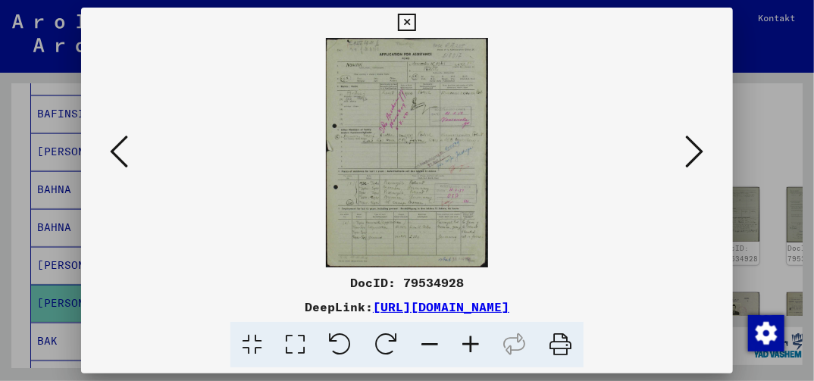
click at [424, 191] on img at bounding box center [407, 153] width 548 height 230
click at [292, 346] on icon at bounding box center [295, 345] width 43 height 46
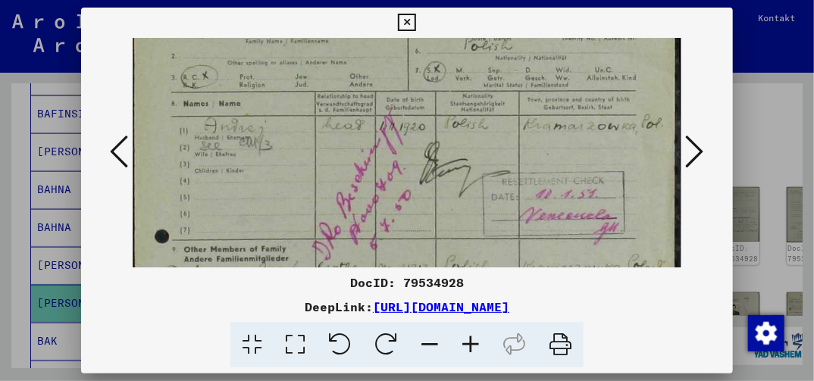
drag, startPoint x: 323, startPoint y: 255, endPoint x: 344, endPoint y: 115, distance: 141.9
click at [343, 129] on img at bounding box center [407, 326] width 548 height 773
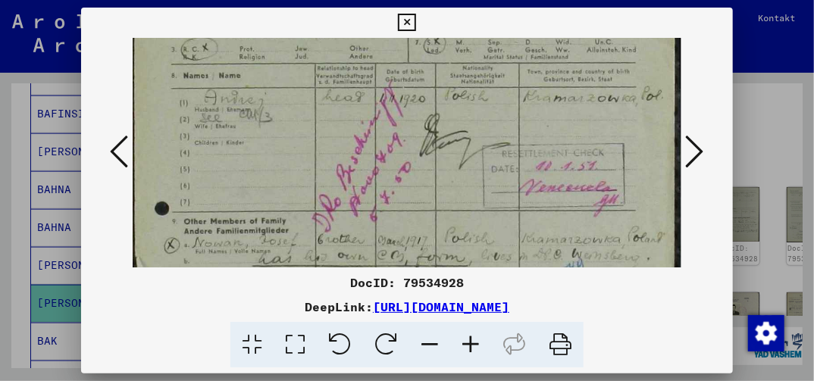
drag, startPoint x: 337, startPoint y: 246, endPoint x: 371, endPoint y: 137, distance: 113.5
click at [368, 141] on img at bounding box center [407, 298] width 548 height 773
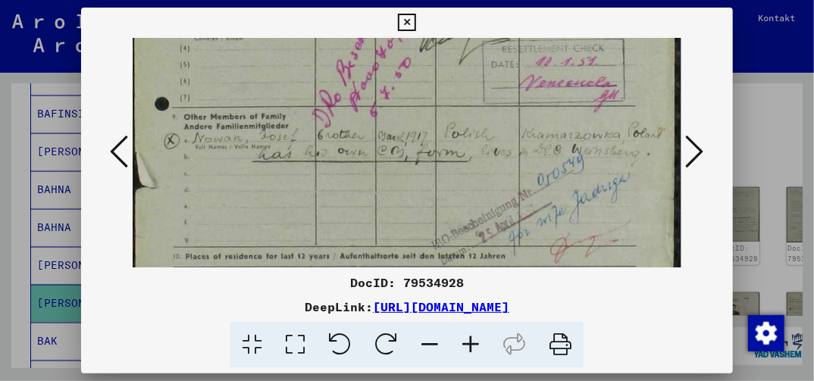
click at [403, 24] on icon at bounding box center [406, 23] width 17 height 18
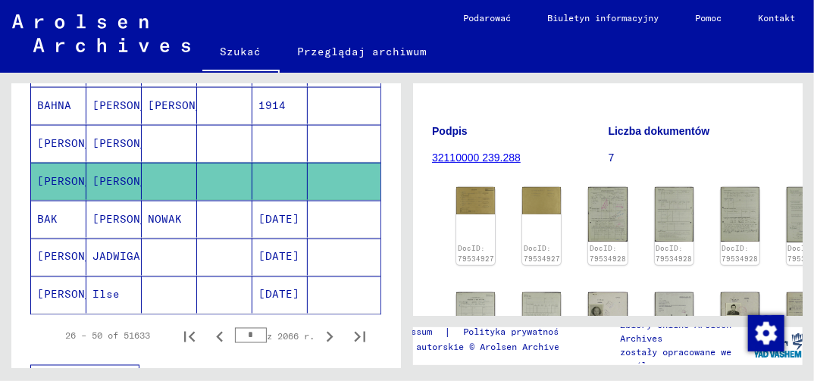
scroll to position [986, 0]
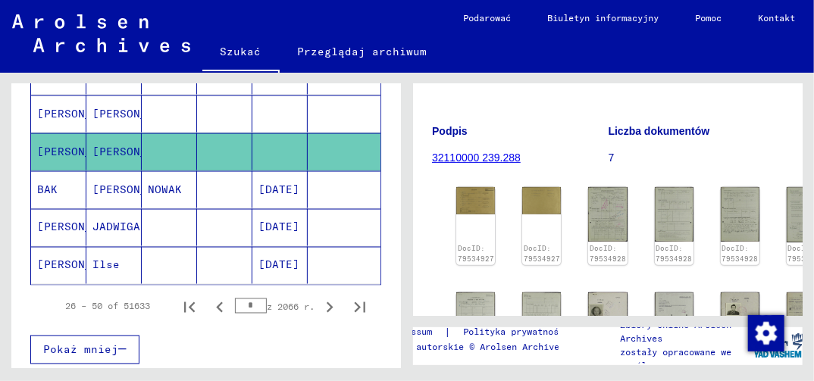
click at [271, 209] on mat-cell "[DATE]" at bounding box center [280, 227] width 55 height 37
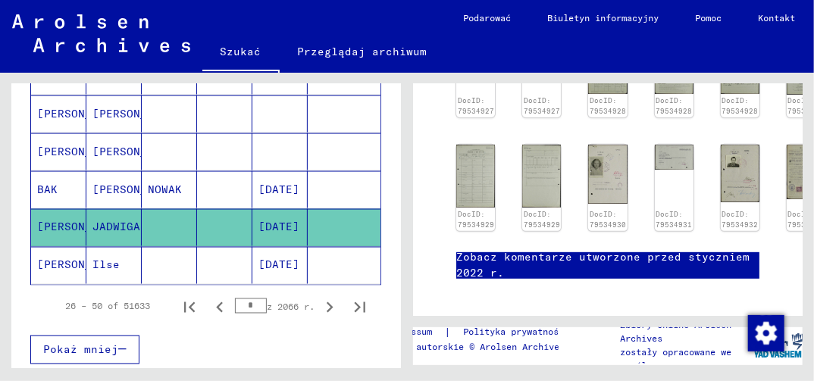
scroll to position [180, 0]
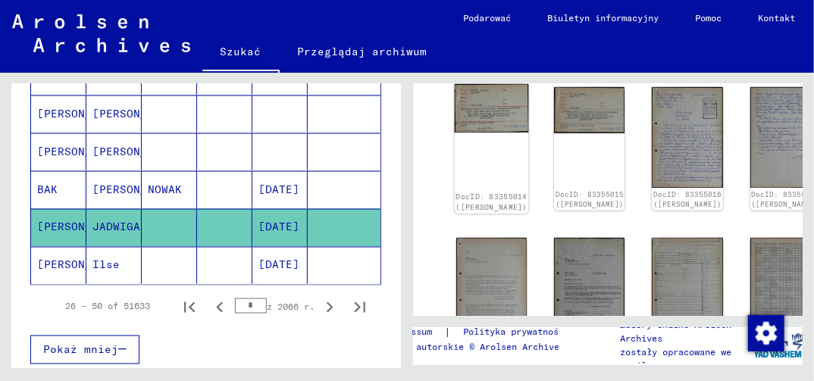
click at [472, 192] on link "DocID: 83355014 ([PERSON_NAME])" at bounding box center [492, 202] width 72 height 20
click at [477, 105] on img at bounding box center [492, 108] width 74 height 49
